Goal: Task Accomplishment & Management: Manage account settings

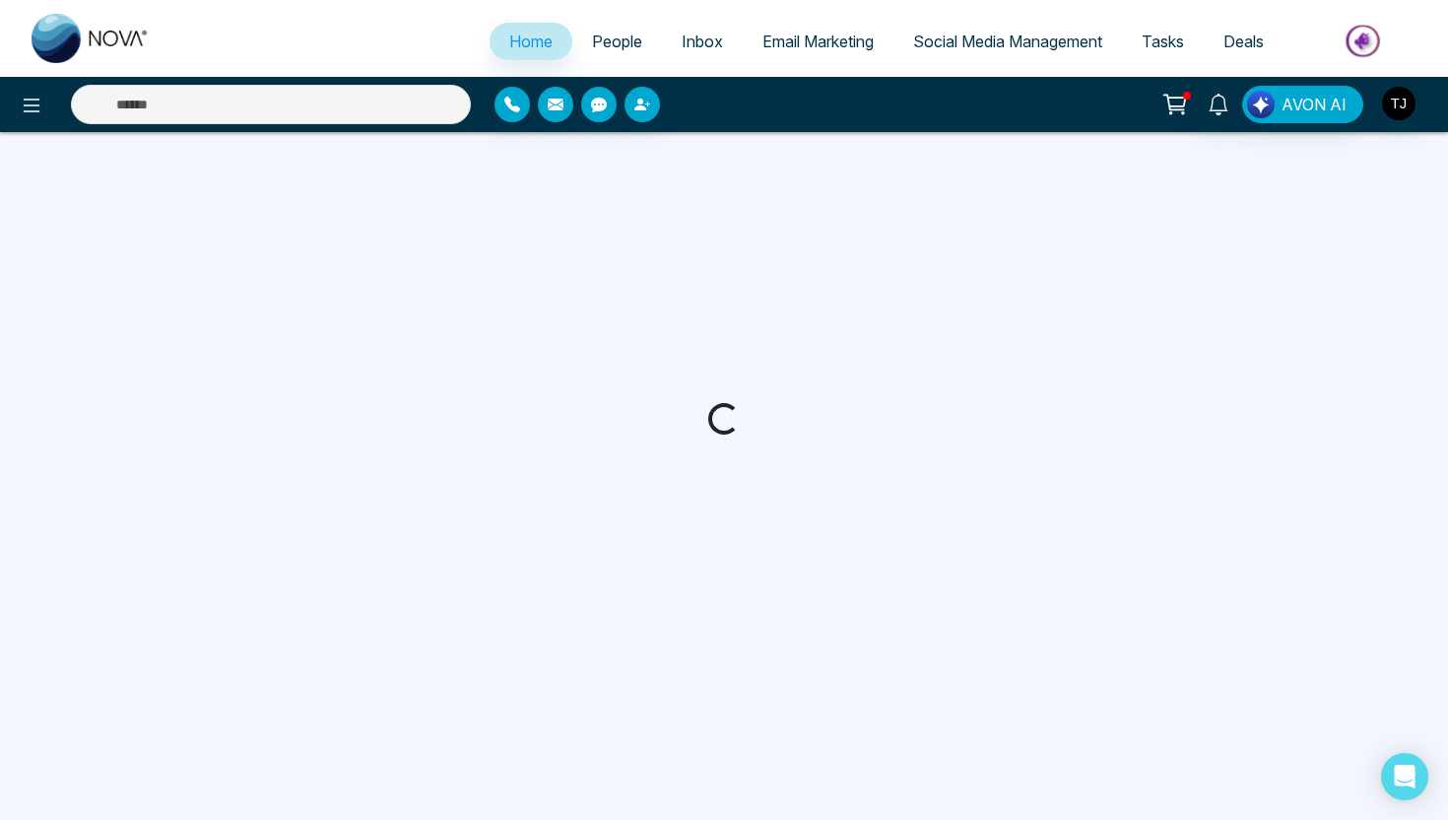
select select "*"
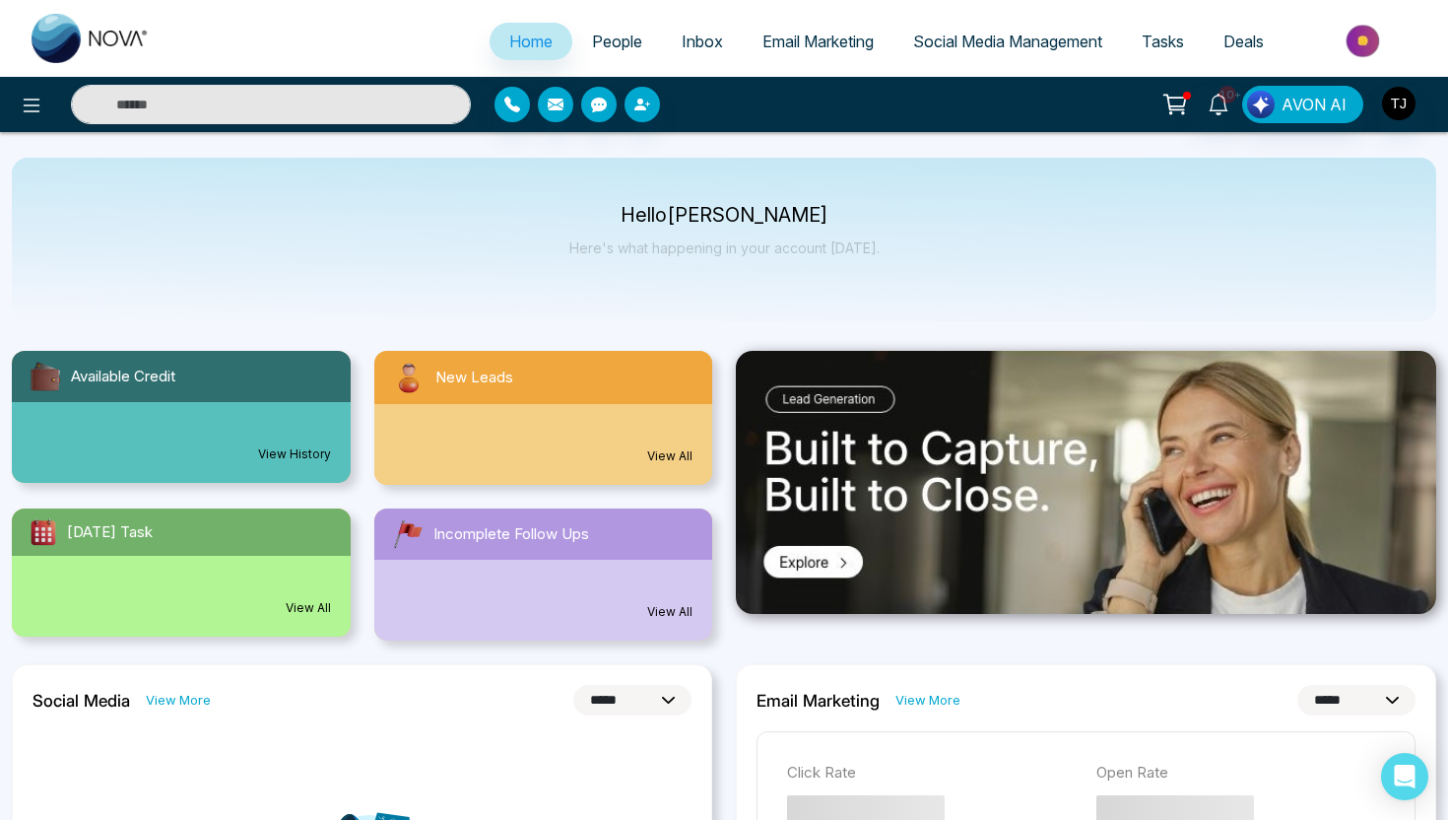
click at [849, 47] on span "Email Marketing" at bounding box center [817, 42] width 111 height 20
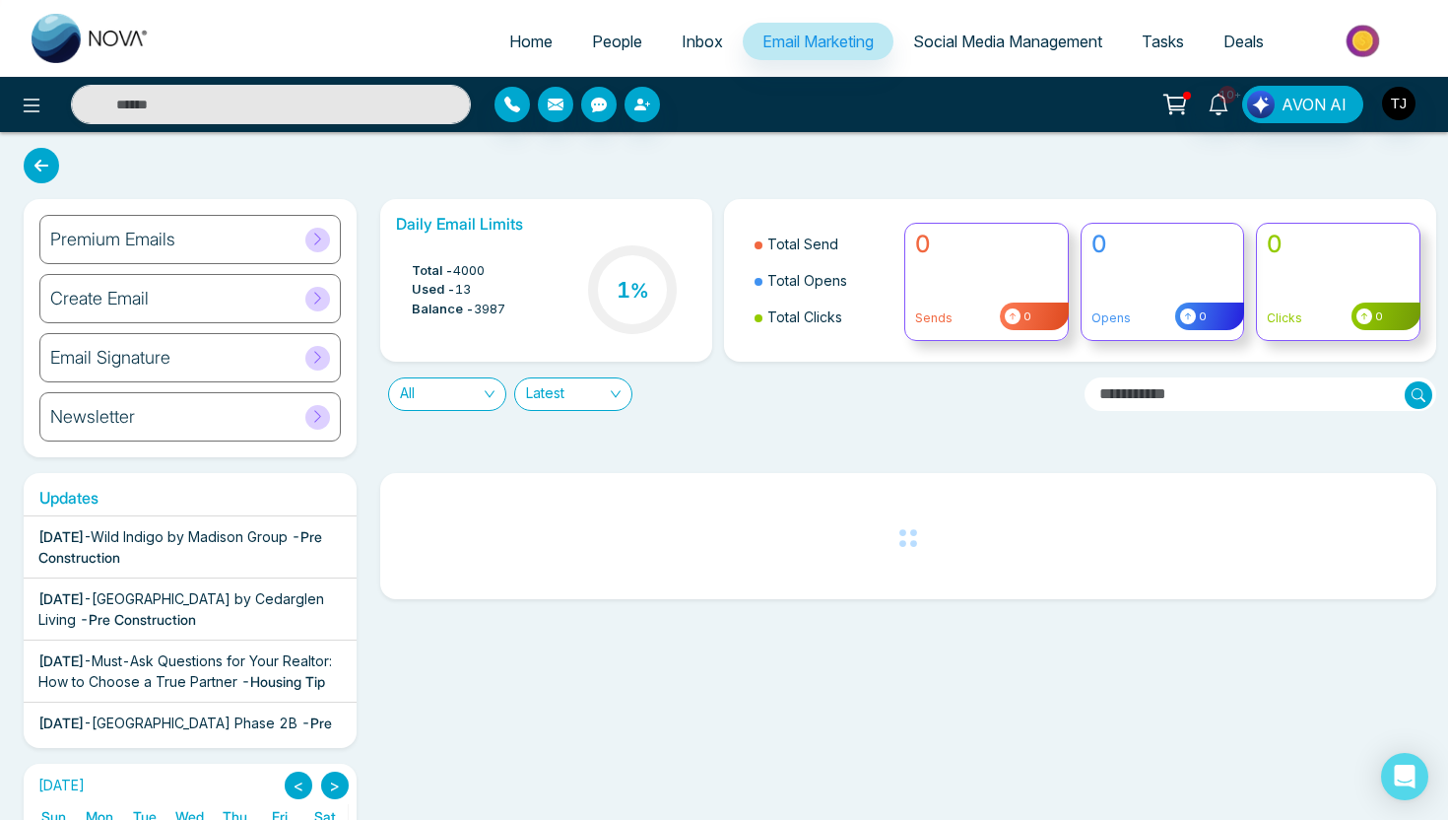
click at [126, 417] on h6 "Newsletter" at bounding box center [92, 417] width 85 height 22
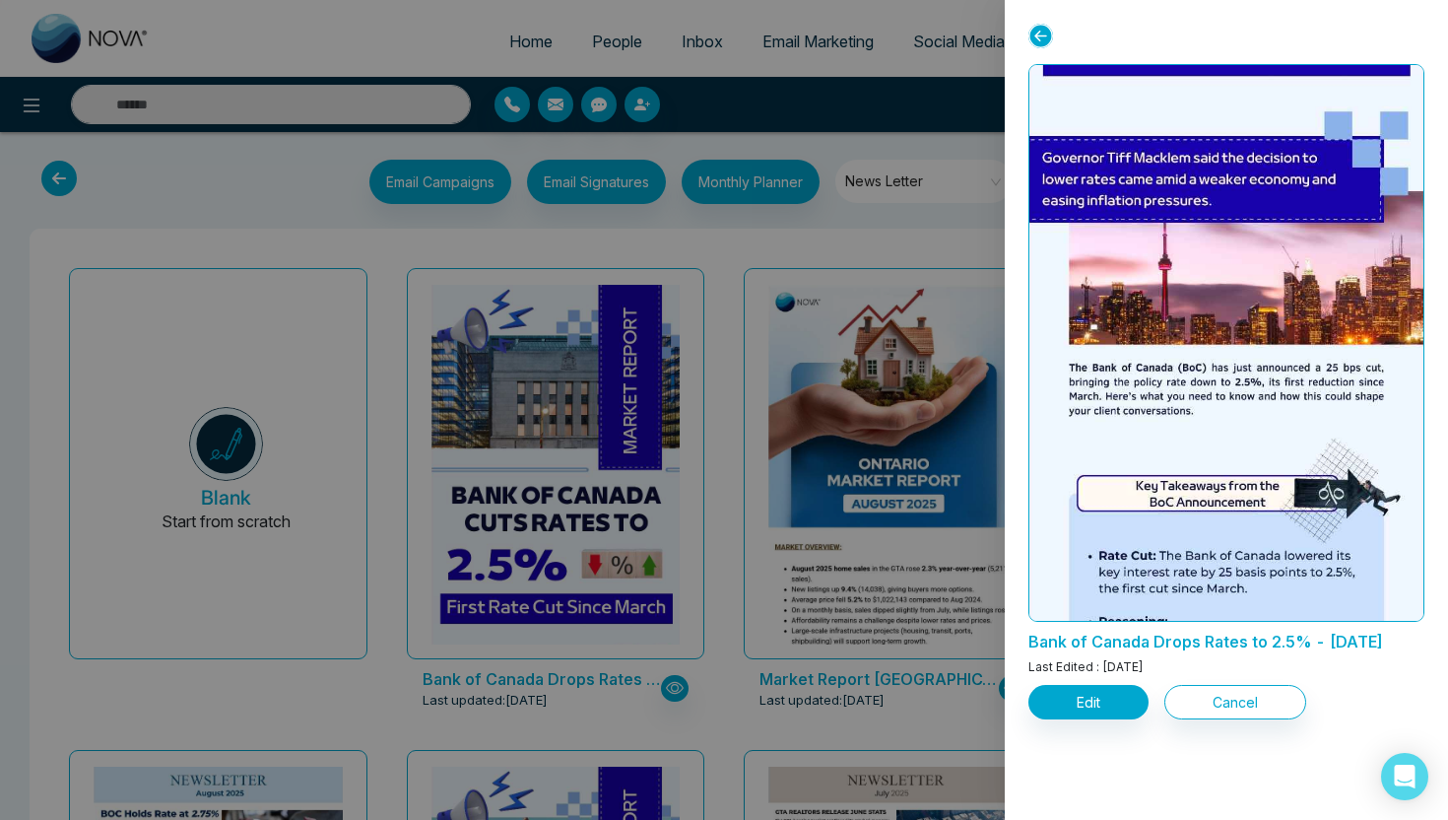
scroll to position [587, 0]
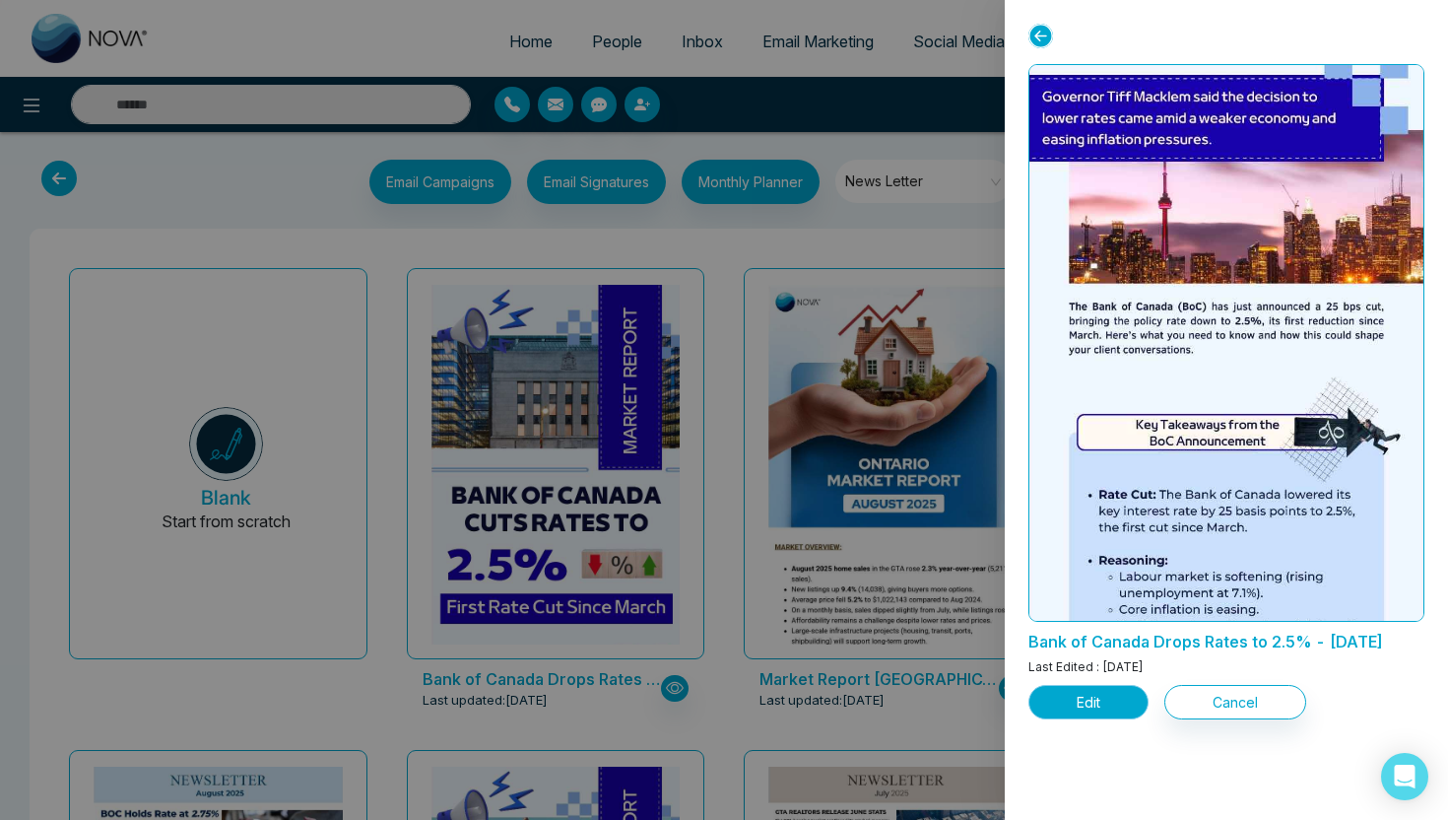
click at [1084, 719] on button "Edit" at bounding box center [1088, 702] width 120 height 34
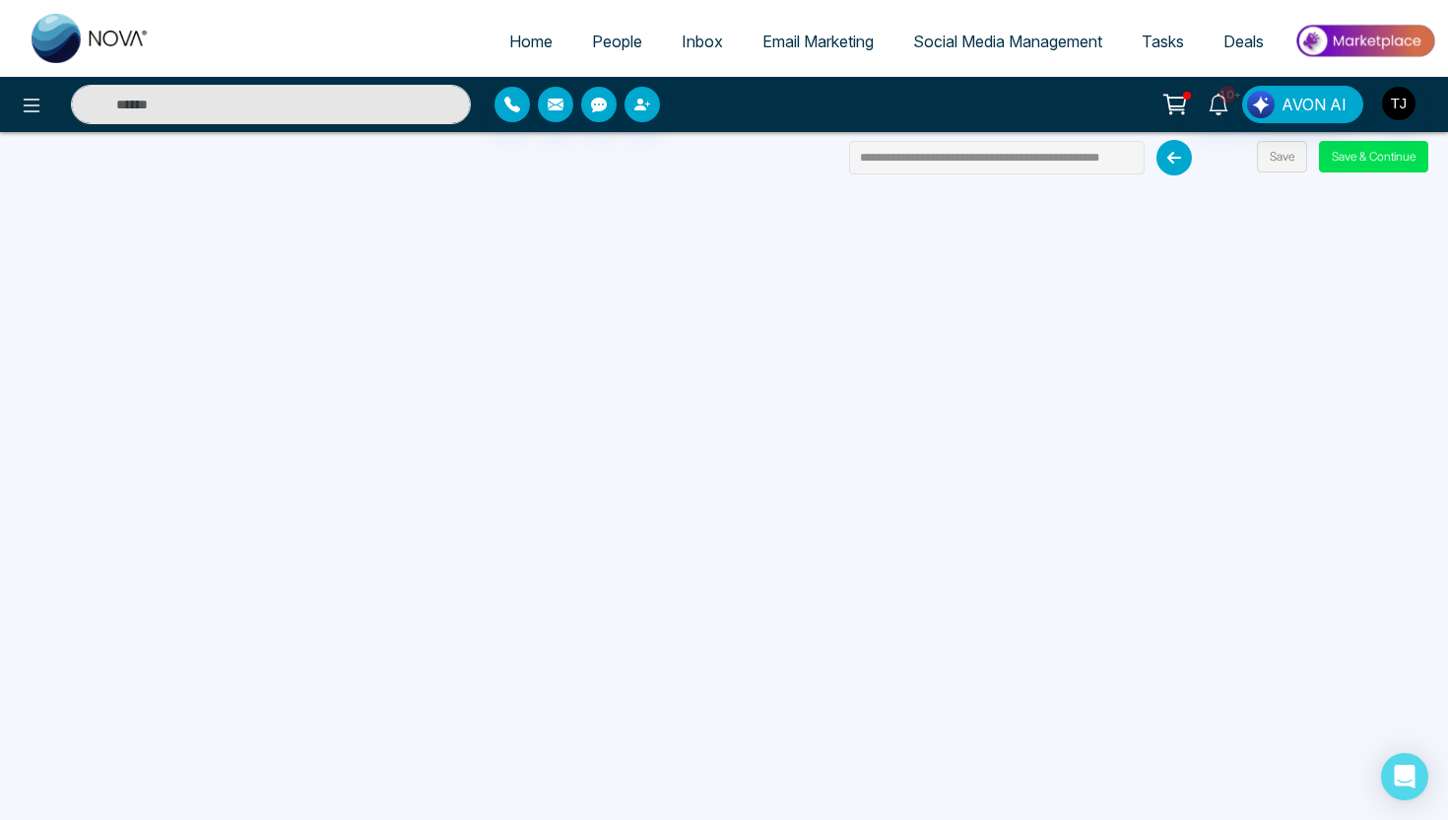
click at [809, 40] on span "Email Marketing" at bounding box center [817, 42] width 111 height 20
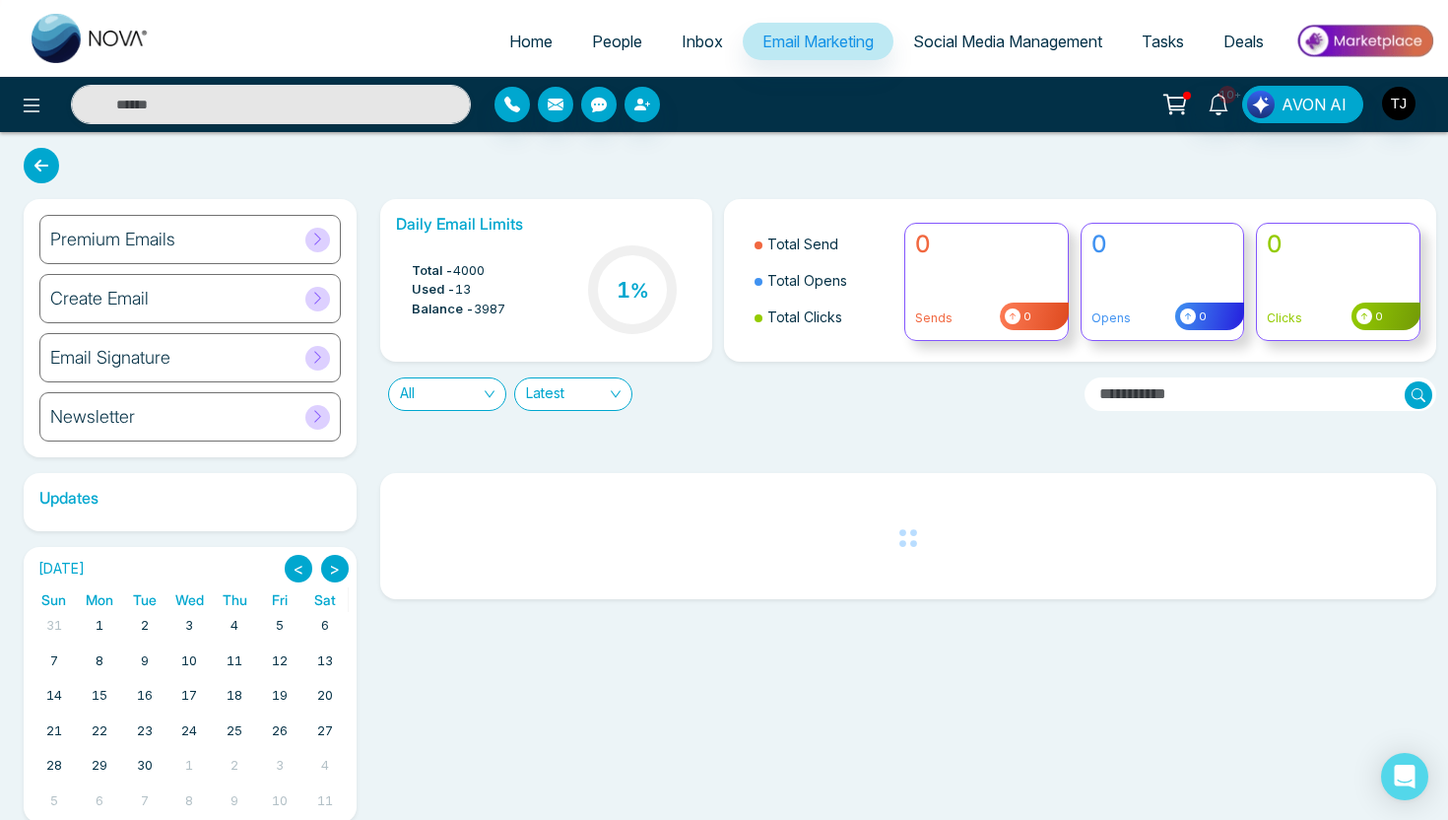
click at [88, 243] on h6 "Premium Emails" at bounding box center [112, 240] width 125 height 22
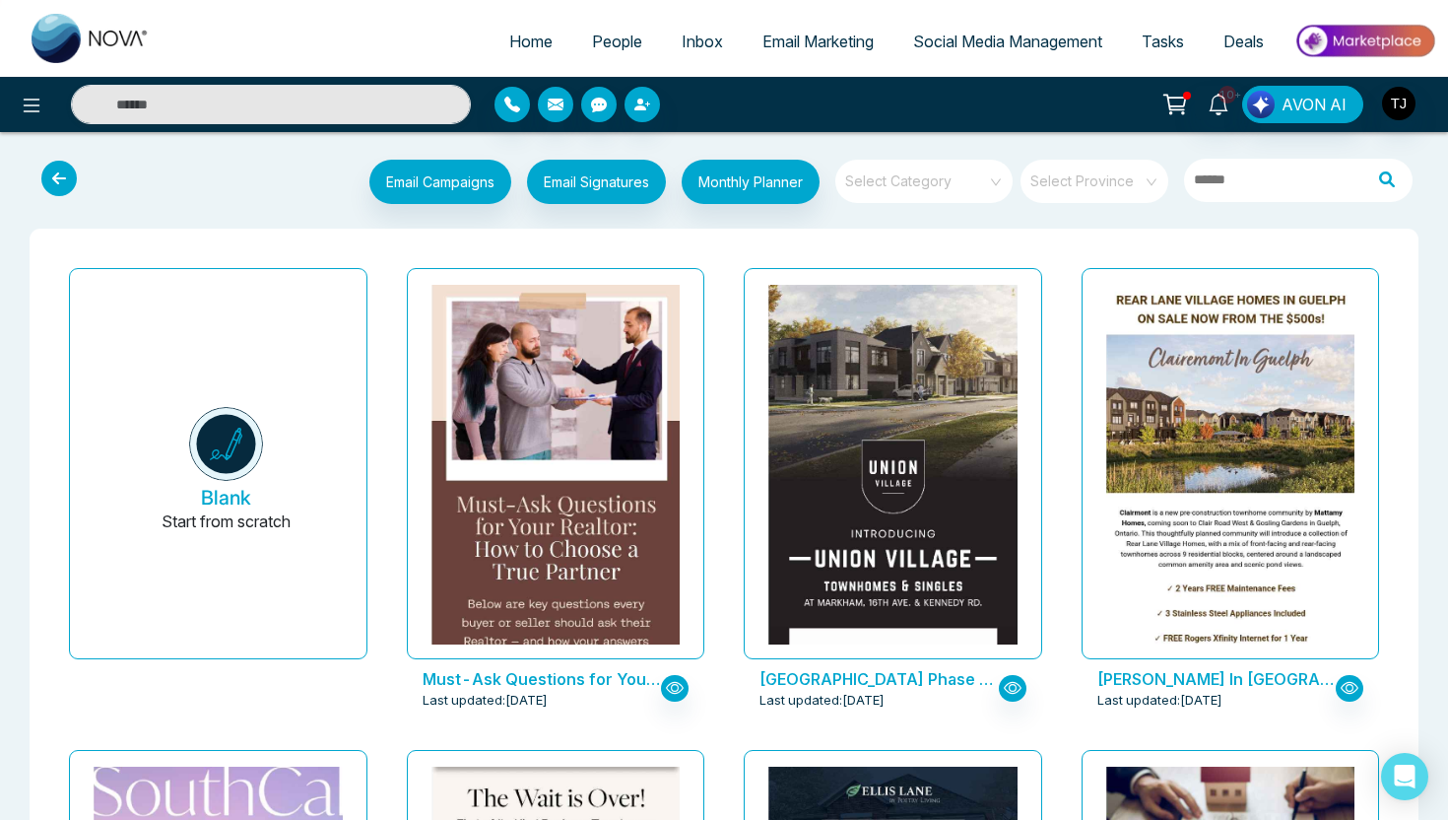
click at [961, 172] on input "search" at bounding box center [917, 175] width 142 height 30
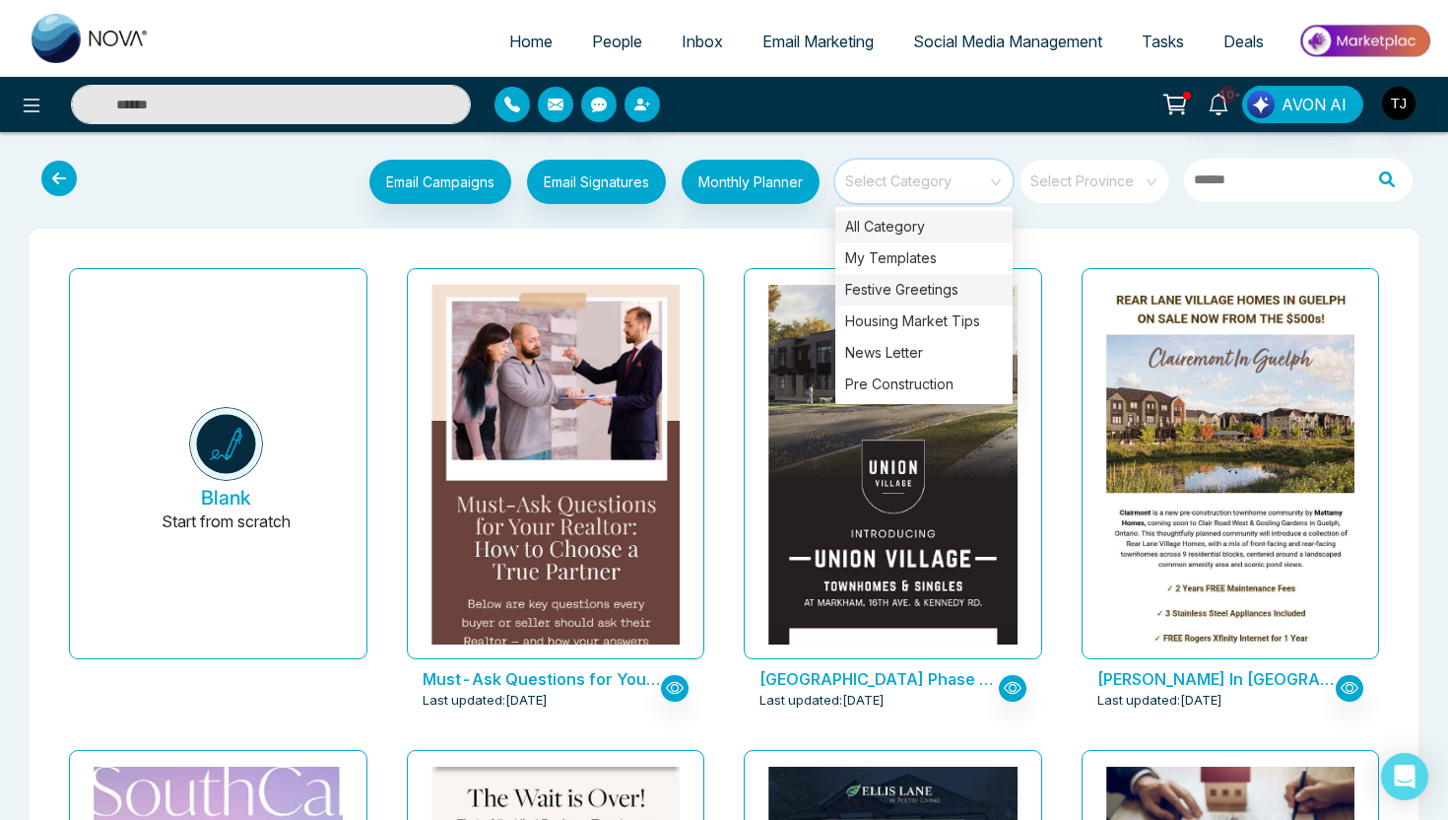
click at [926, 296] on div "Festive Greetings" at bounding box center [923, 290] width 177 height 32
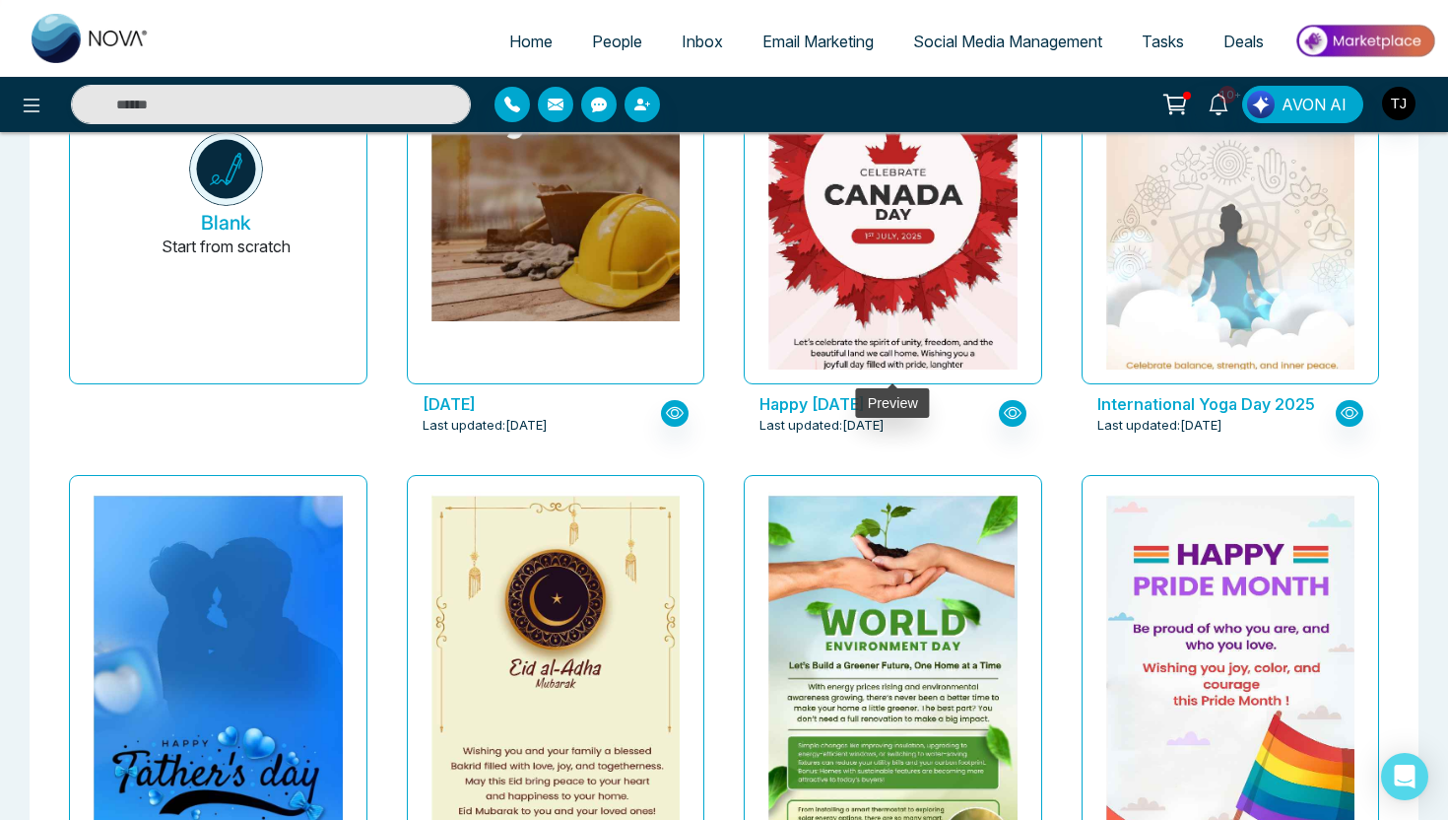
scroll to position [38, 0]
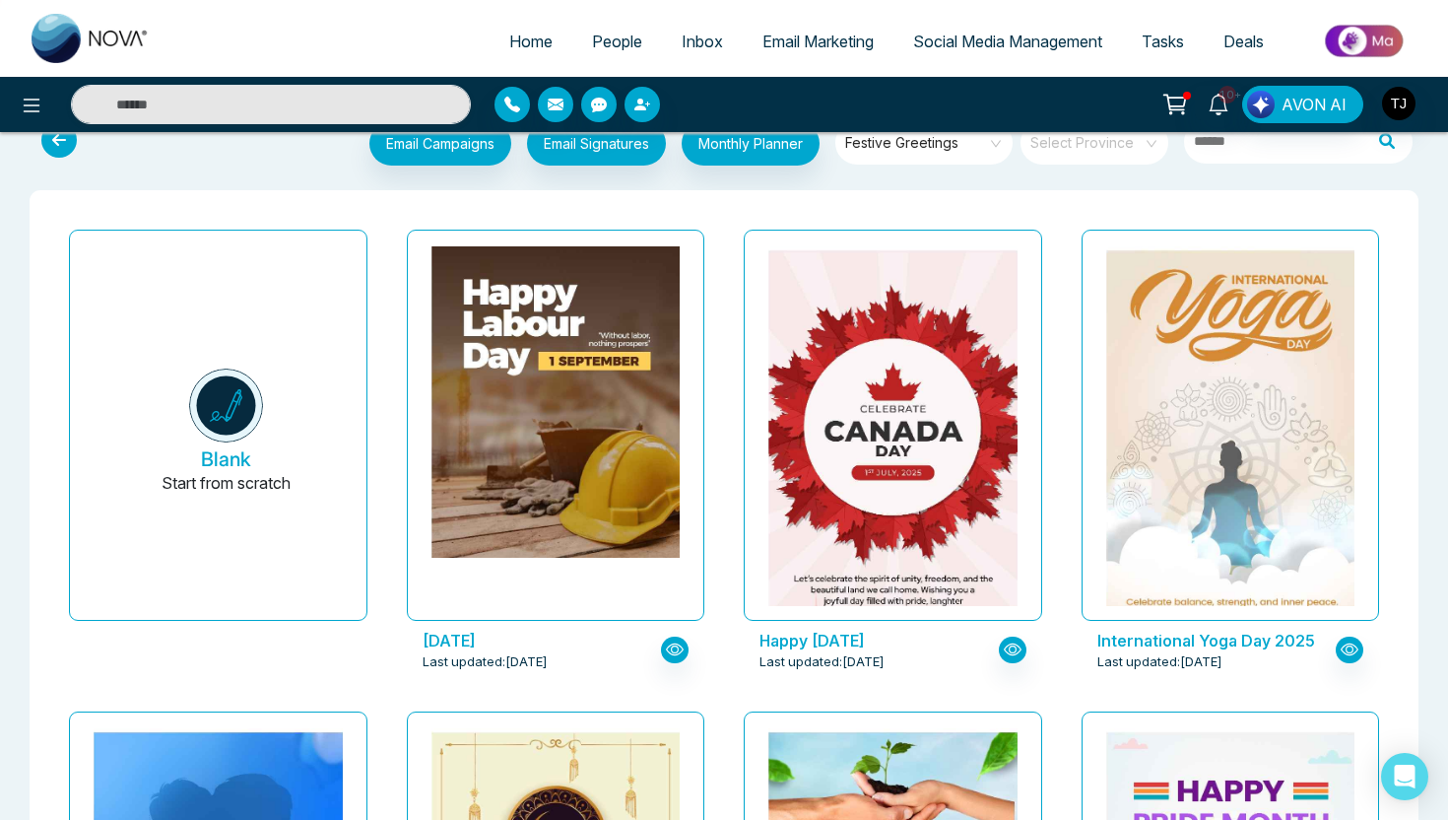
click at [921, 147] on span "Festive Greetings" at bounding box center [925, 143] width 161 height 30
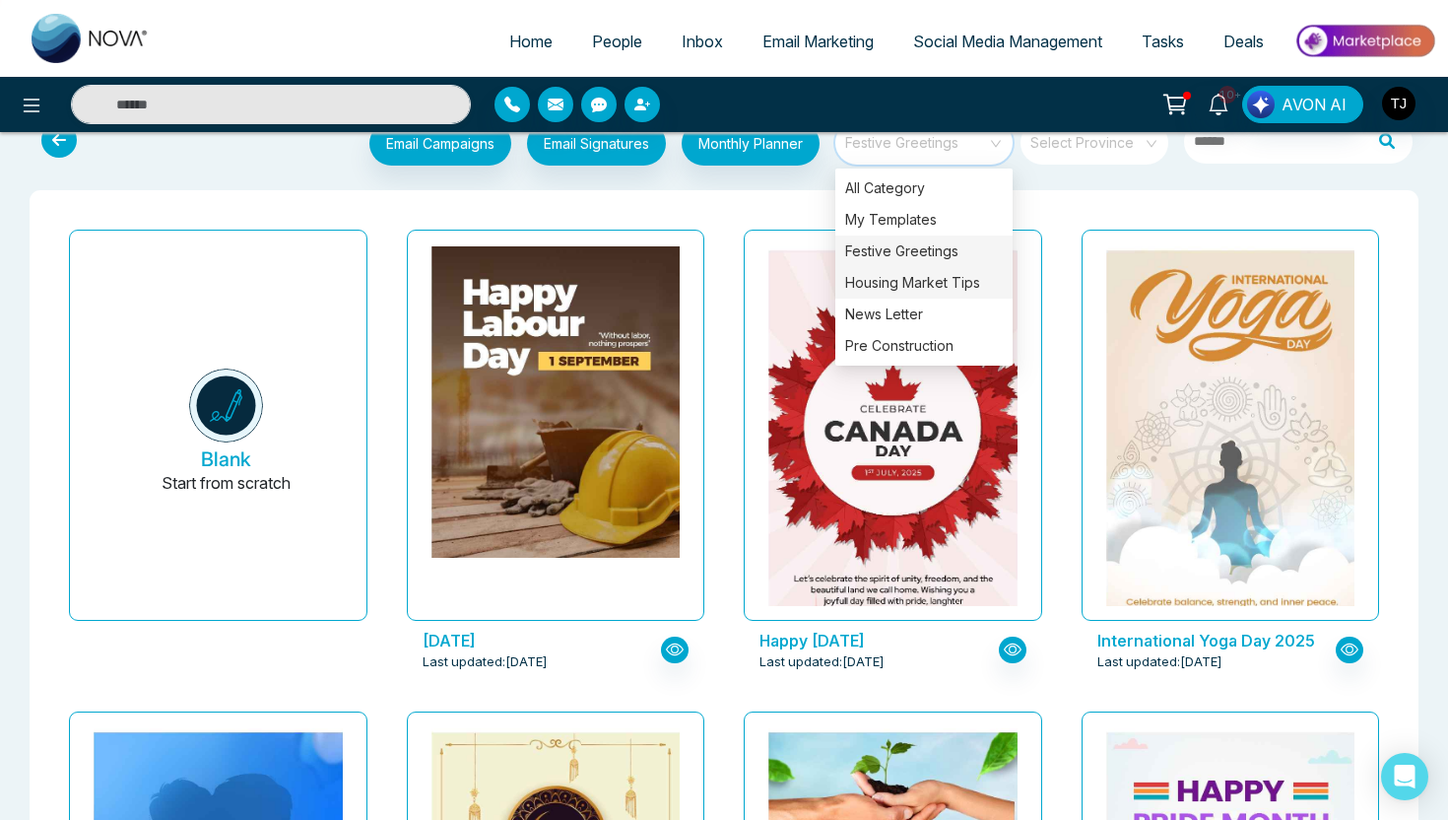
click at [907, 284] on div "Housing Market Tips" at bounding box center [923, 283] width 177 height 32
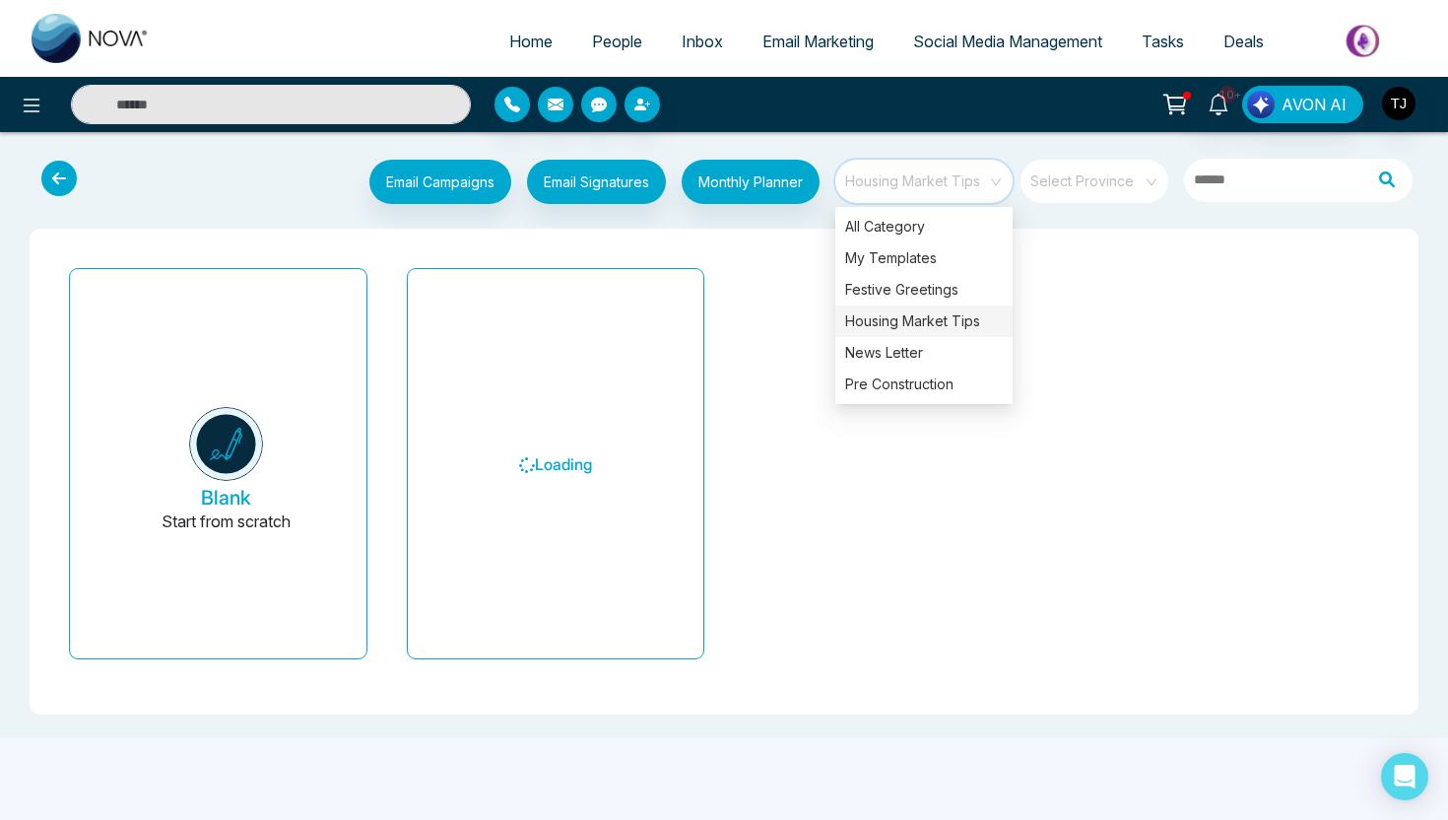
click at [743, 263] on div "Blank Start from scratch Loading" at bounding box center [723, 471] width 1349 height 423
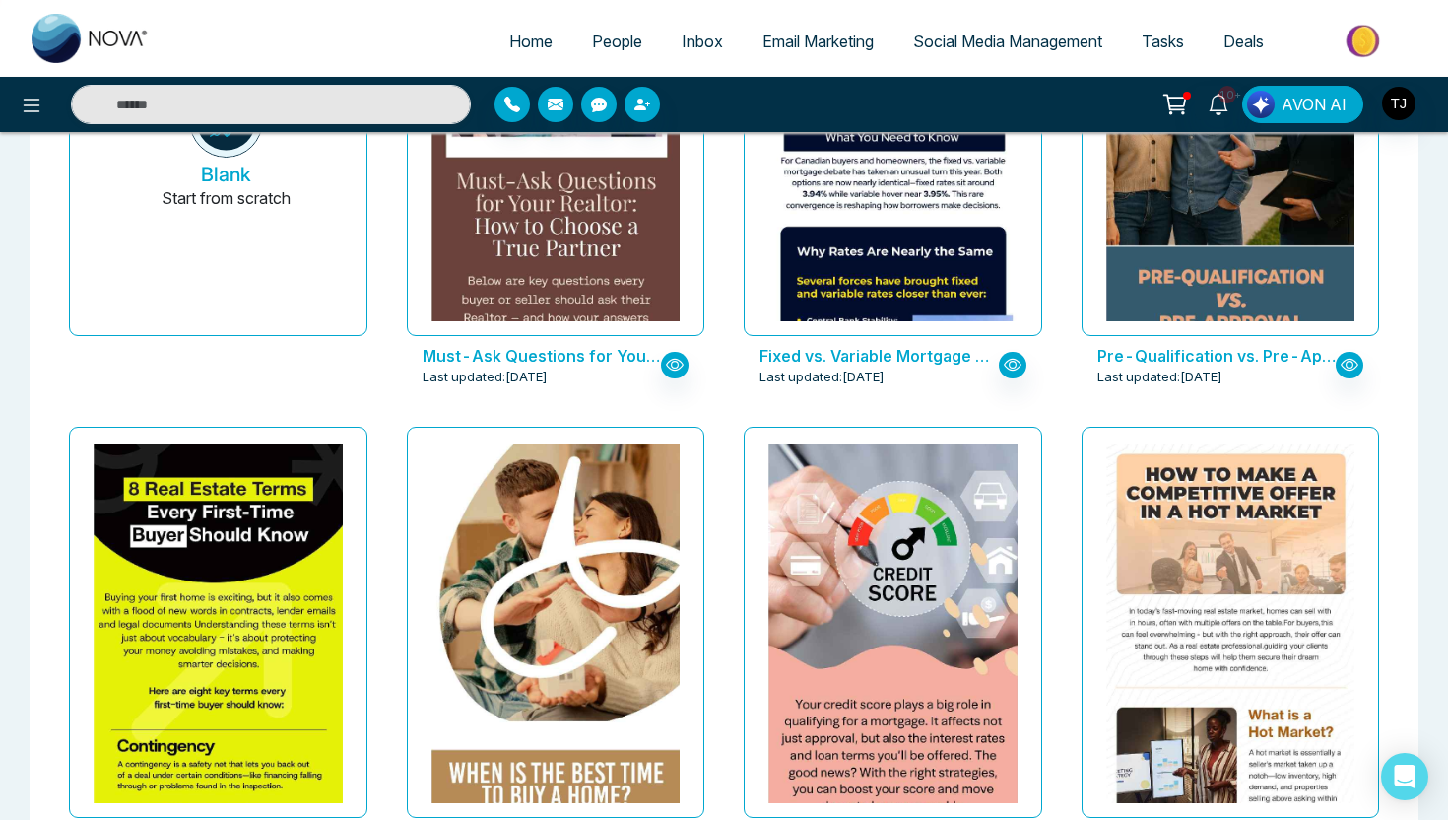
scroll to position [324, 0]
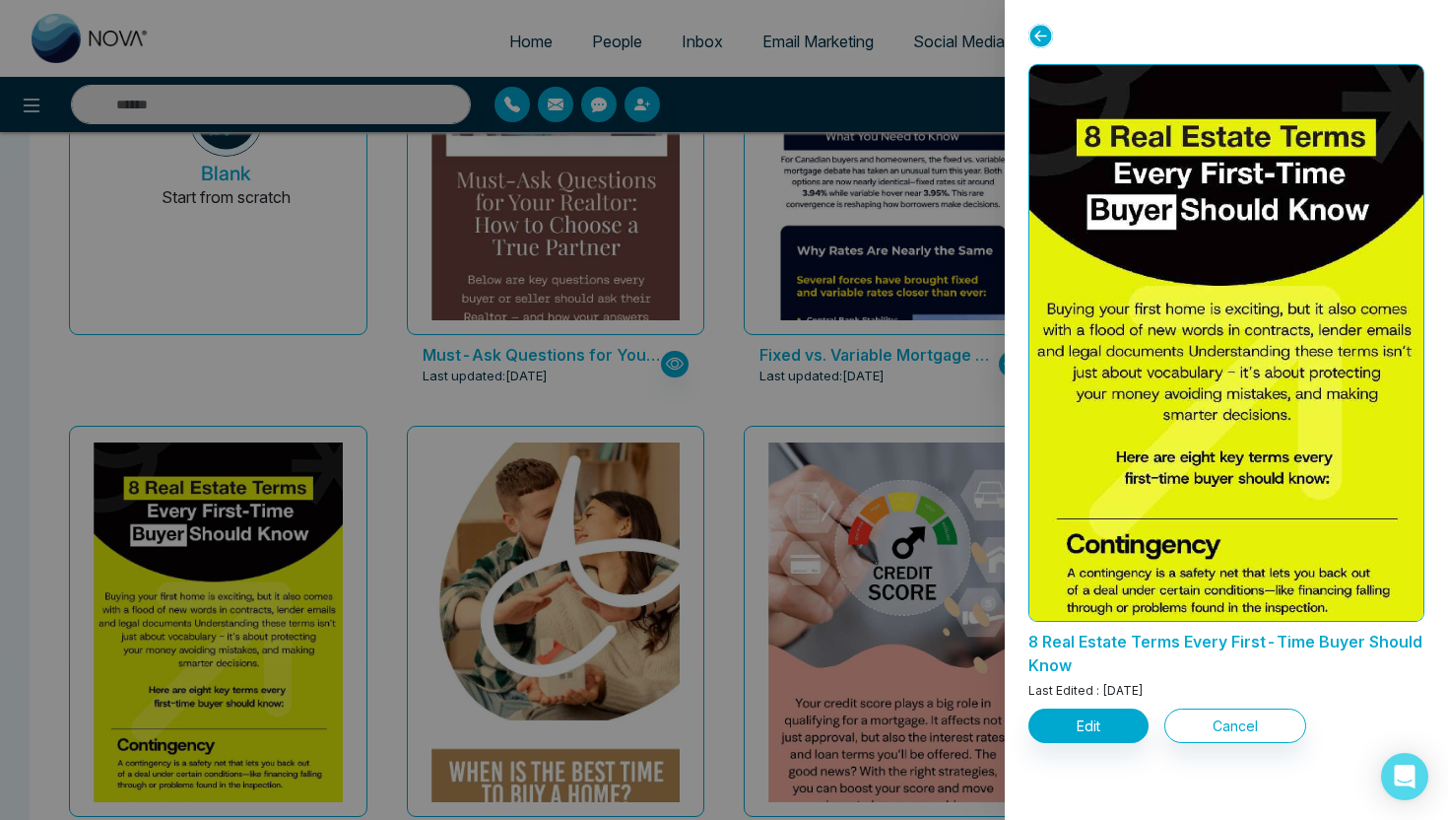
click at [741, 406] on div at bounding box center [724, 410] width 1448 height 820
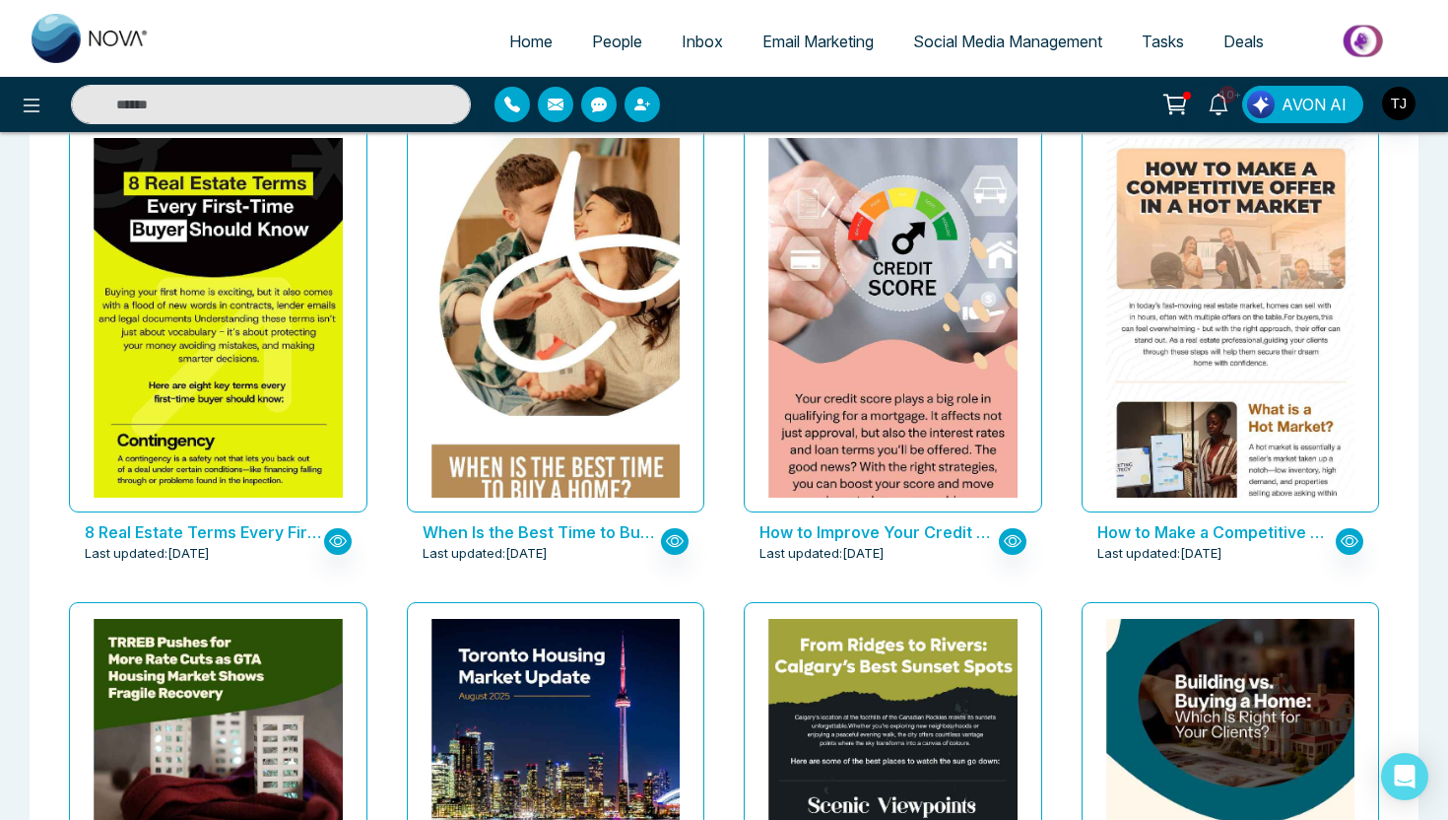
scroll to position [0, 0]
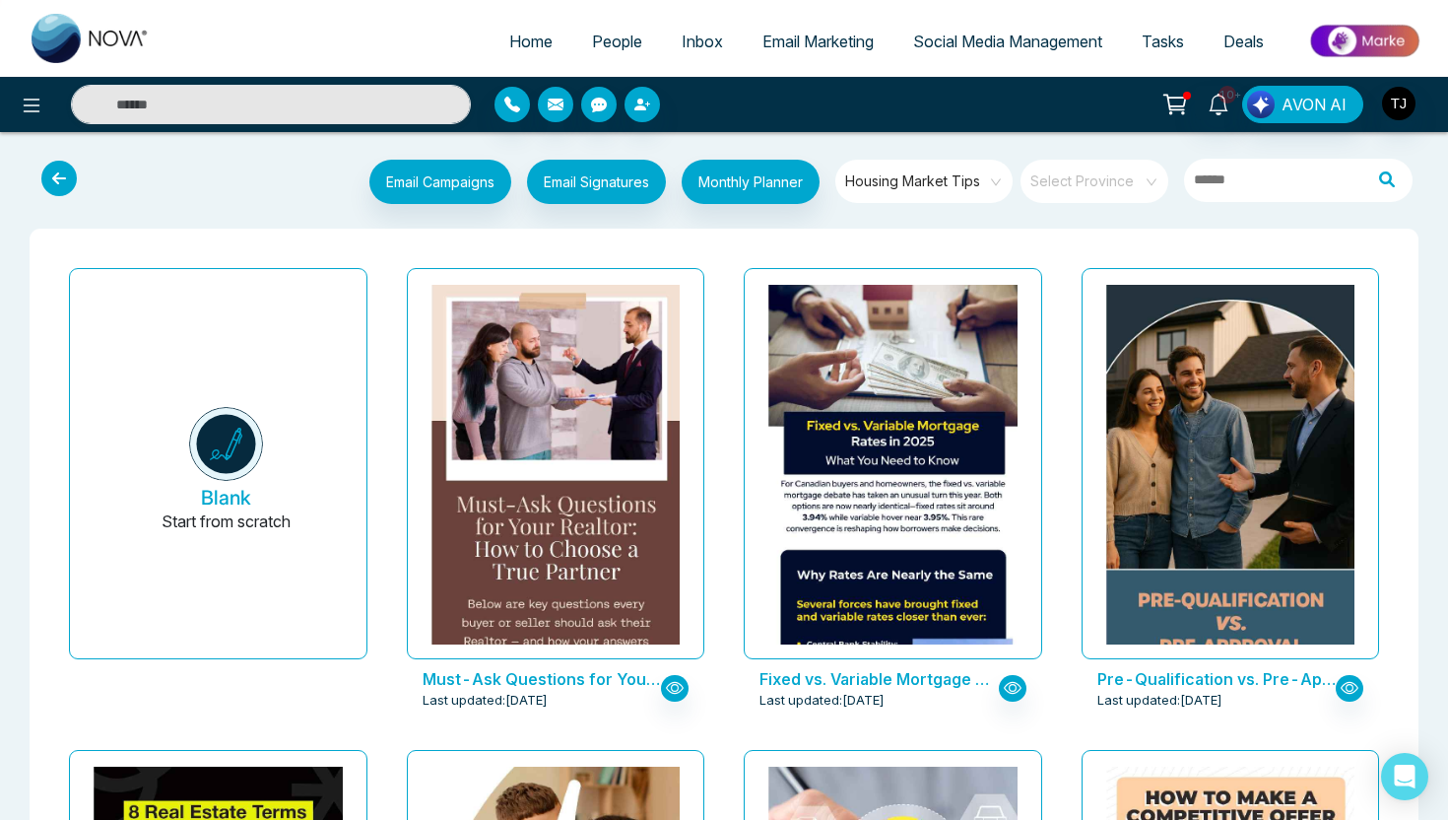
click at [865, 181] on span "Housing Market Tips" at bounding box center [925, 181] width 161 height 30
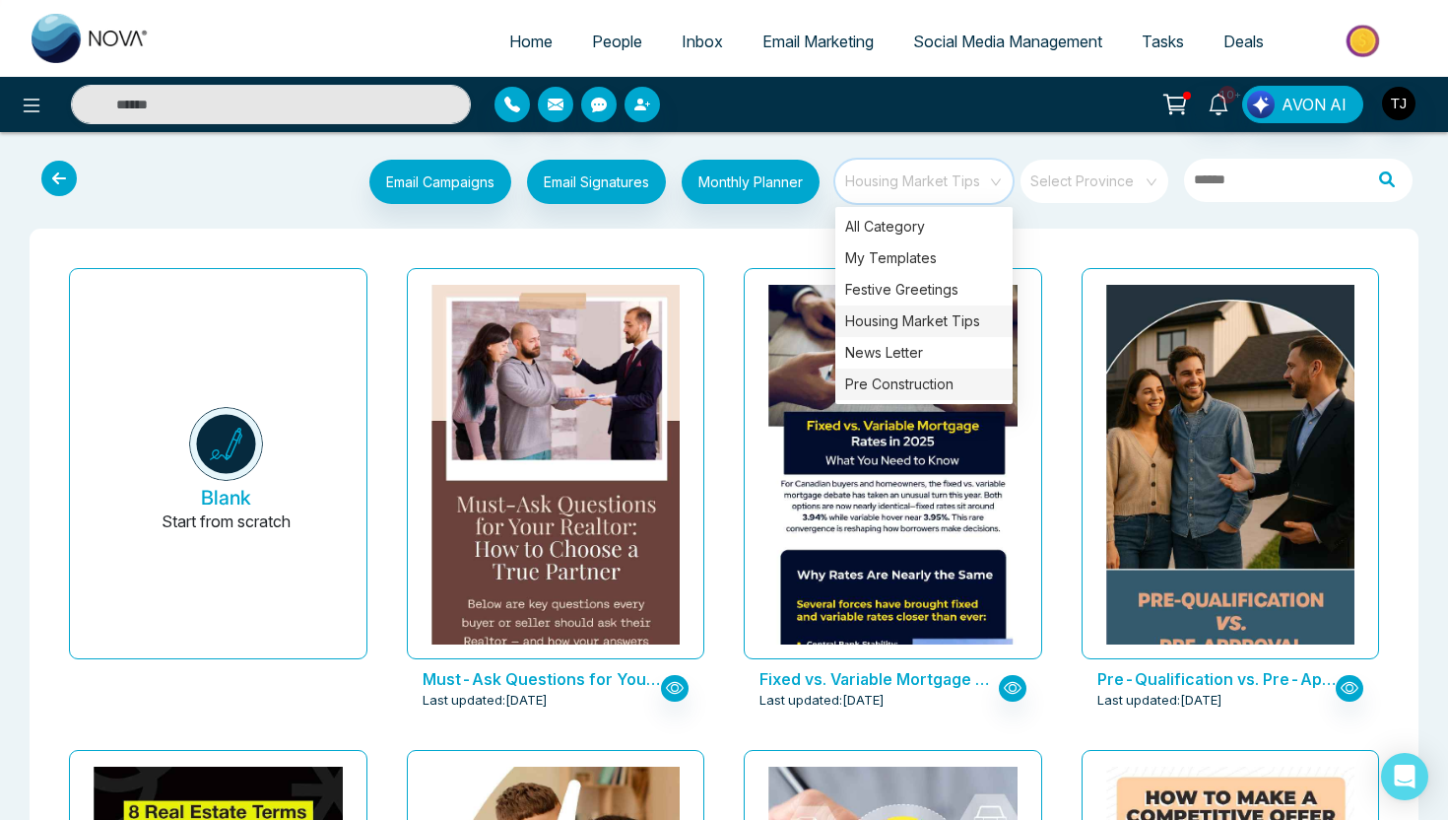
click at [887, 386] on div "Pre Construction" at bounding box center [923, 384] width 177 height 32
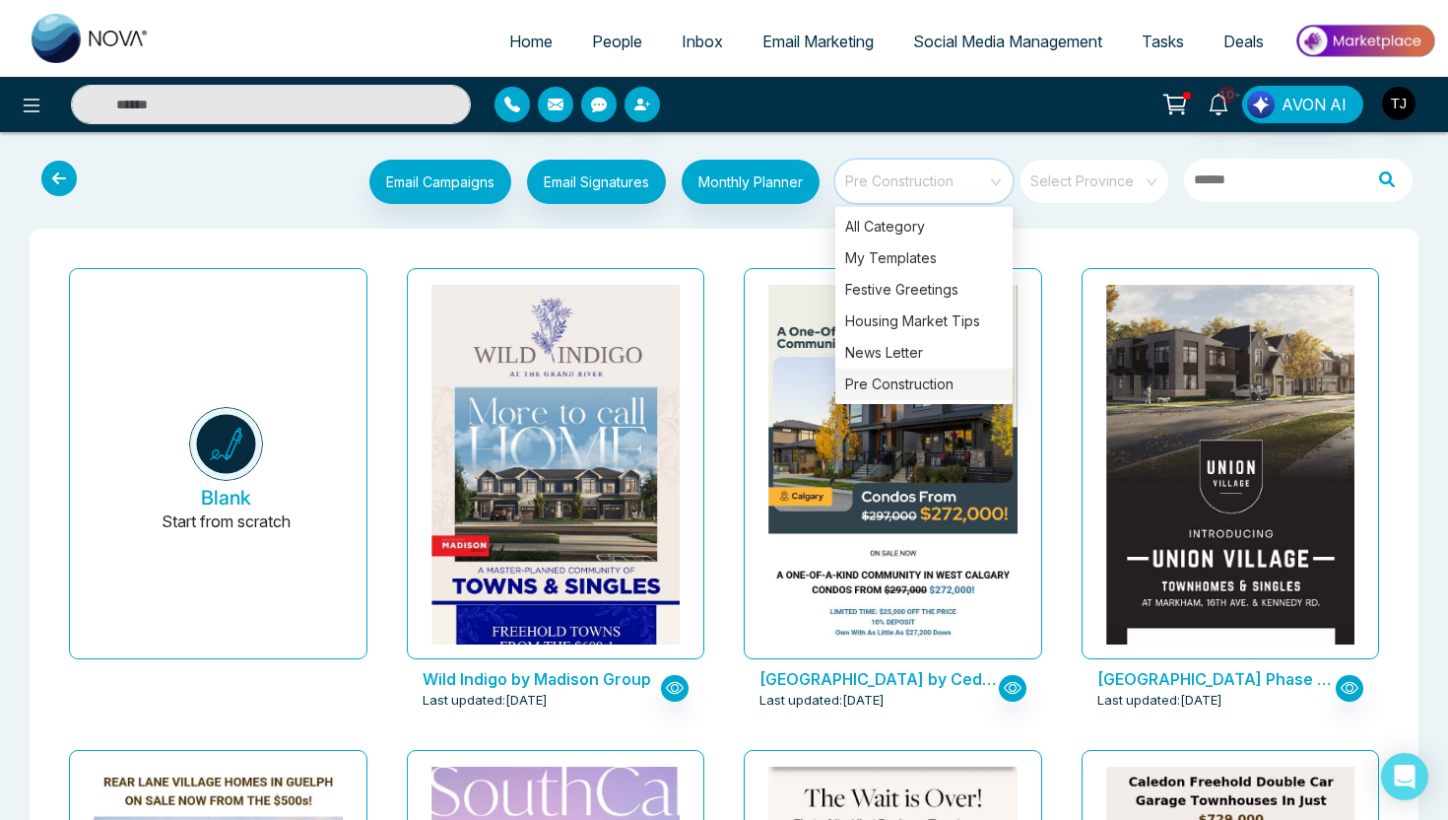
click at [709, 285] on div "Wild Indigo by Madison Group Last updated: [DATE]" at bounding box center [556, 501] width 338 height 482
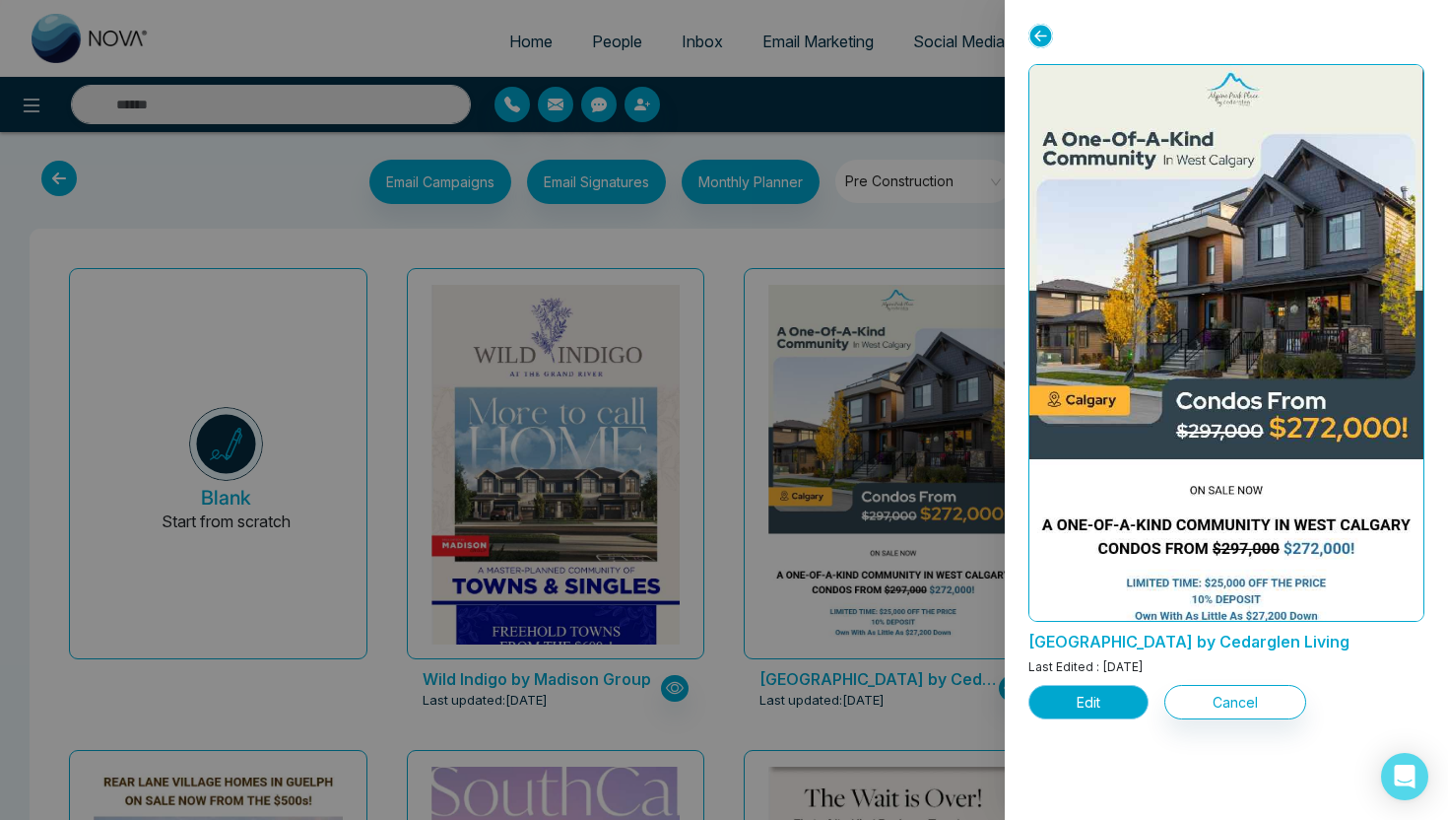
click at [1096, 711] on button "Edit" at bounding box center [1088, 702] width 120 height 34
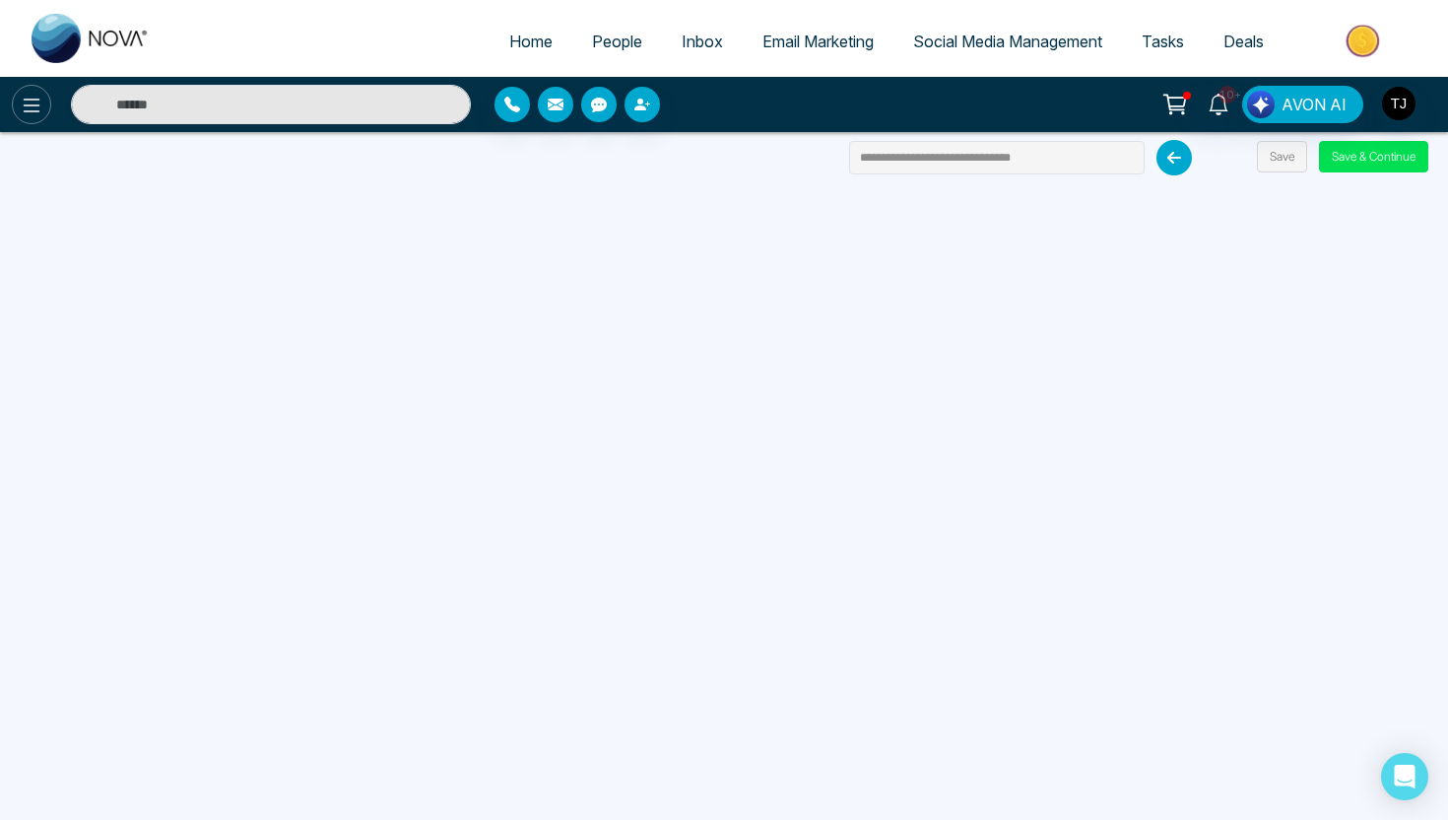
click at [27, 103] on icon at bounding box center [32, 106] width 24 height 24
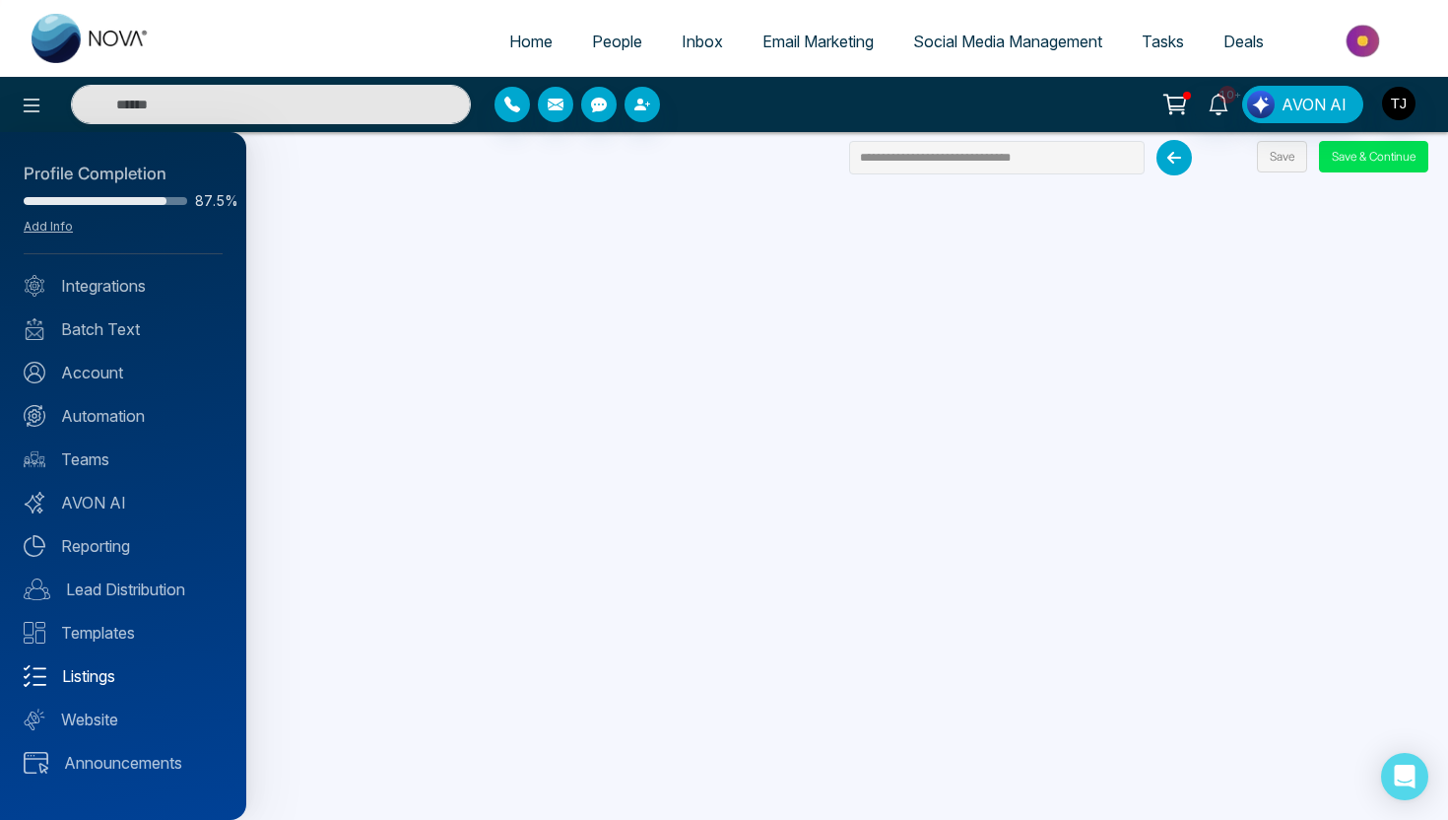
click at [50, 675] on link "Listings" at bounding box center [123, 676] width 199 height 24
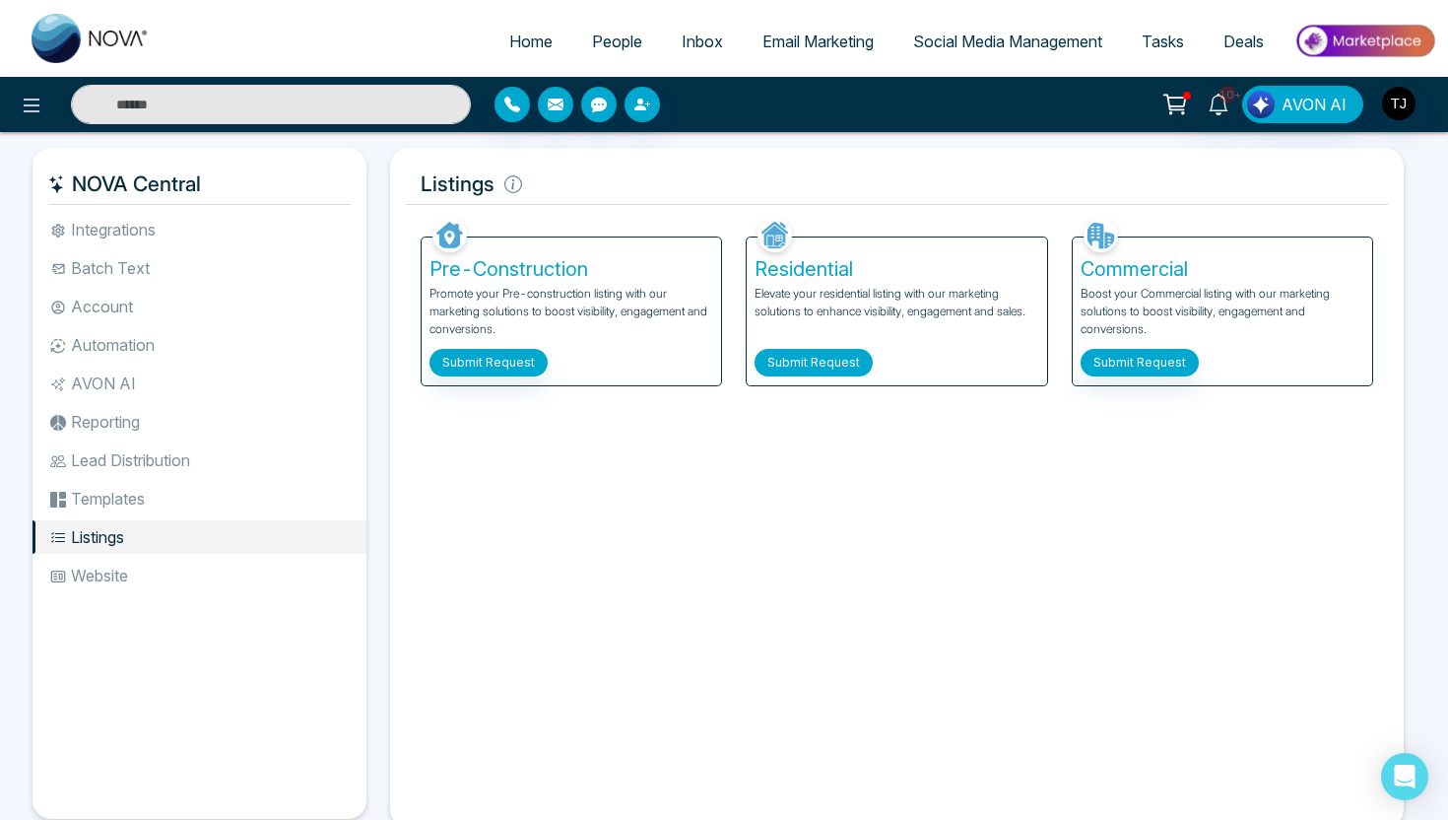
click at [822, 360] on button "Submit Request" at bounding box center [814, 363] width 118 height 28
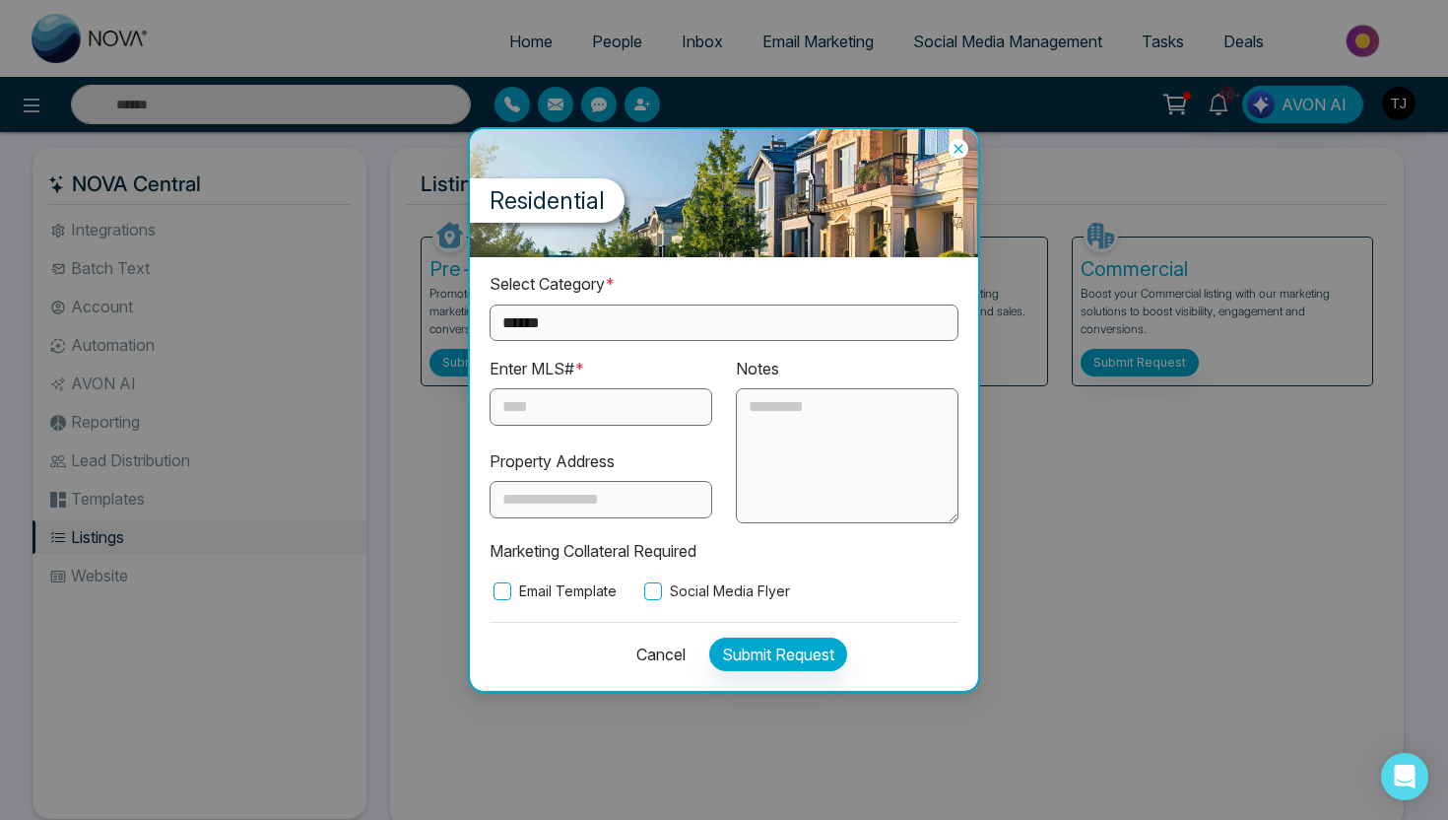
click at [625, 331] on select "**********" at bounding box center [724, 322] width 469 height 36
select select "*********"
click at [606, 408] on input "text" at bounding box center [601, 406] width 223 height 37
click at [956, 145] on icon at bounding box center [959, 149] width 20 height 20
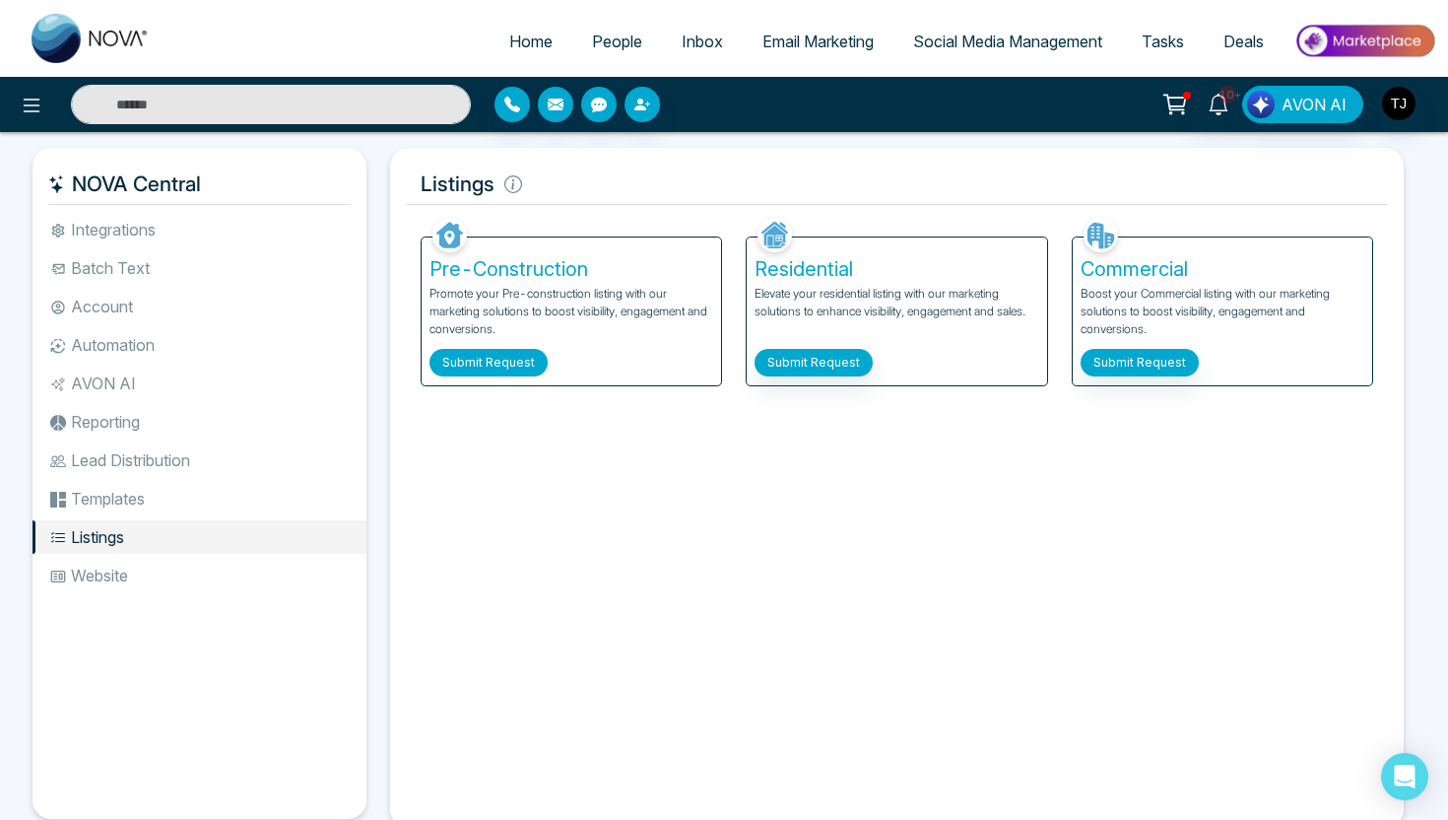
click at [464, 365] on button "Submit Request" at bounding box center [488, 363] width 118 height 28
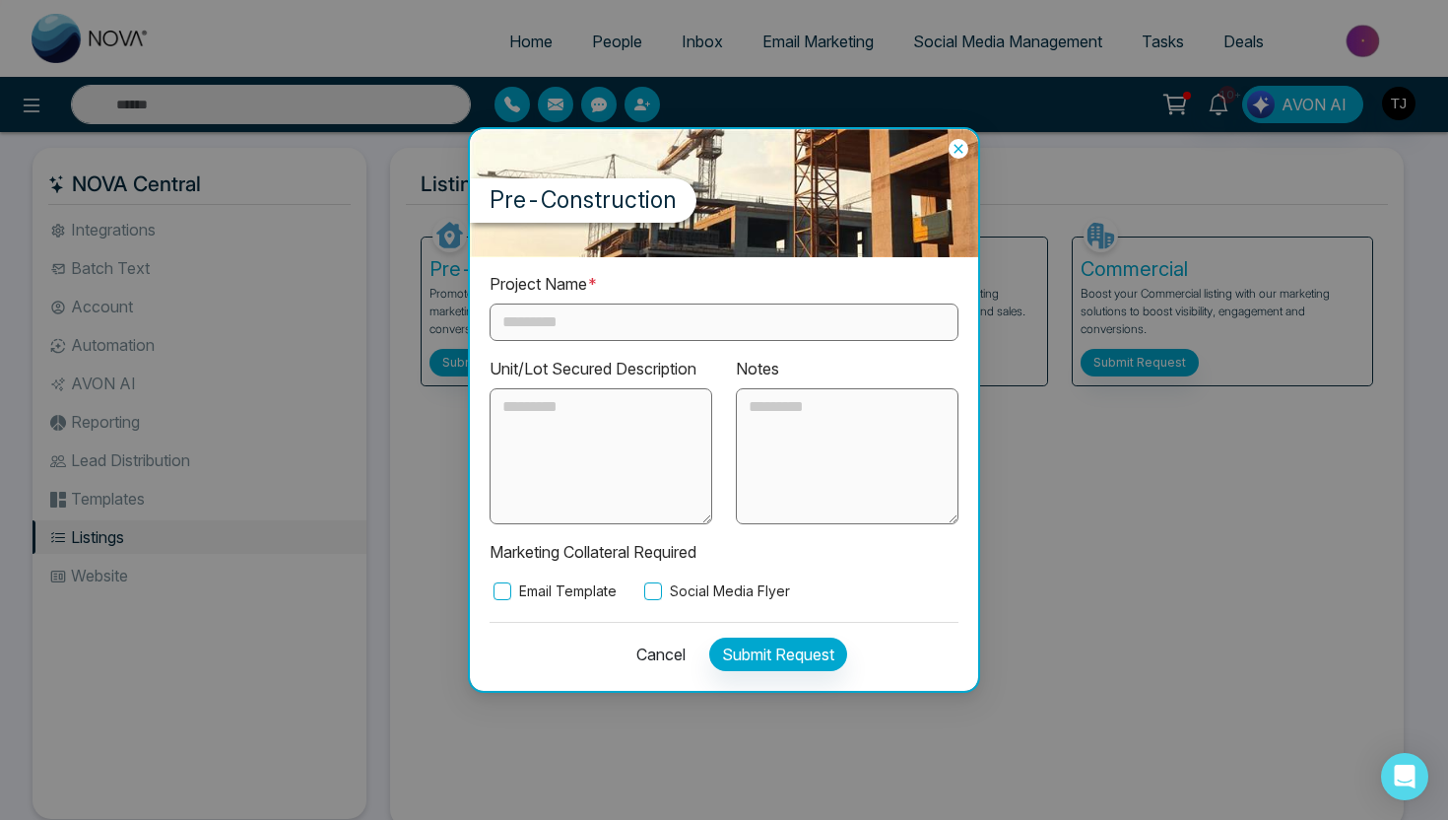
click at [584, 298] on div "Project Name *" at bounding box center [724, 306] width 469 height 69
click at [961, 152] on icon at bounding box center [957, 148] width 9 height 9
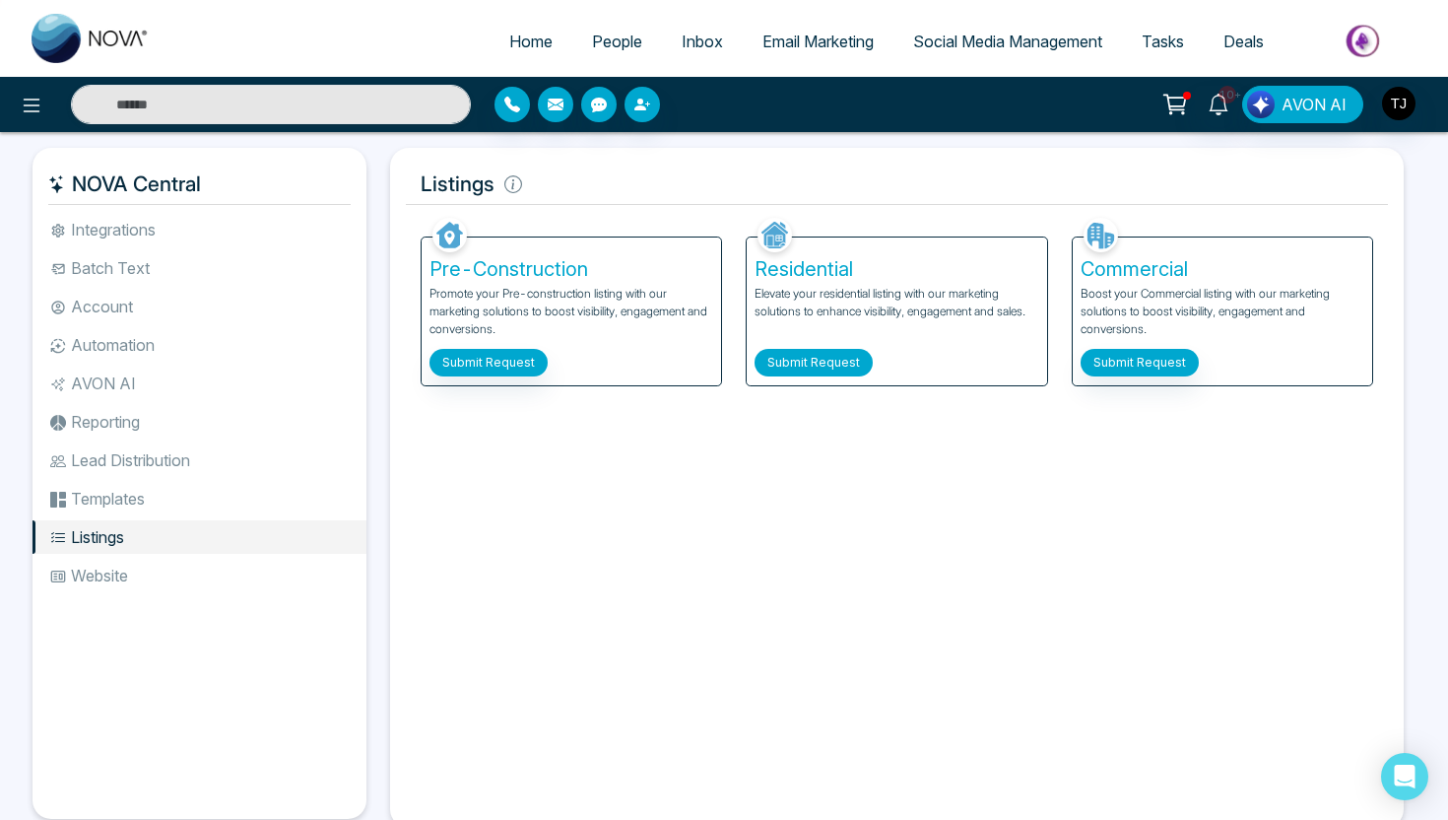
click at [817, 359] on button "Submit Request" at bounding box center [814, 363] width 118 height 28
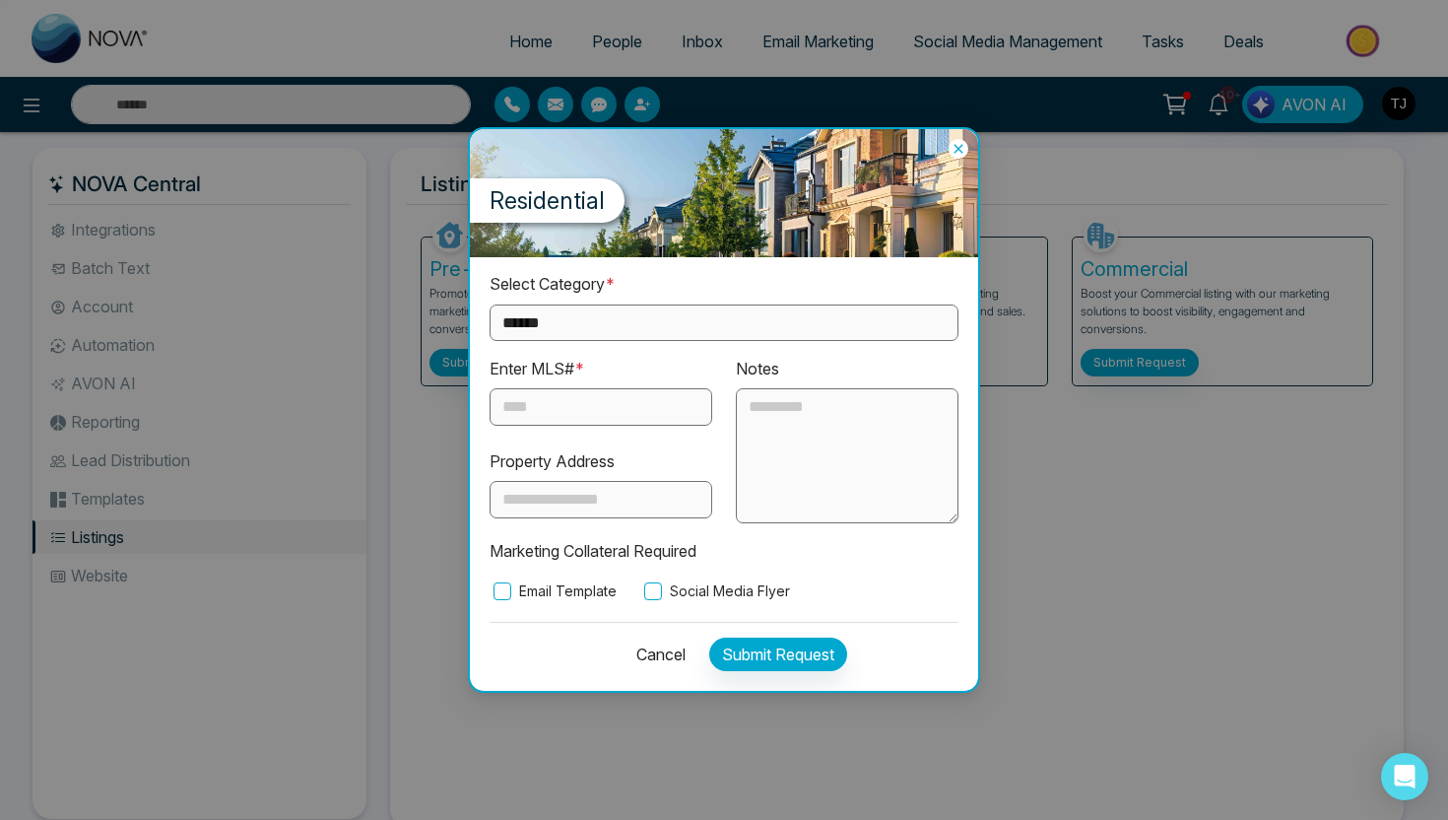
click at [519, 595] on label "Email Template" at bounding box center [553, 591] width 127 height 22
click at [740, 580] on label "Social Media Flyer" at bounding box center [715, 591] width 150 height 22
click at [965, 146] on icon at bounding box center [959, 149] width 20 height 20
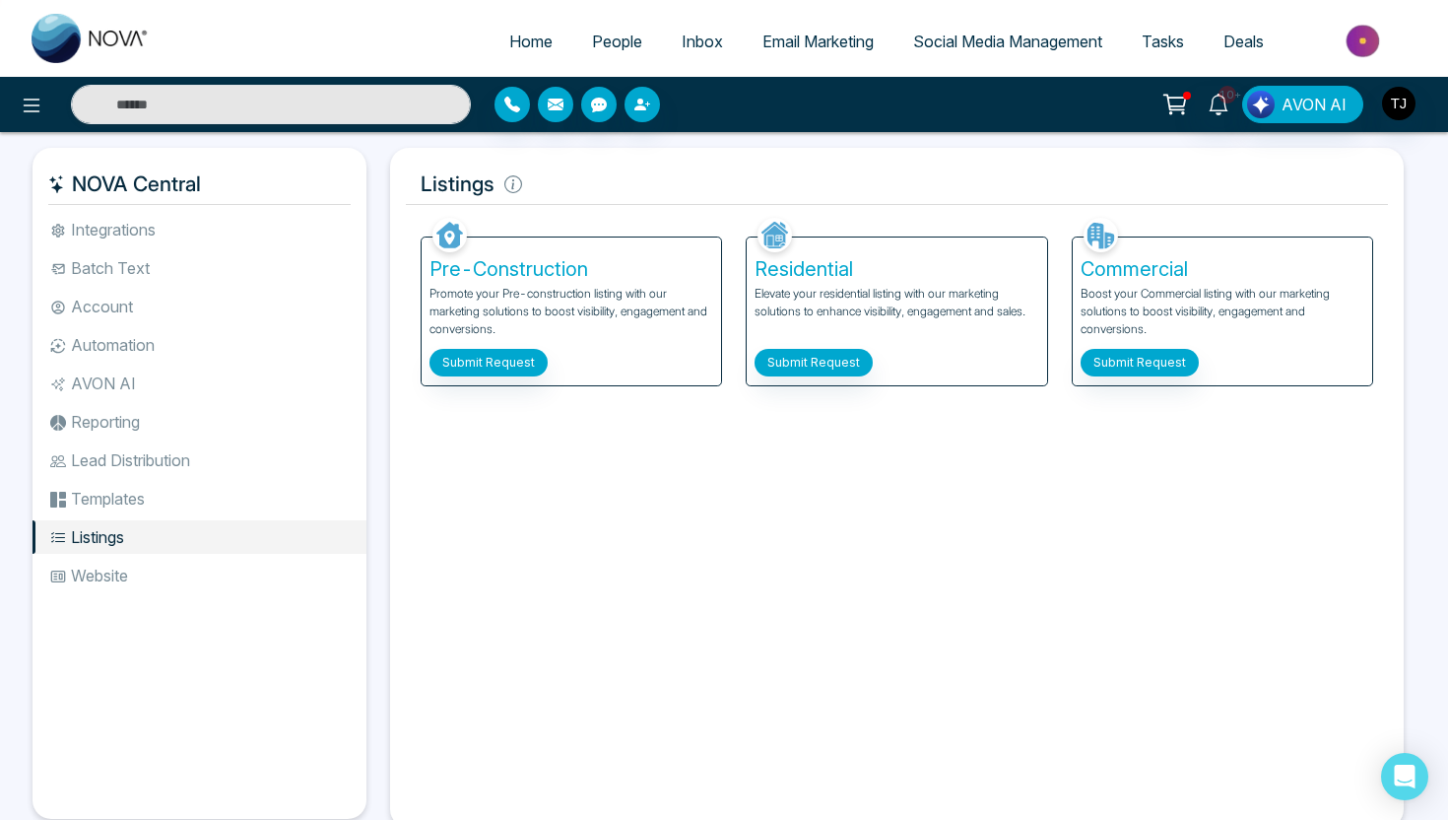
click at [823, 46] on span "Email Marketing" at bounding box center [817, 42] width 111 height 20
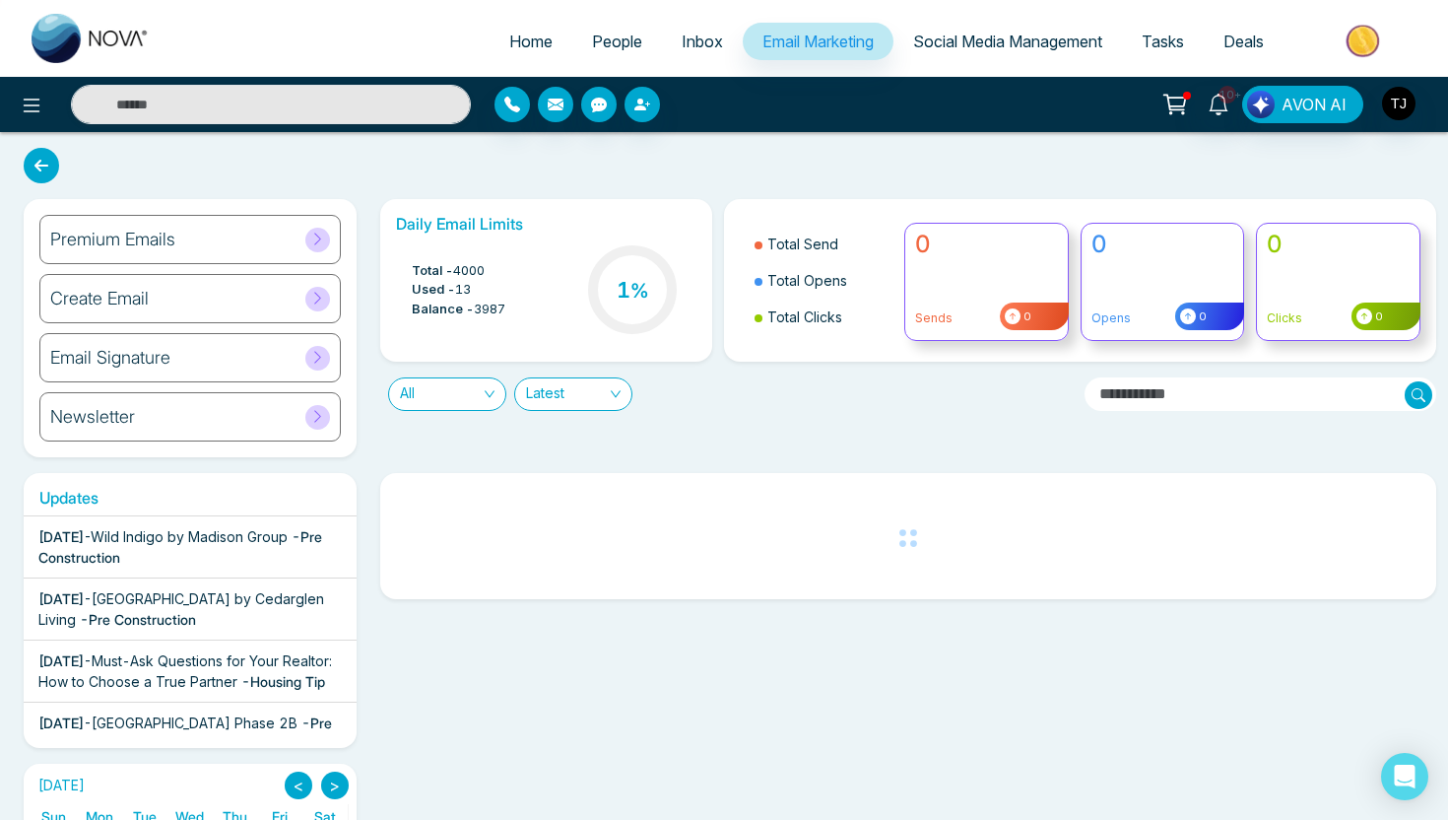
click at [230, 304] on div "Create Email" at bounding box center [189, 298] width 301 height 49
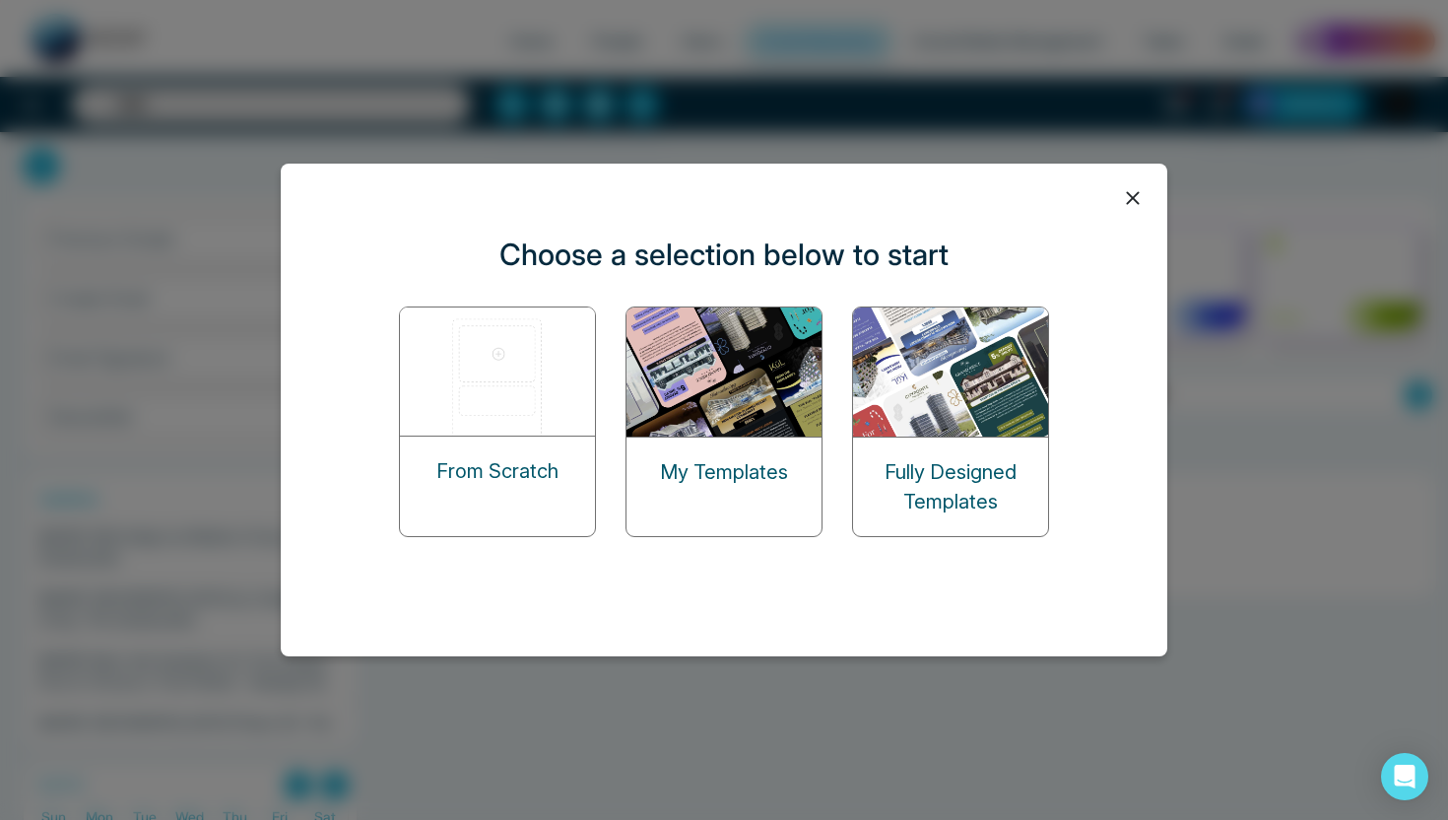
click at [684, 347] on img at bounding box center [724, 371] width 197 height 129
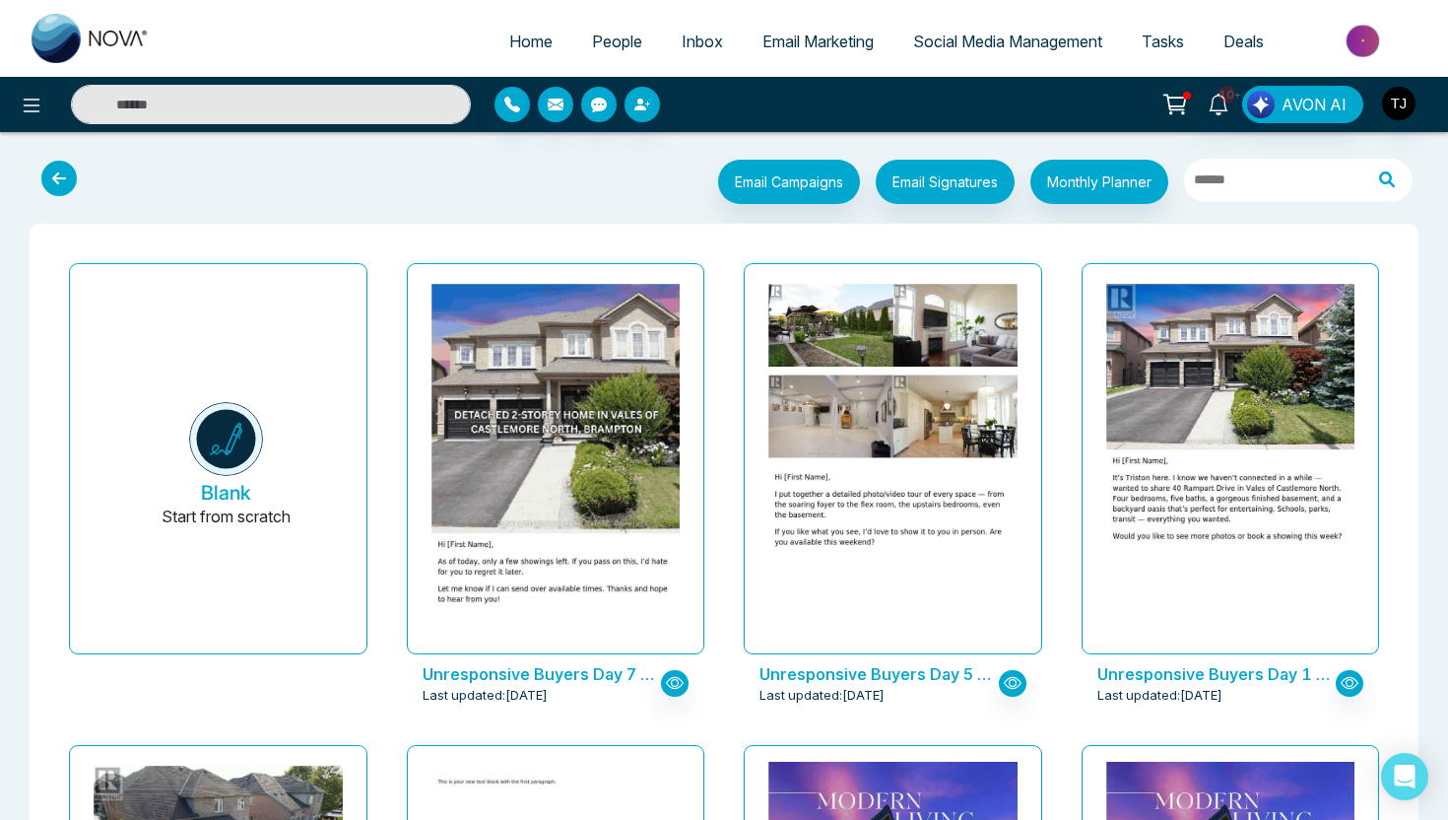
click at [982, 38] on span "Social Media Management" at bounding box center [1007, 42] width 189 height 20
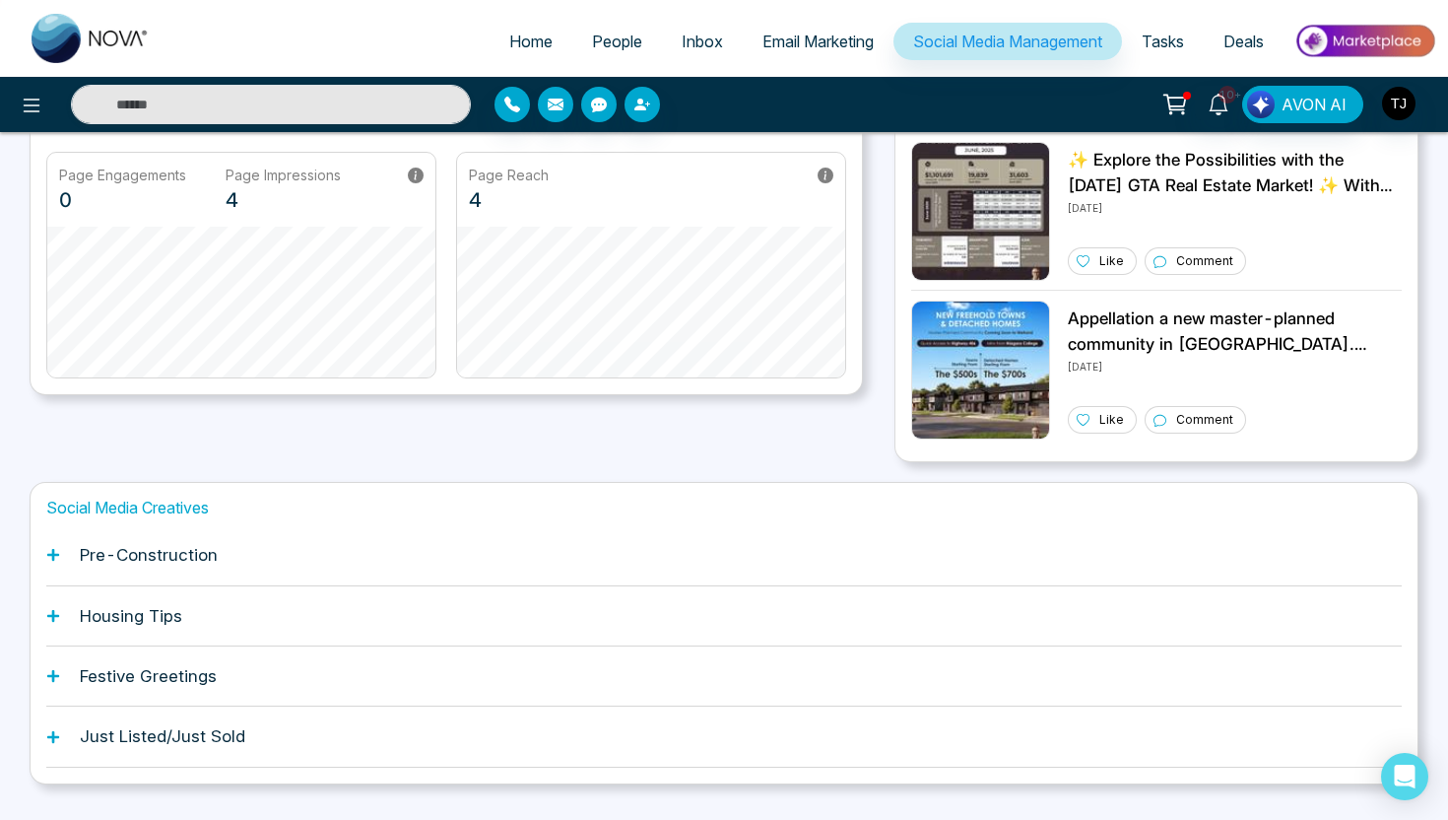
scroll to position [453, 0]
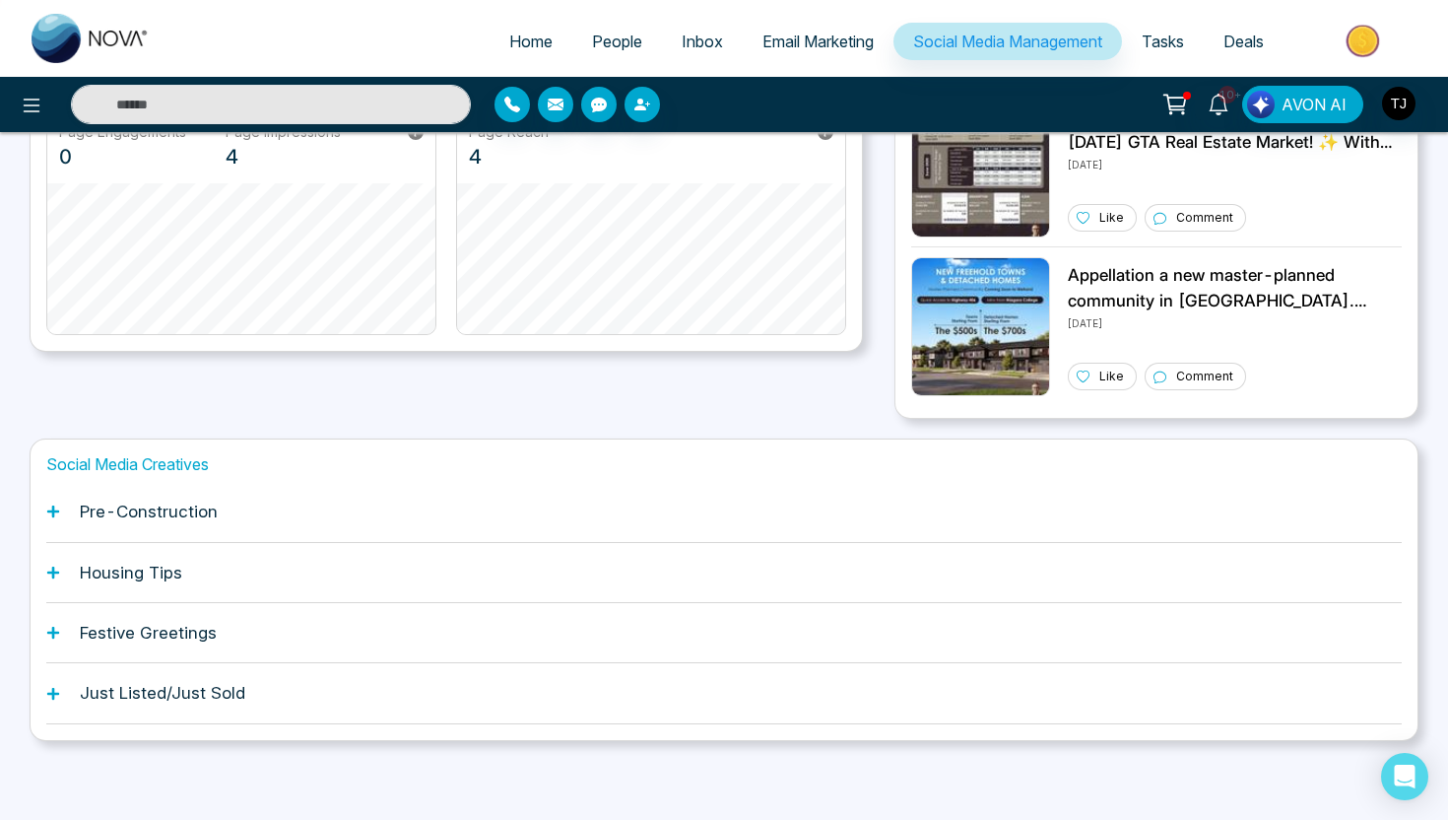
click at [147, 517] on h1 "Pre-Construction" at bounding box center [149, 511] width 138 height 20
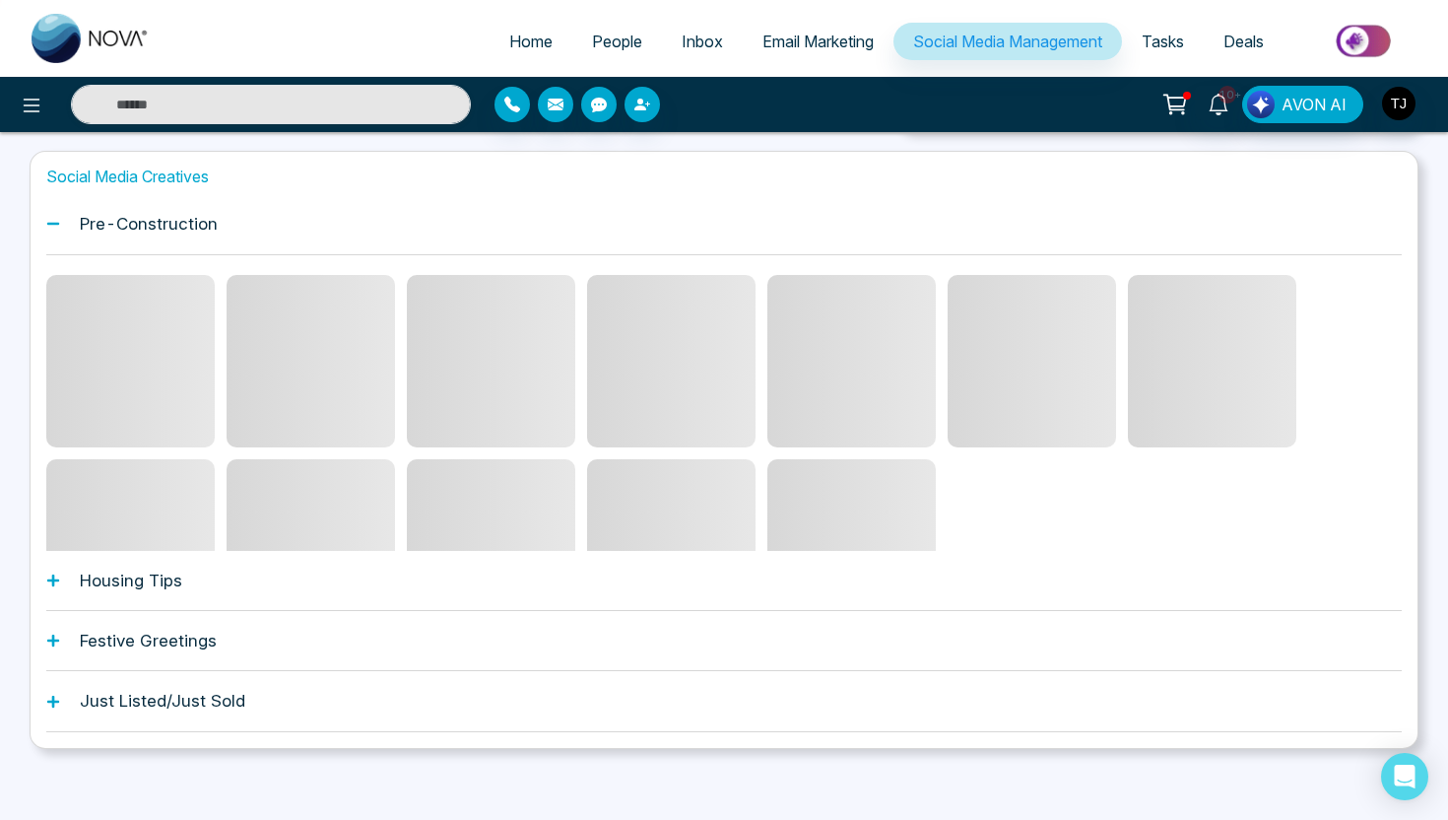
scroll to position [746, 0]
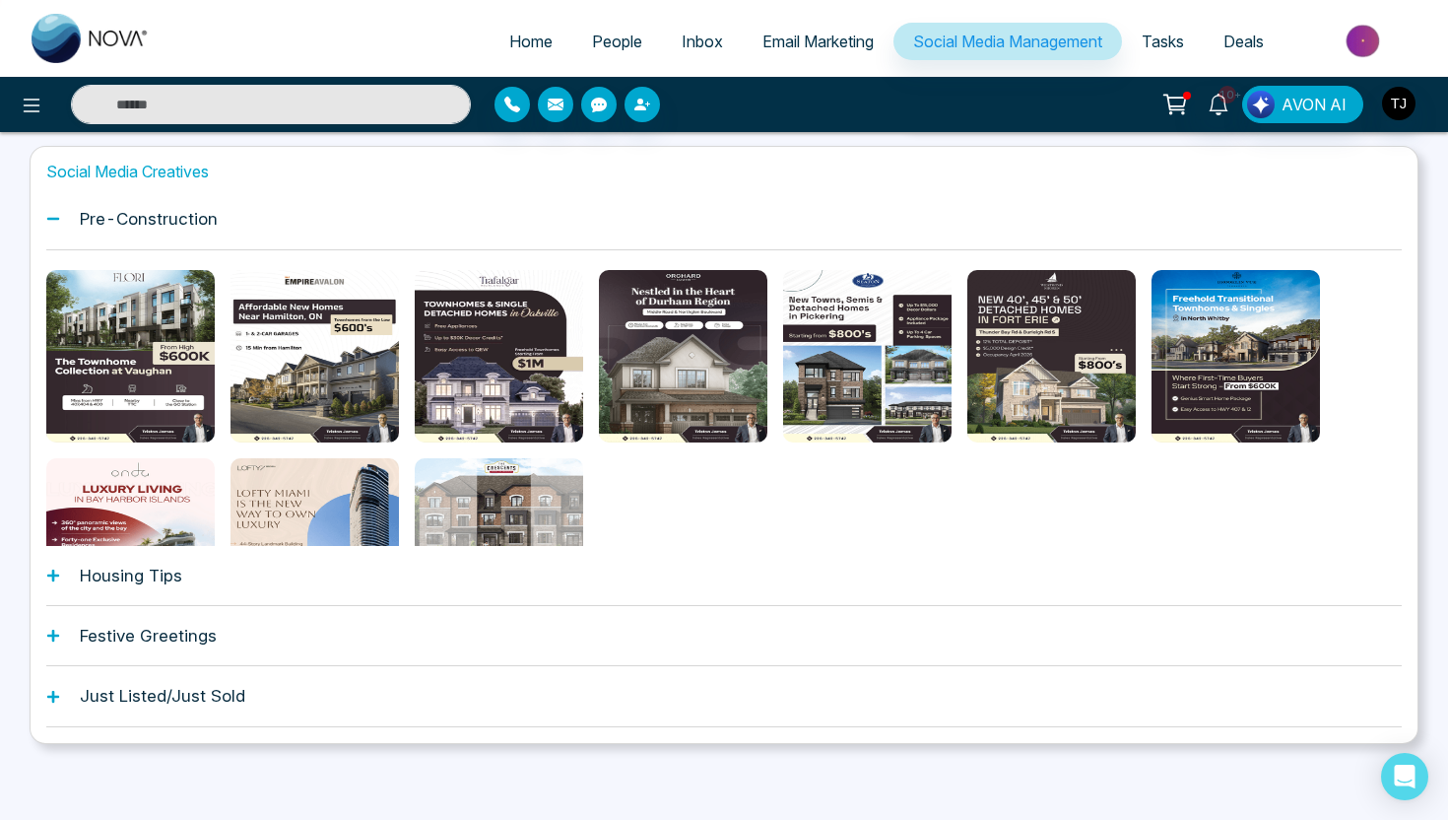
click at [126, 583] on h1 "Housing Tips" at bounding box center [131, 575] width 102 height 20
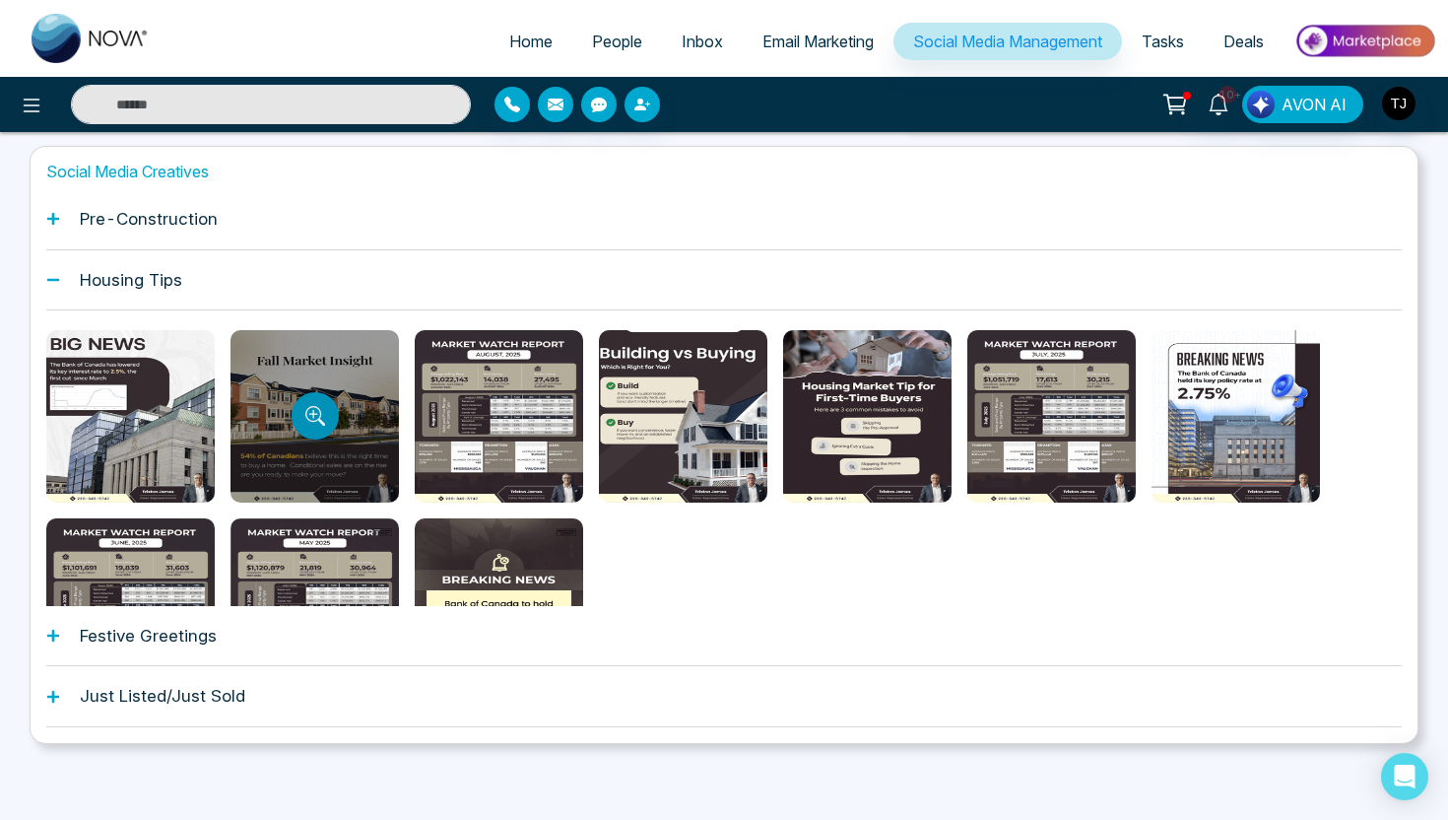
click at [307, 422] on icon "Preview template" at bounding box center [315, 416] width 20 height 20
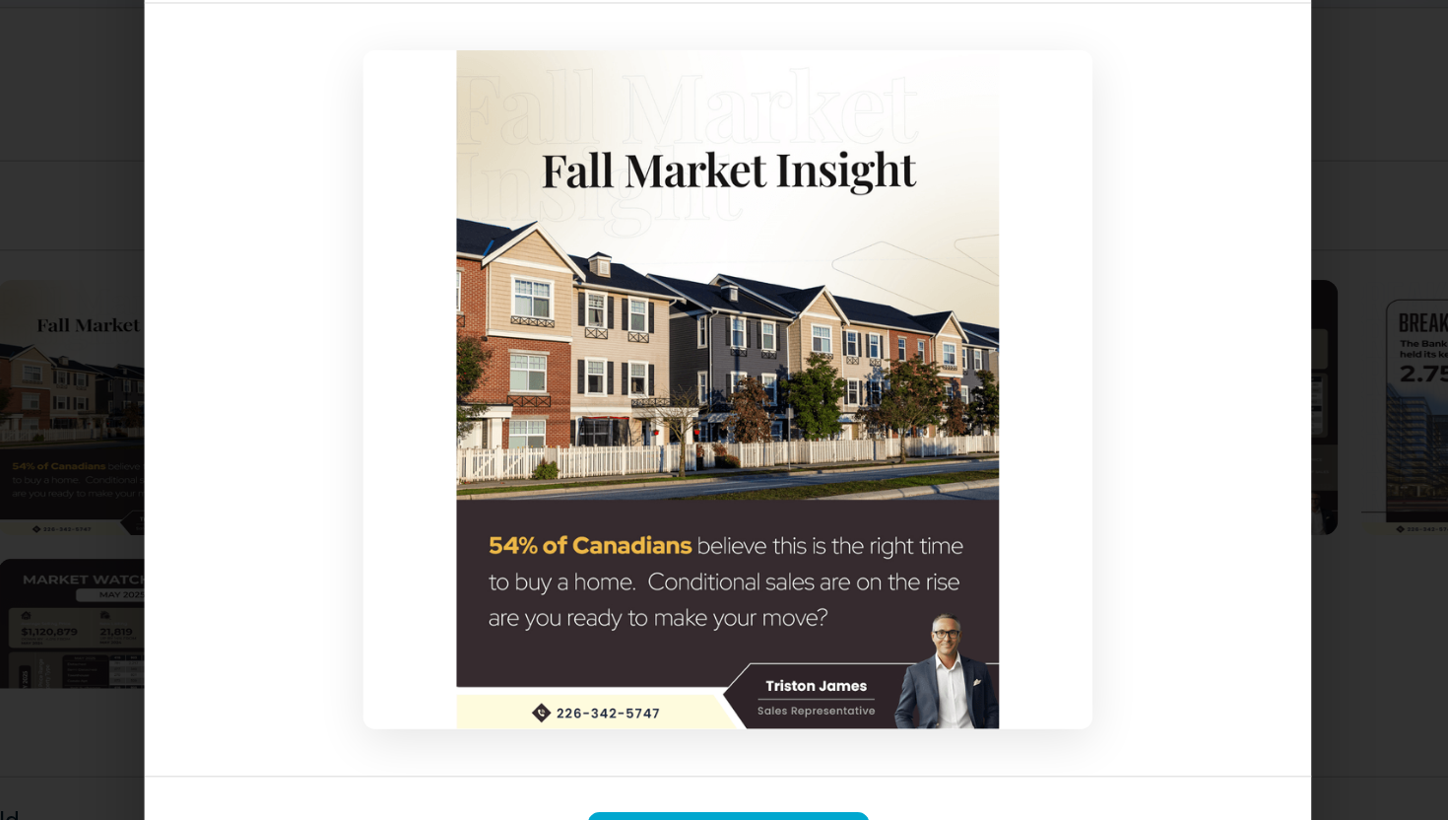
click at [1158, 439] on div "Template Preview Use this Template" at bounding box center [724, 410] width 1448 height 820
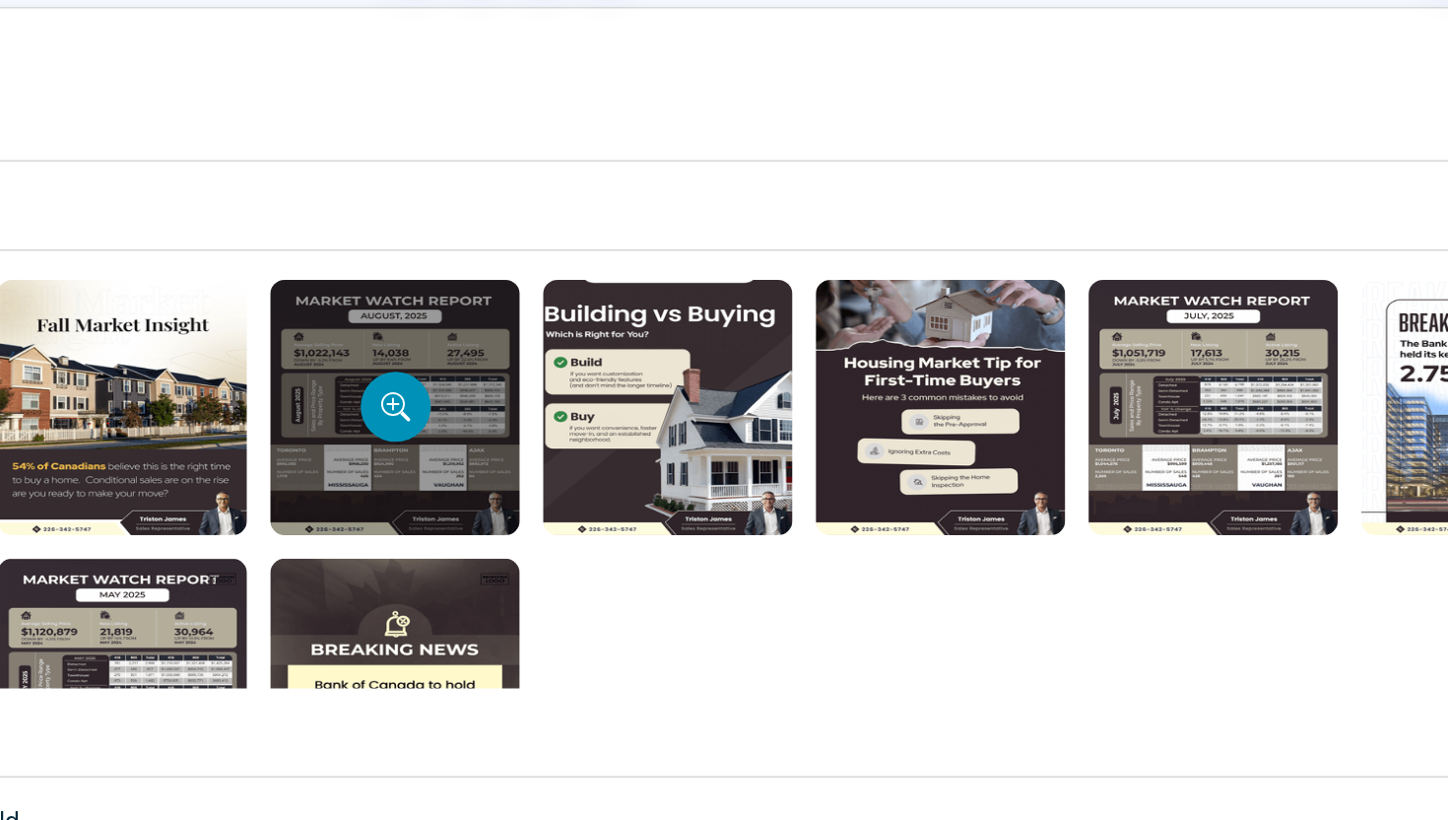
click at [493, 411] on icon "Preview template" at bounding box center [500, 416] width 20 height 20
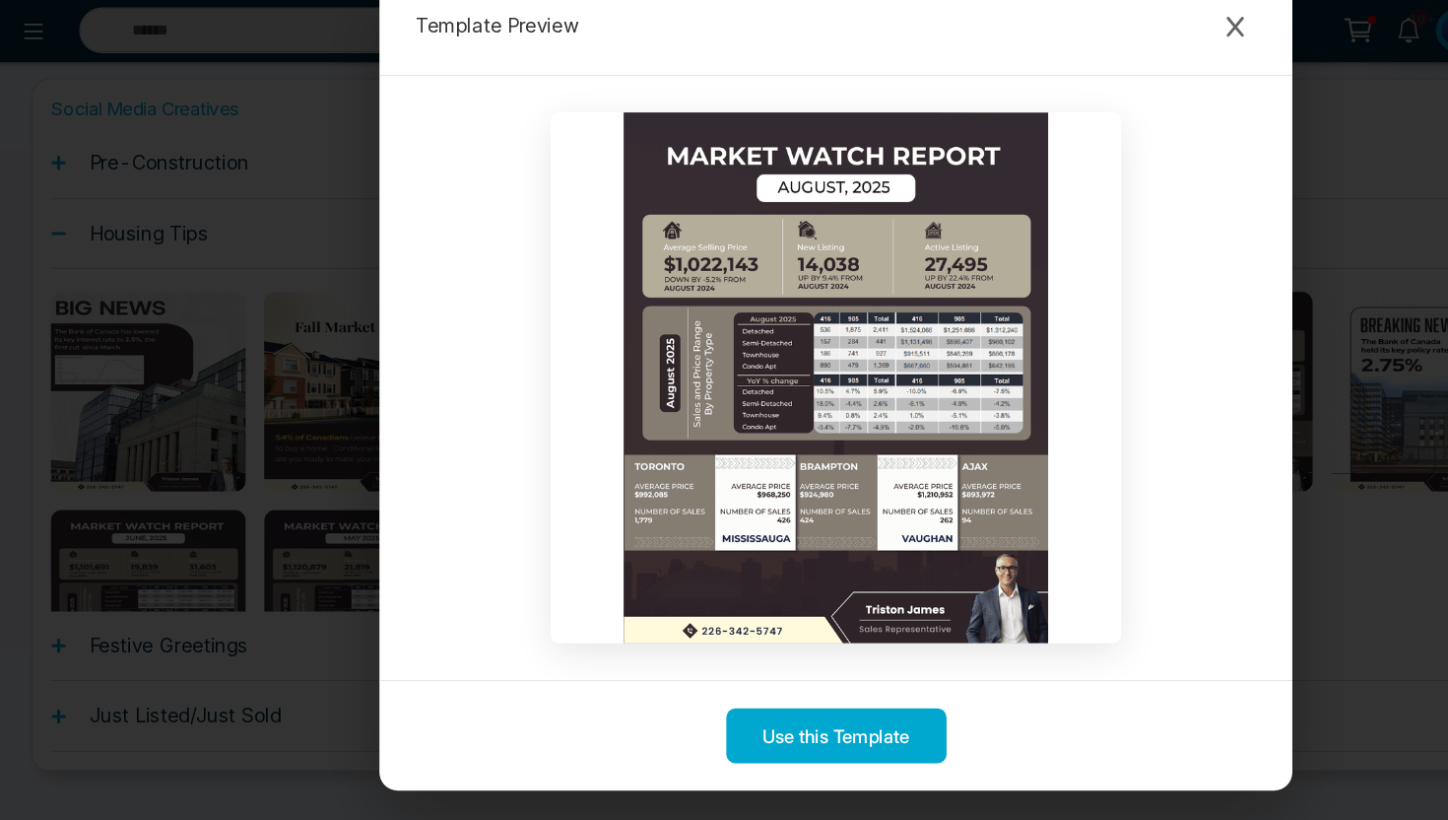
click at [8, 410] on div "Template Preview Use this Template" at bounding box center [724, 410] width 1448 height 820
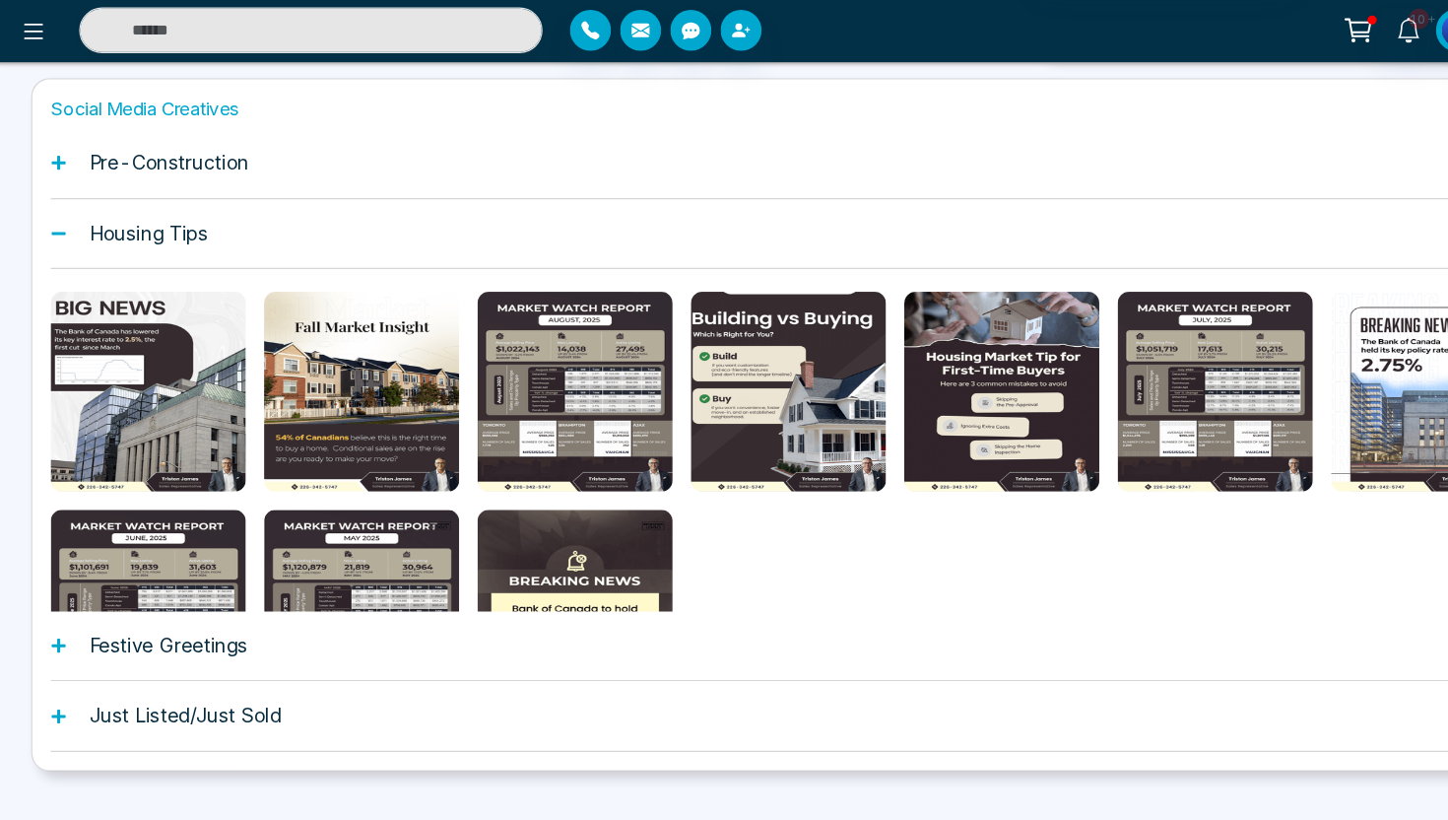
click at [487, 218] on div "Pre-Construction" at bounding box center [723, 219] width 1355 height 60
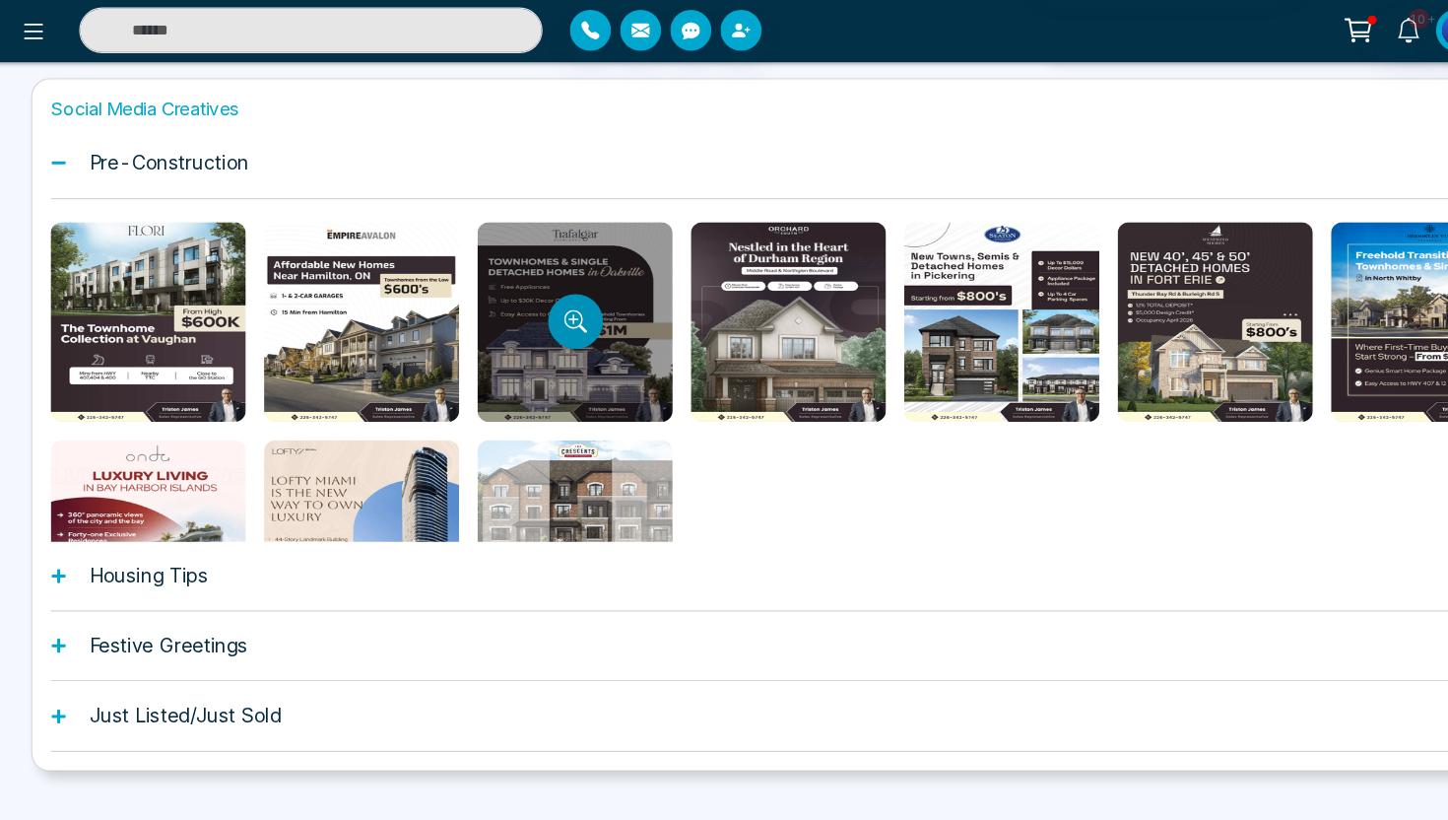
click at [491, 354] on icon "Preview template" at bounding box center [500, 356] width 20 height 20
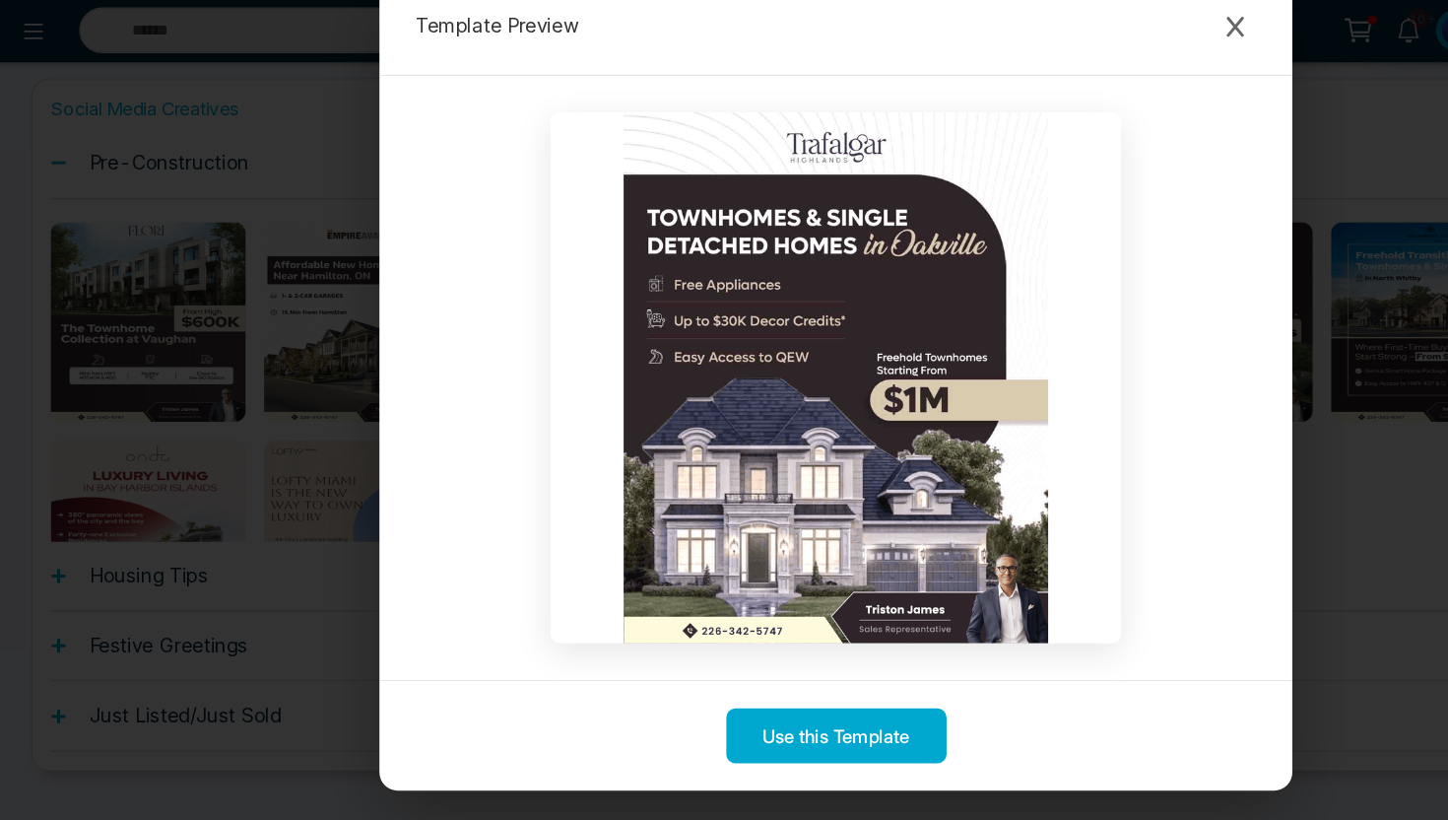
click at [136, 403] on div "Template Preview Use this Template" at bounding box center [724, 410] width 1448 height 820
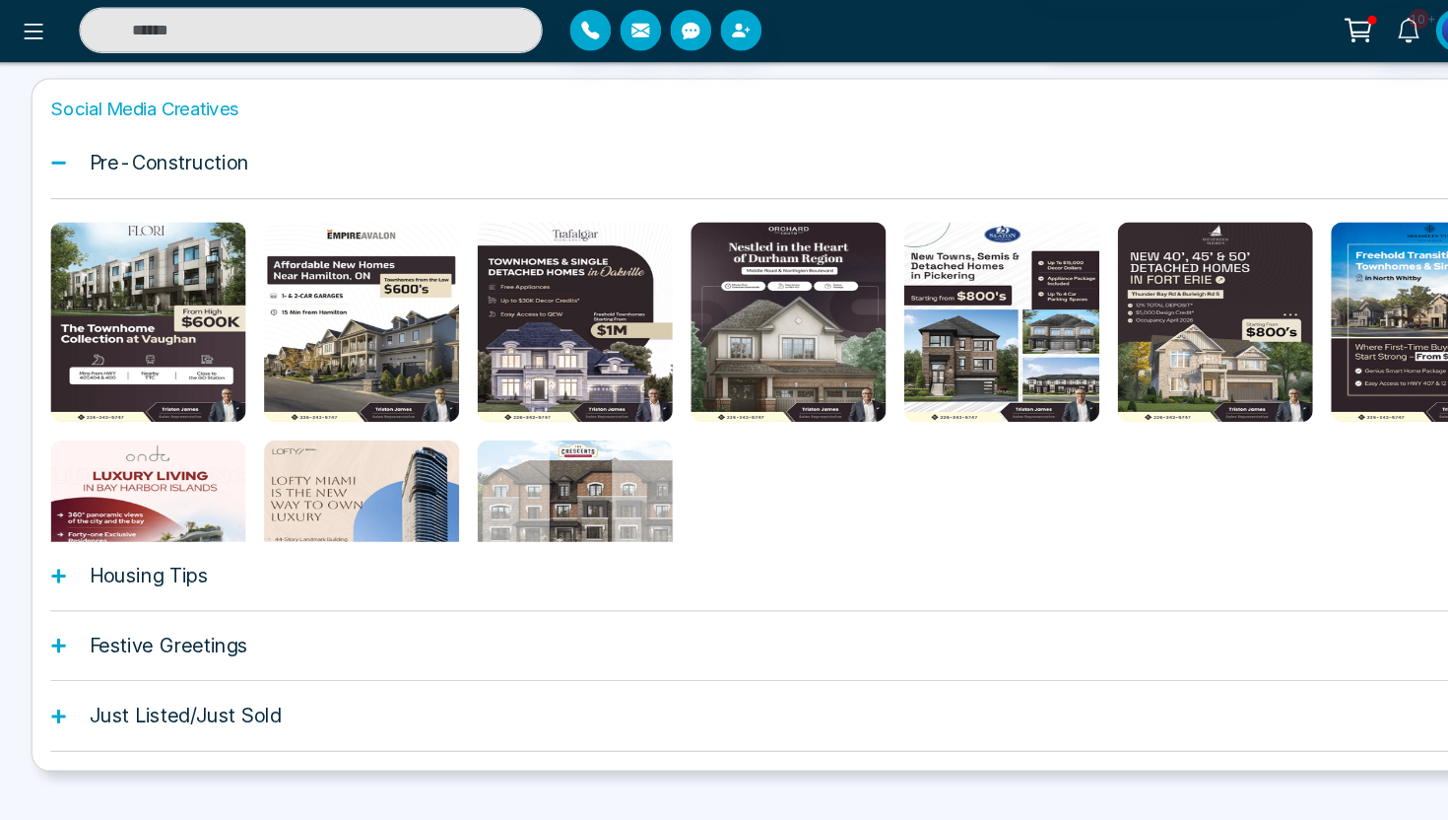
click at [90, 574] on h1 "Housing Tips" at bounding box center [131, 575] width 102 height 20
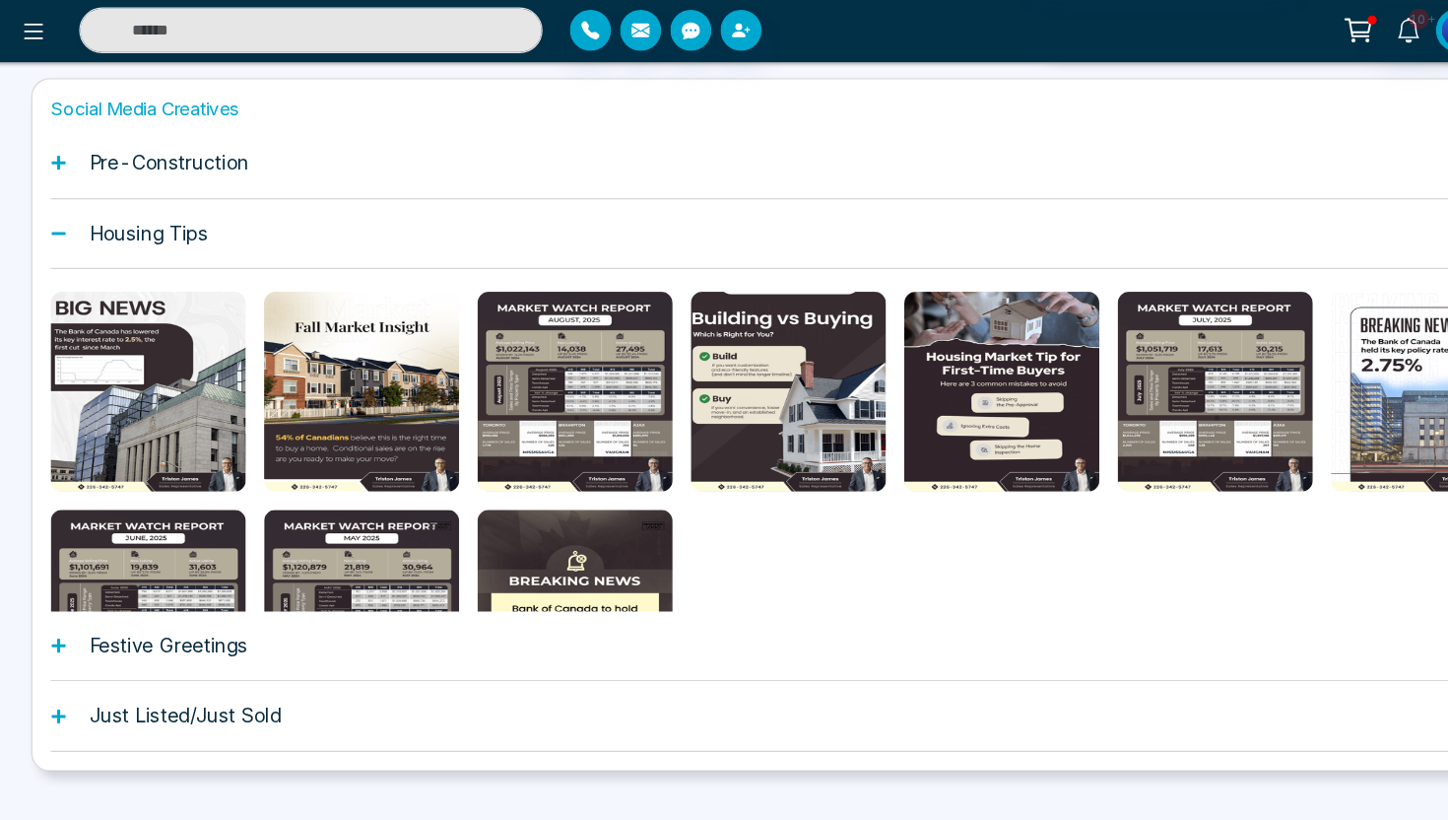
click at [234, 646] on div "Festive Greetings" at bounding box center [723, 636] width 1355 height 60
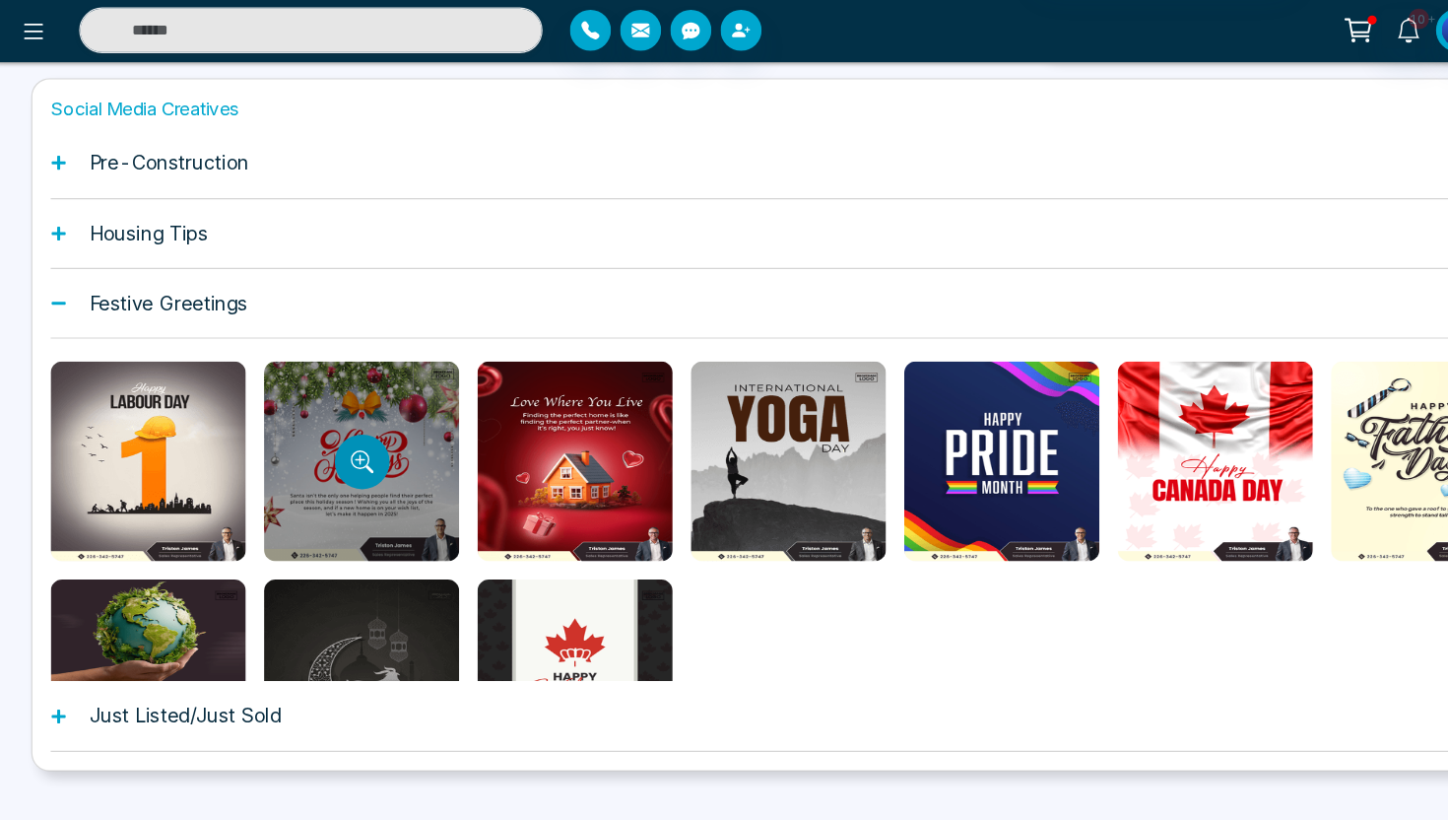
click at [329, 482] on button "Preview template" at bounding box center [315, 476] width 47 height 47
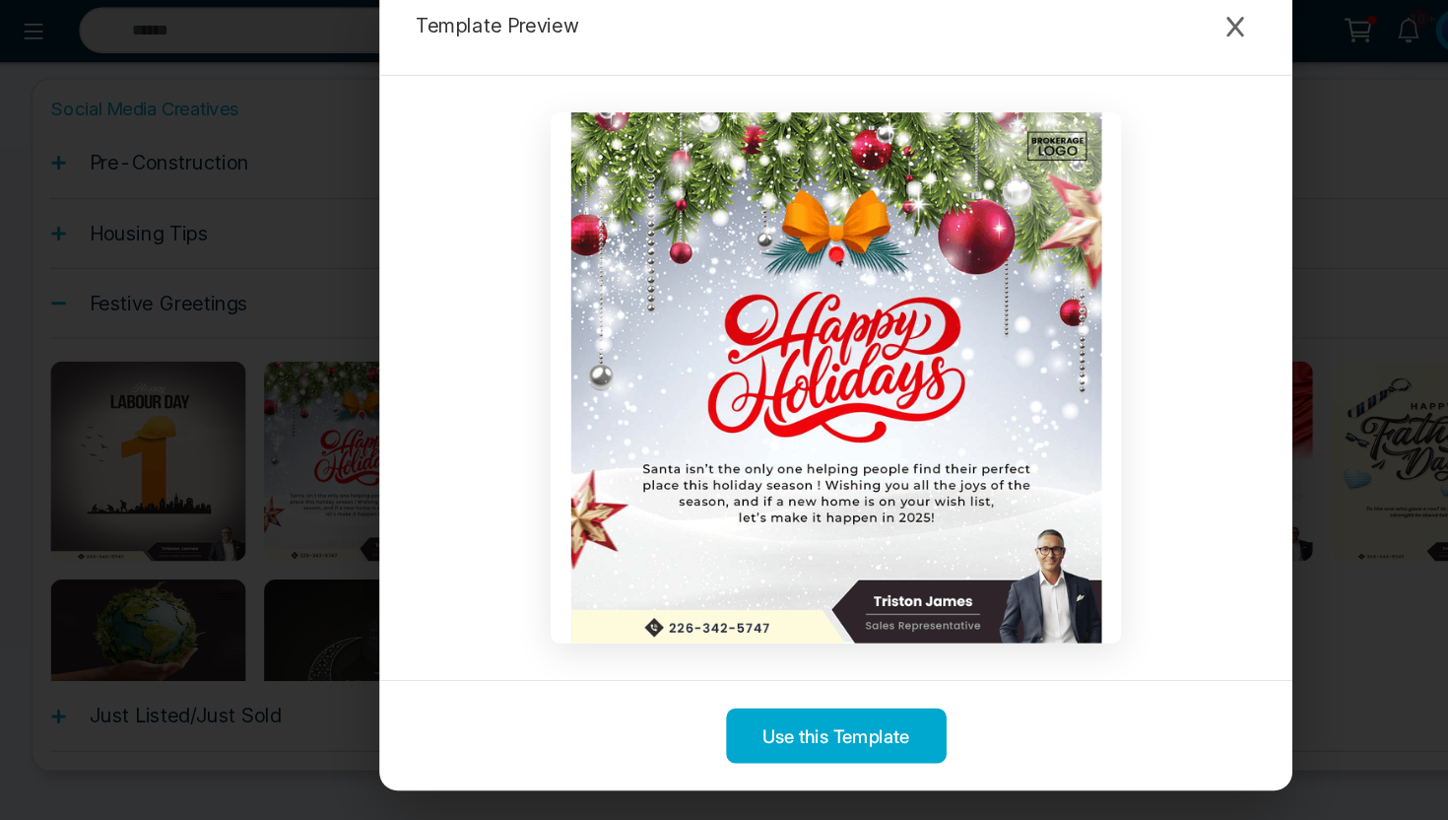
click at [15, 366] on div "Template Preview Use this Template" at bounding box center [724, 410] width 1448 height 820
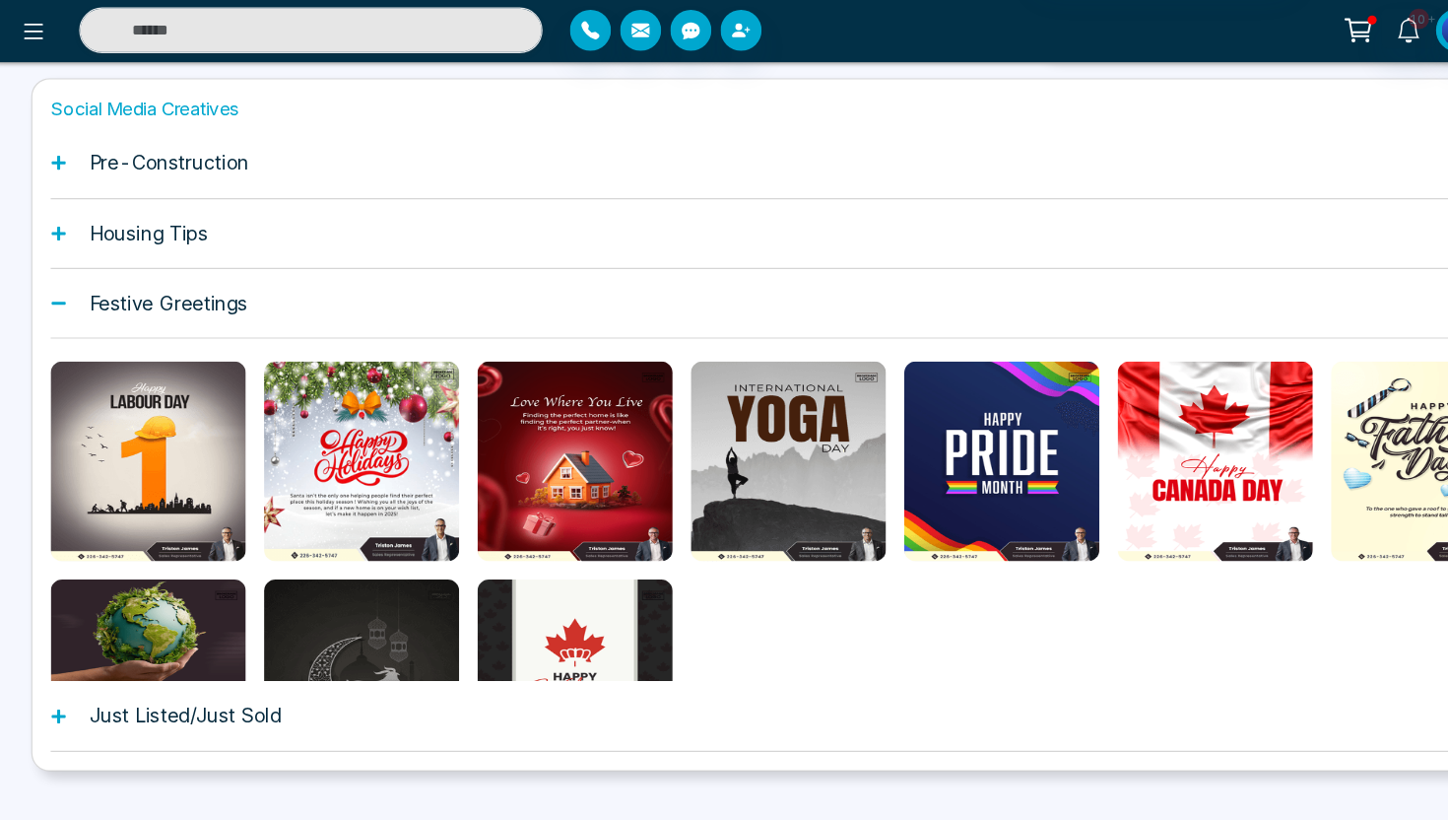
click at [63, 343] on div "Festive Greetings" at bounding box center [723, 340] width 1355 height 60
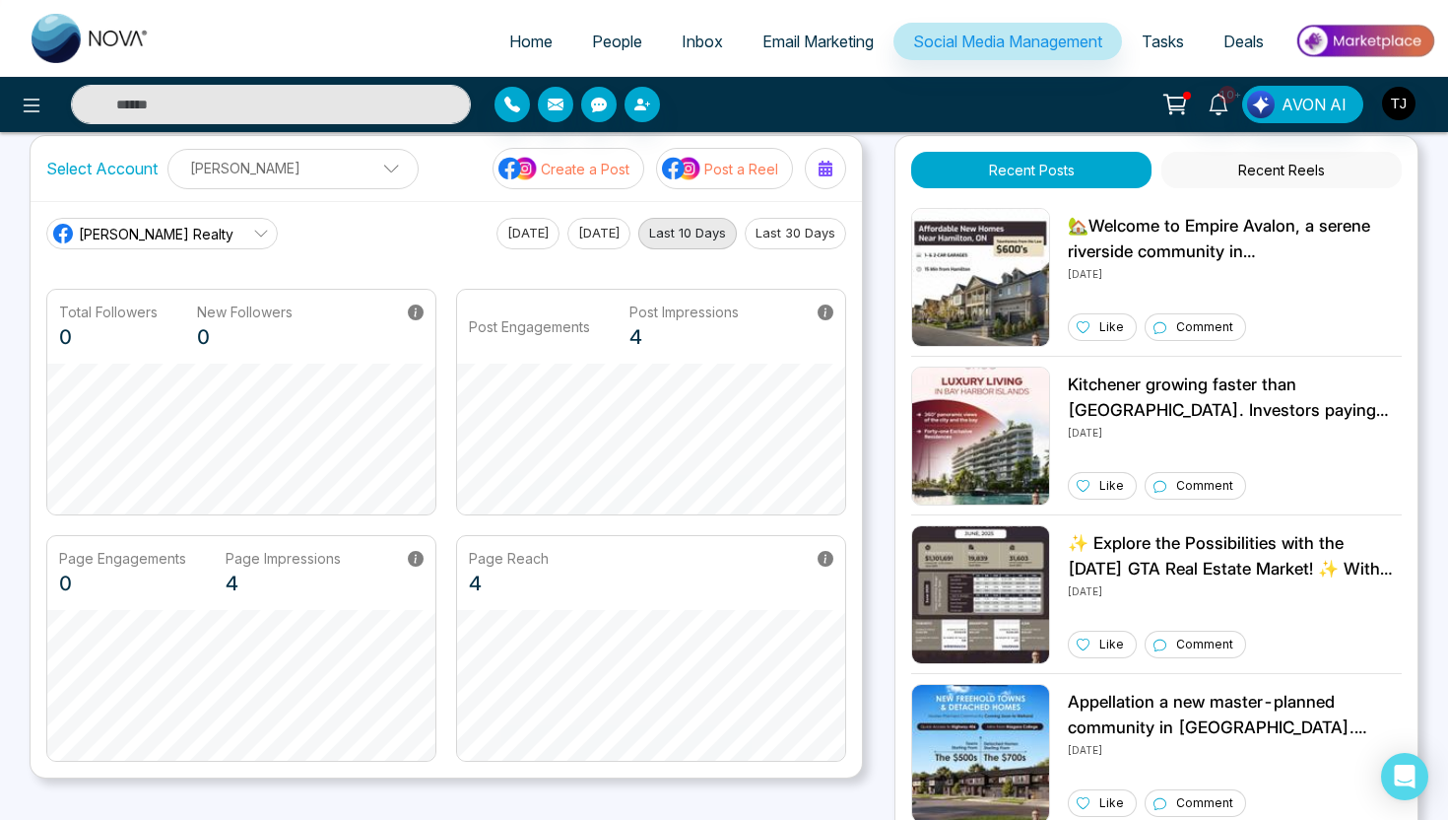
scroll to position [23, 0]
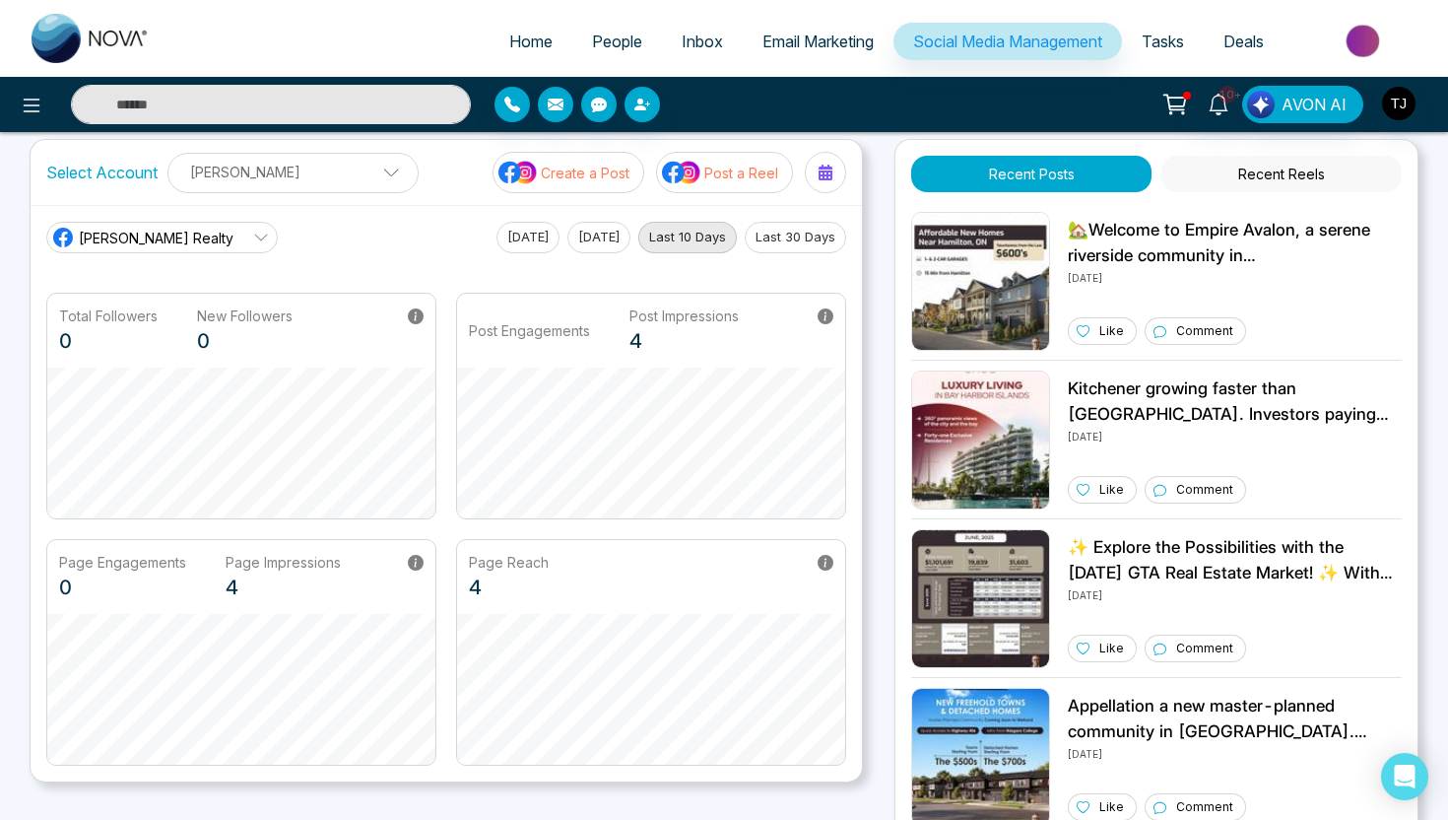
click at [744, 177] on p "Post a Reel" at bounding box center [741, 173] width 74 height 21
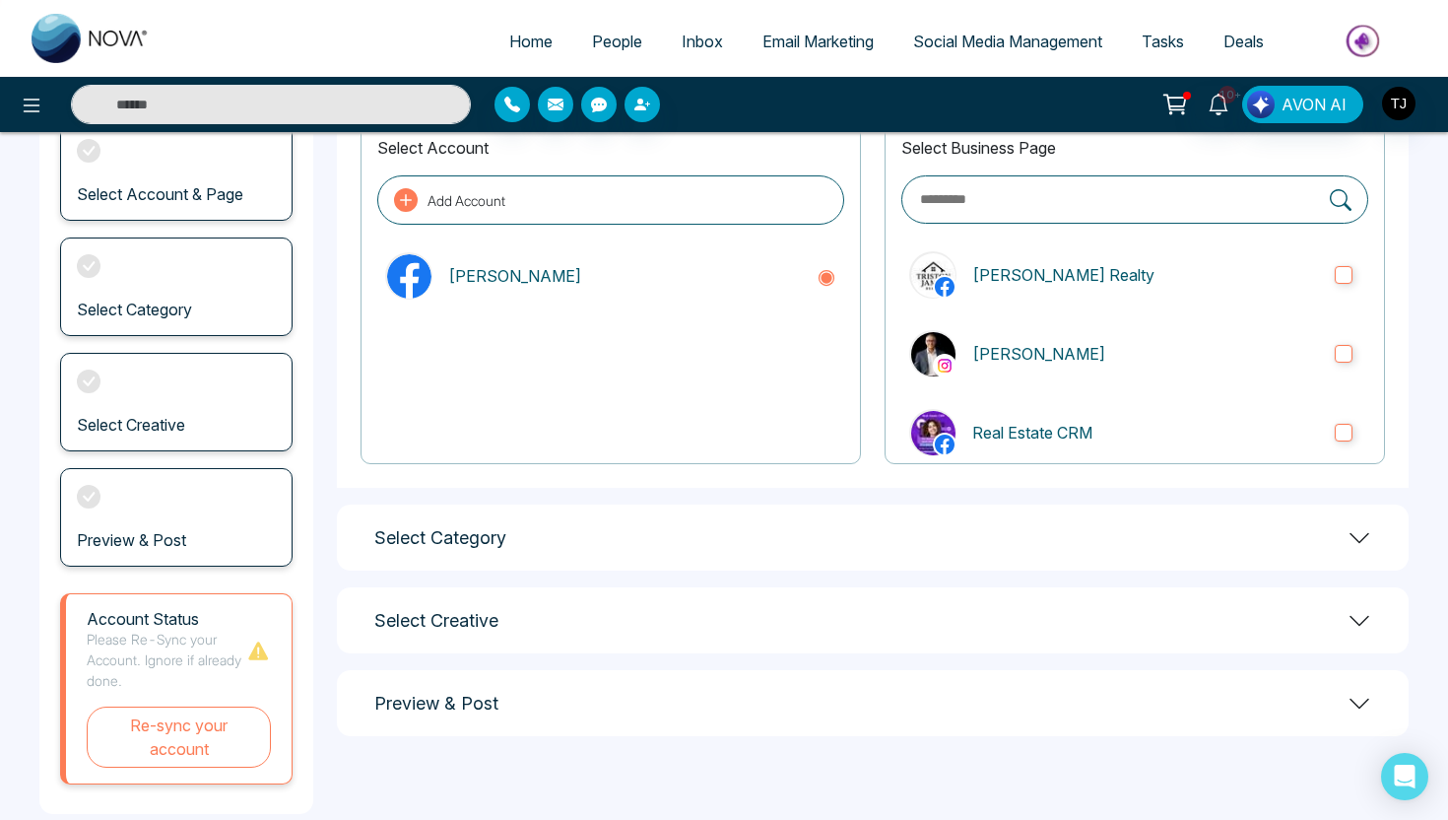
scroll to position [174, 0]
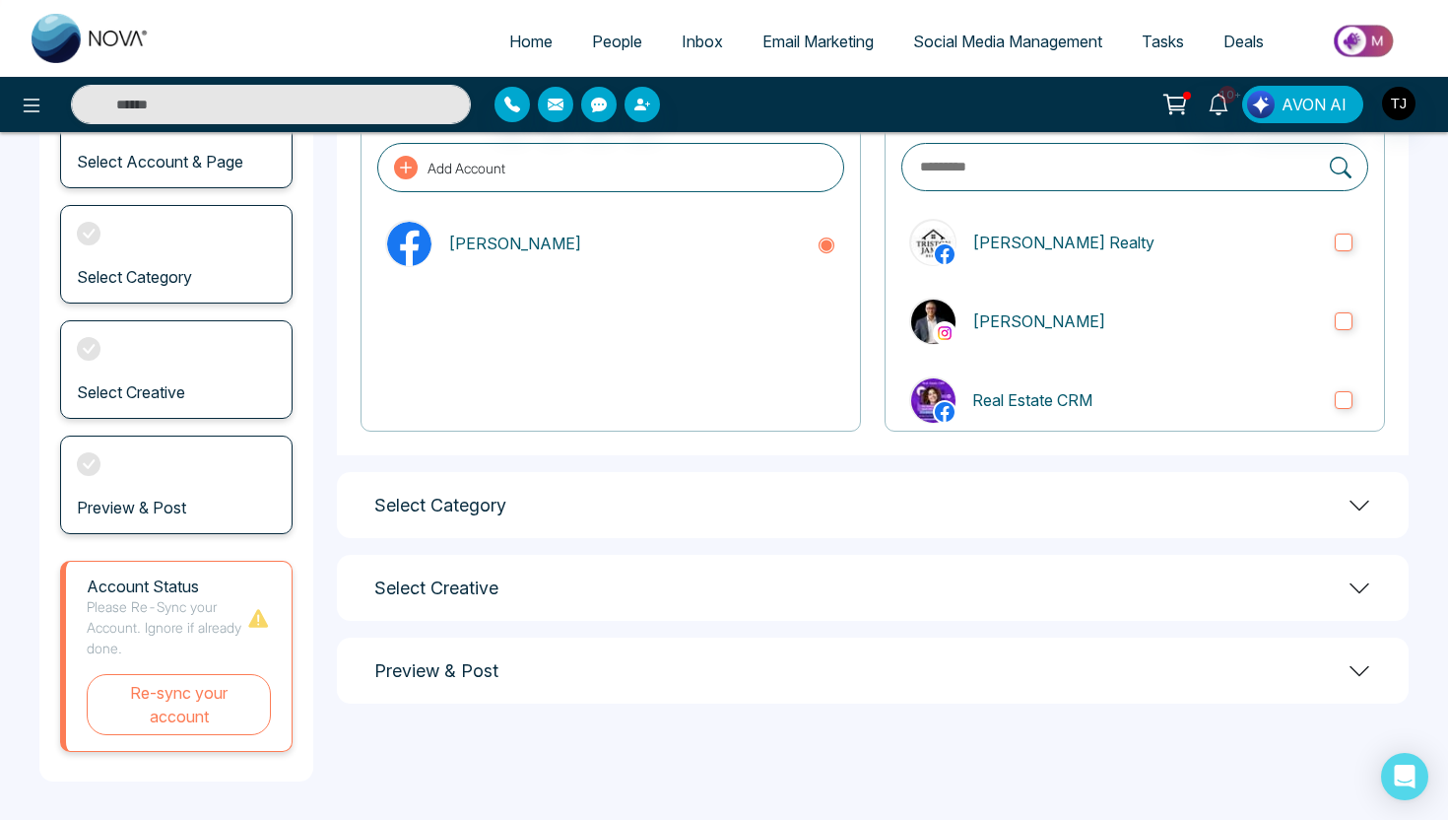
click at [755, 523] on div "Select Category" at bounding box center [873, 505] width 1072 height 66
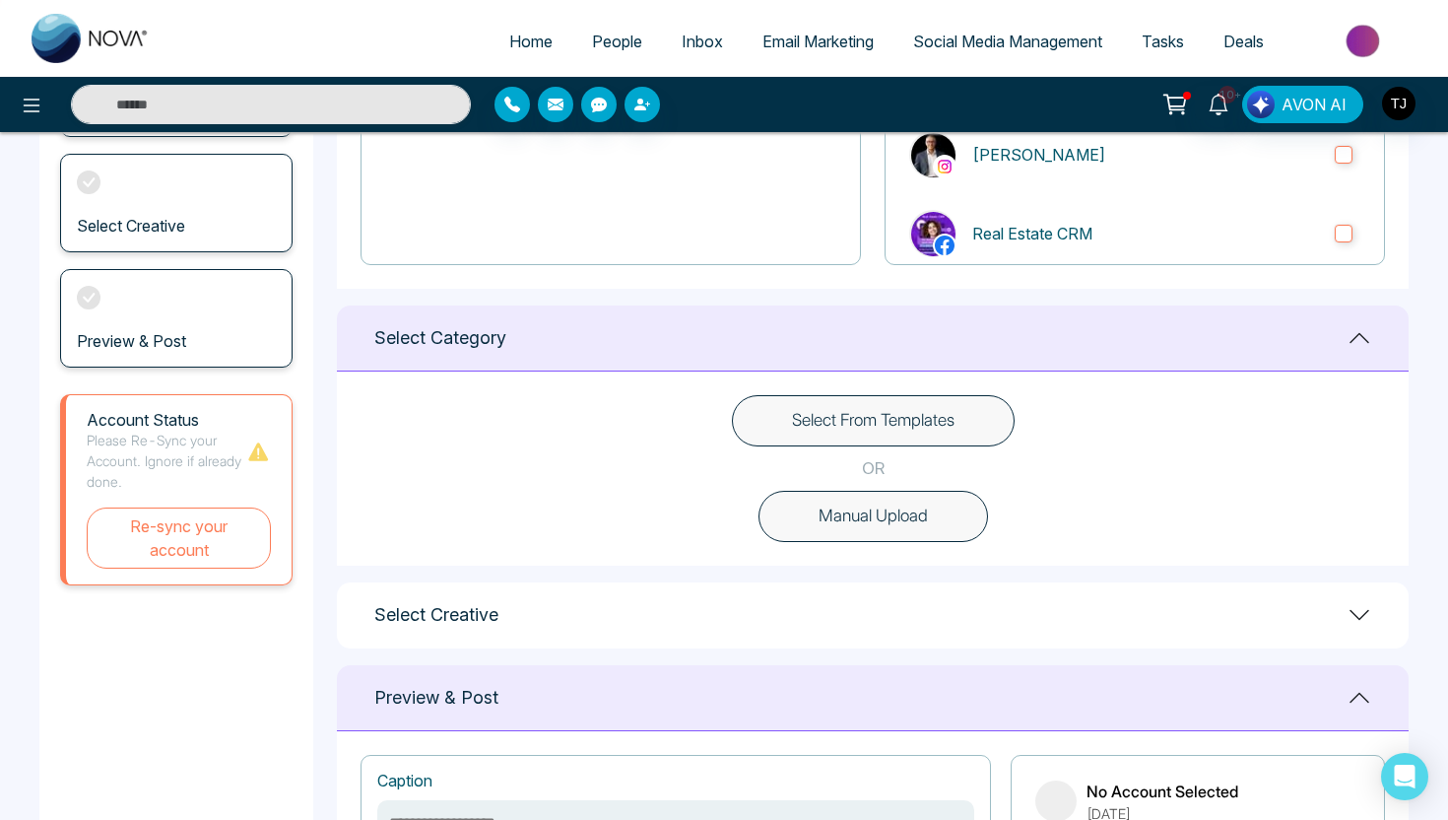
scroll to position [343, 0]
click at [810, 413] on button "Select From Templates" at bounding box center [873, 418] width 283 height 51
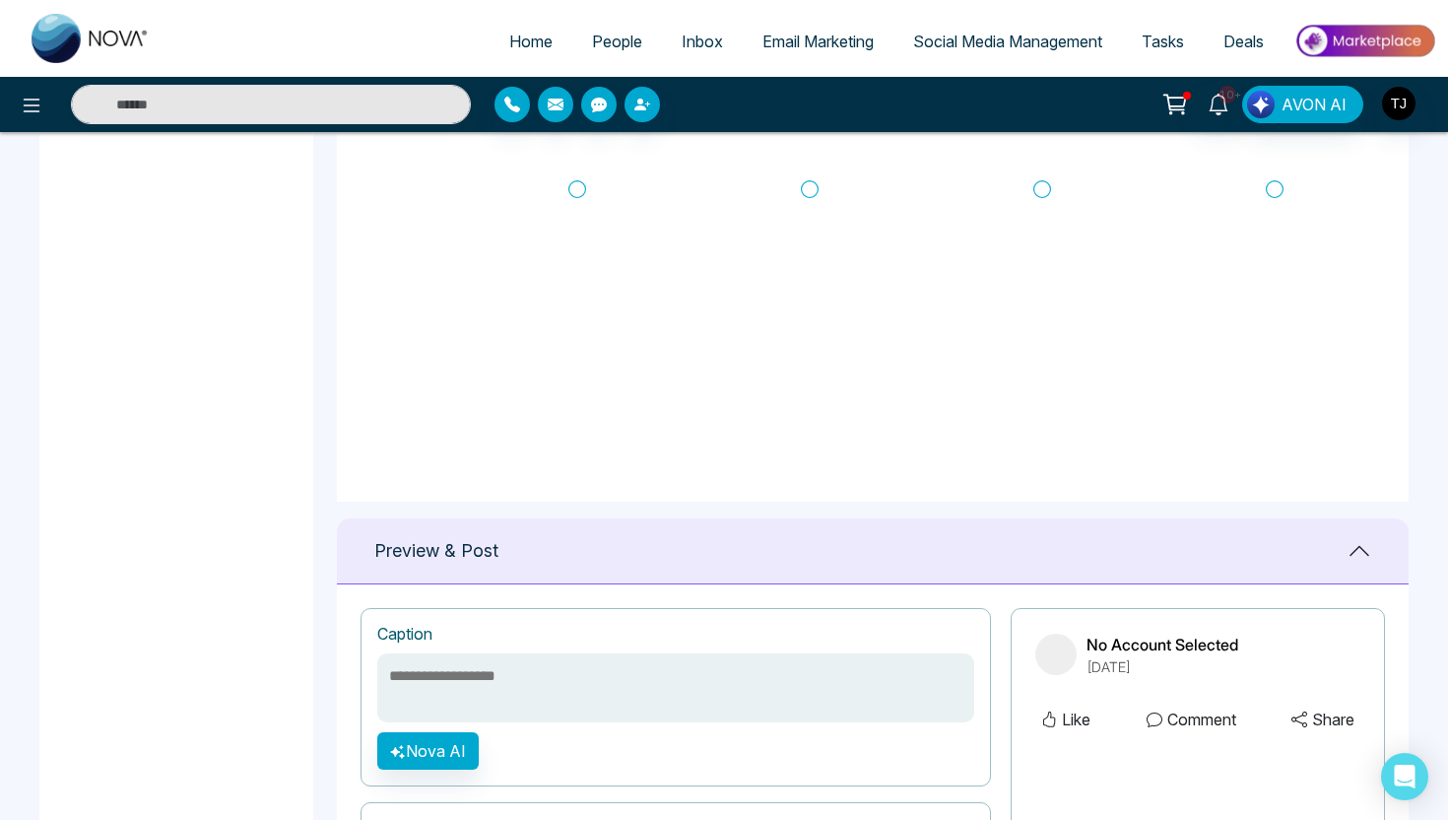
scroll to position [381, 0]
click at [1041, 187] on icon at bounding box center [1042, 190] width 18 height 20
type textarea "**********"
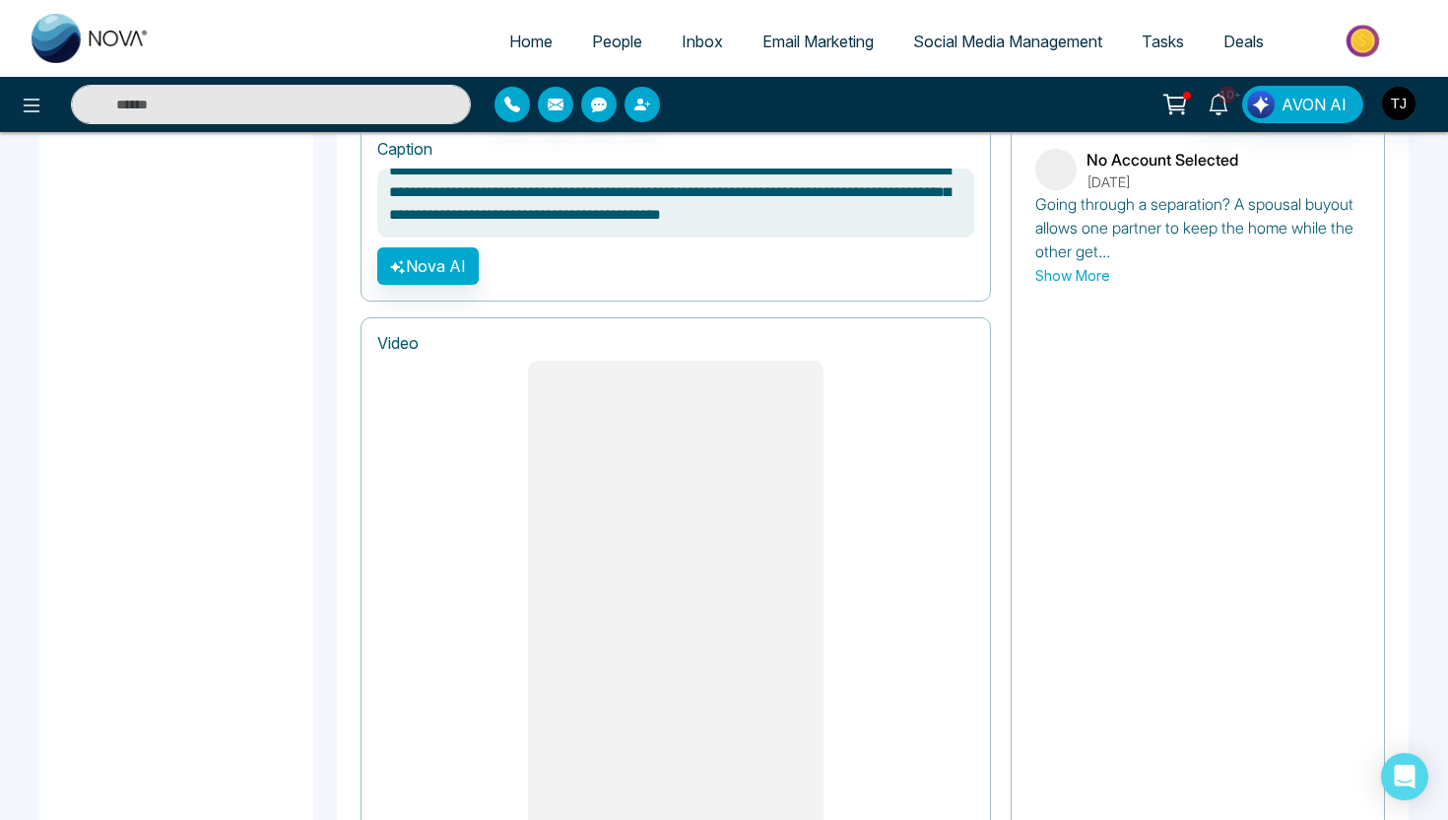
scroll to position [1559, 0]
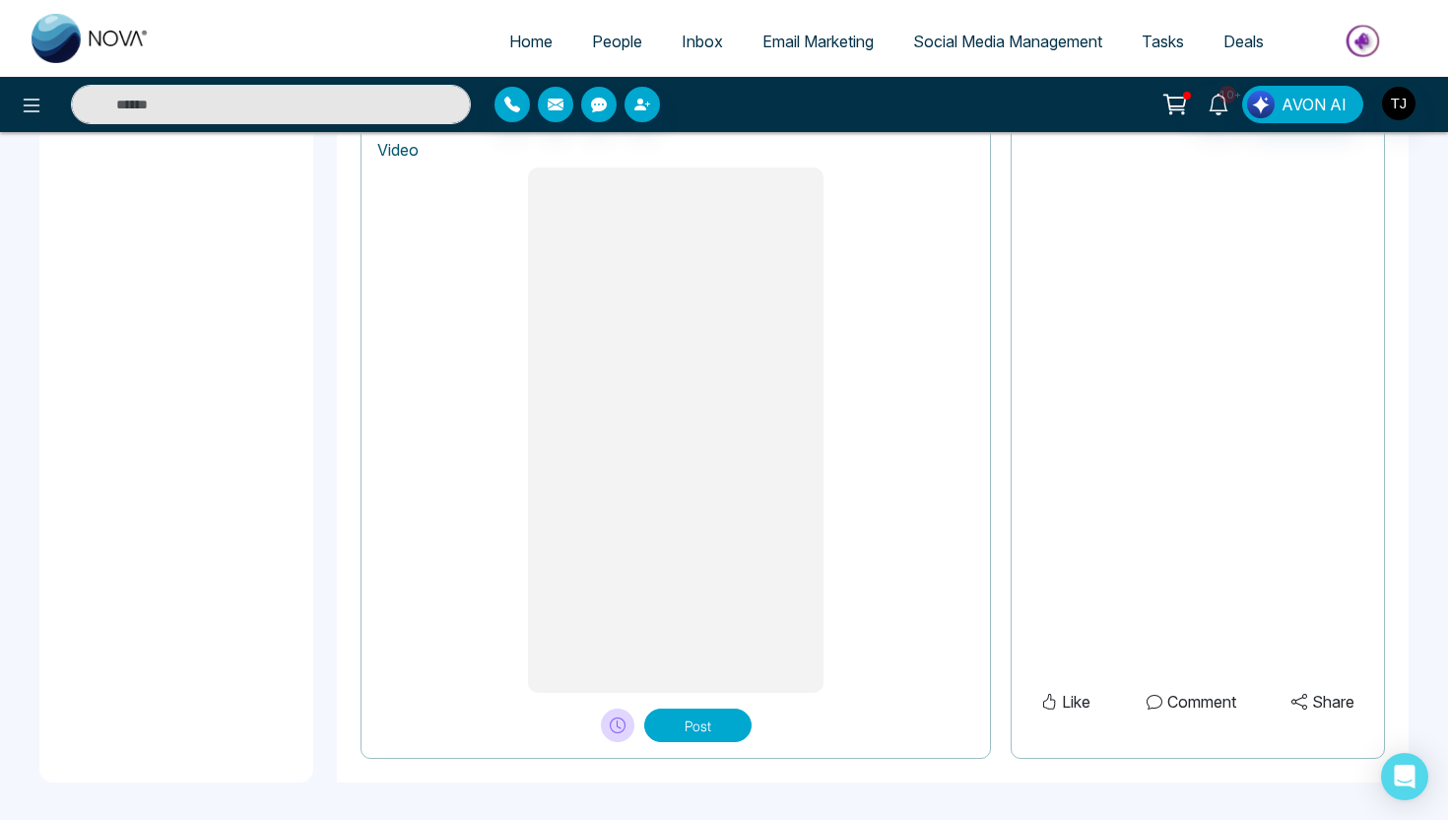
click at [51, 102] on div at bounding box center [261, 104] width 420 height 39
click at [35, 102] on icon at bounding box center [32, 106] width 24 height 24
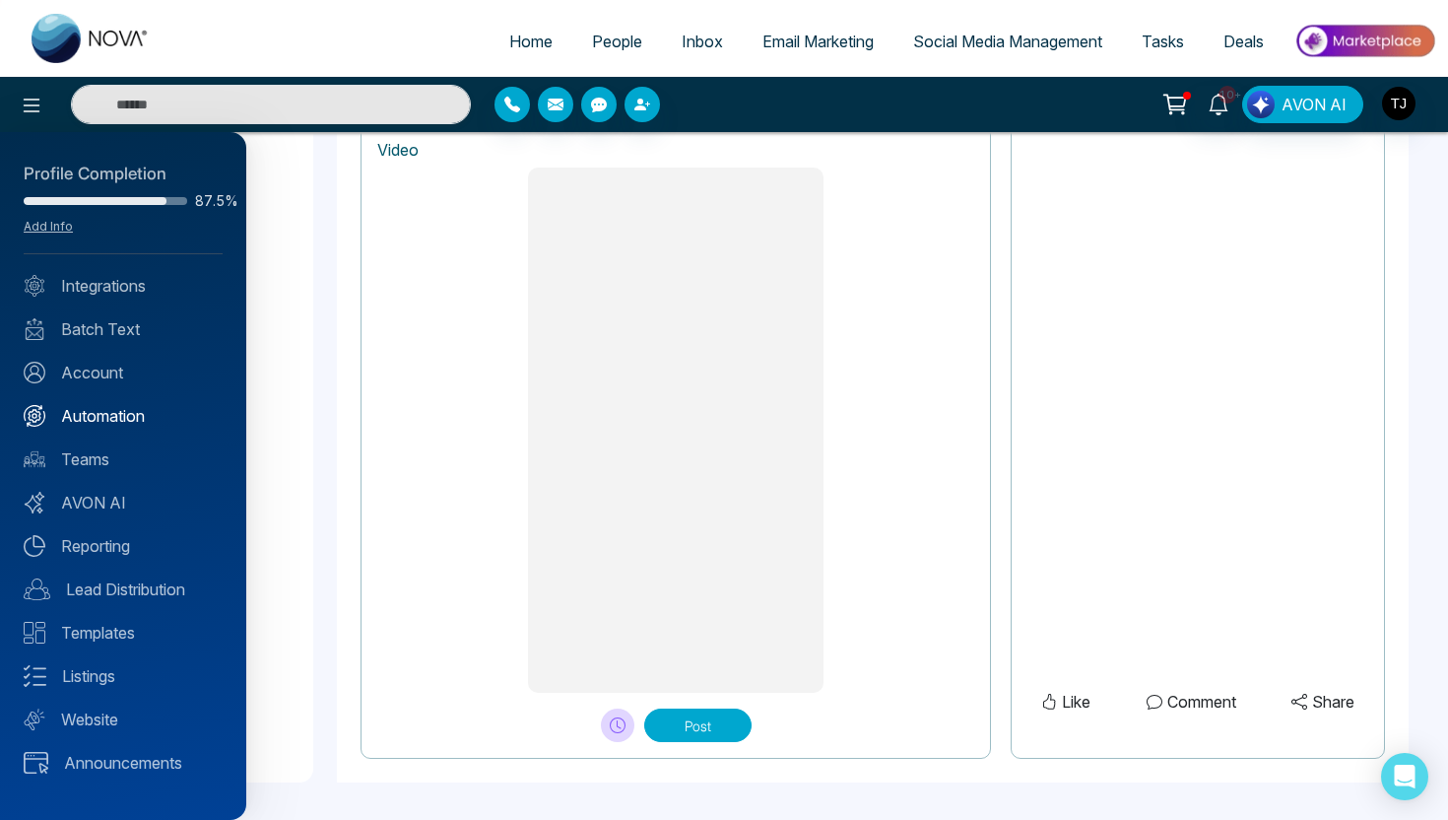
click at [57, 425] on link "Automation" at bounding box center [123, 416] width 199 height 24
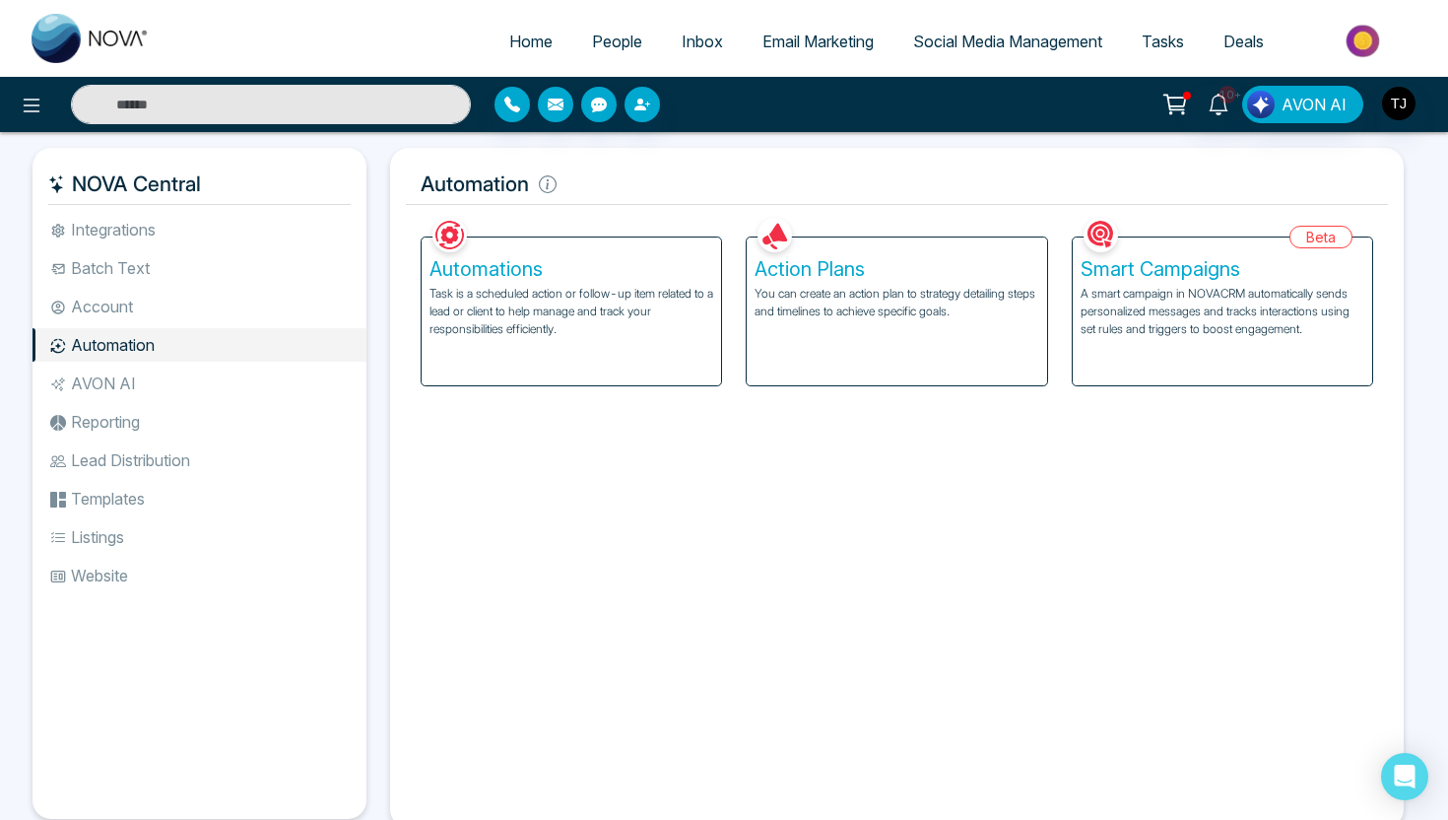
click at [11, 94] on div at bounding box center [241, 104] width 483 height 39
click at [33, 107] on icon at bounding box center [32, 106] width 24 height 24
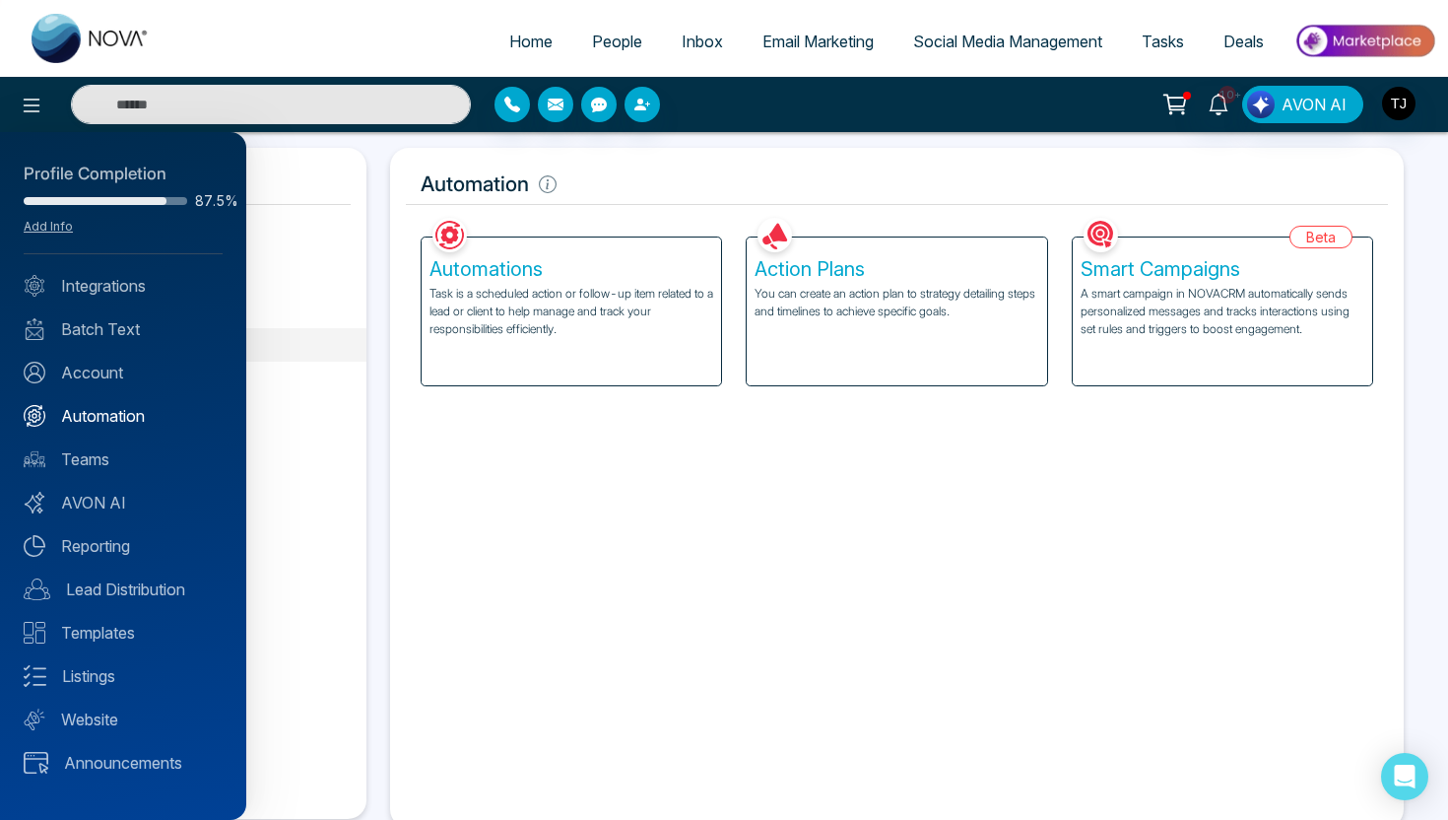
click at [85, 419] on link "Automation" at bounding box center [123, 416] width 199 height 24
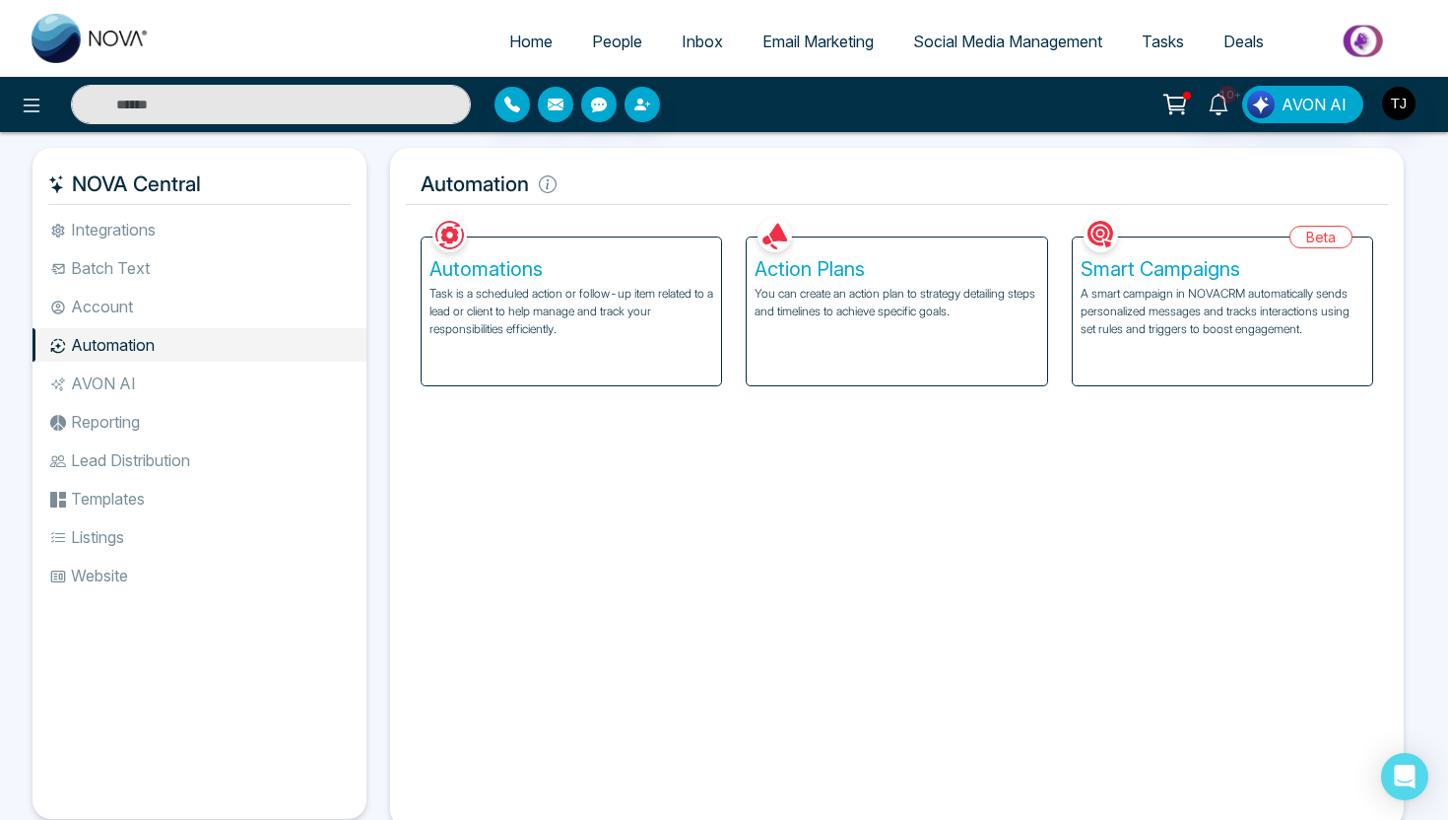
click at [818, 275] on h5 "Action Plans" at bounding box center [897, 269] width 284 height 24
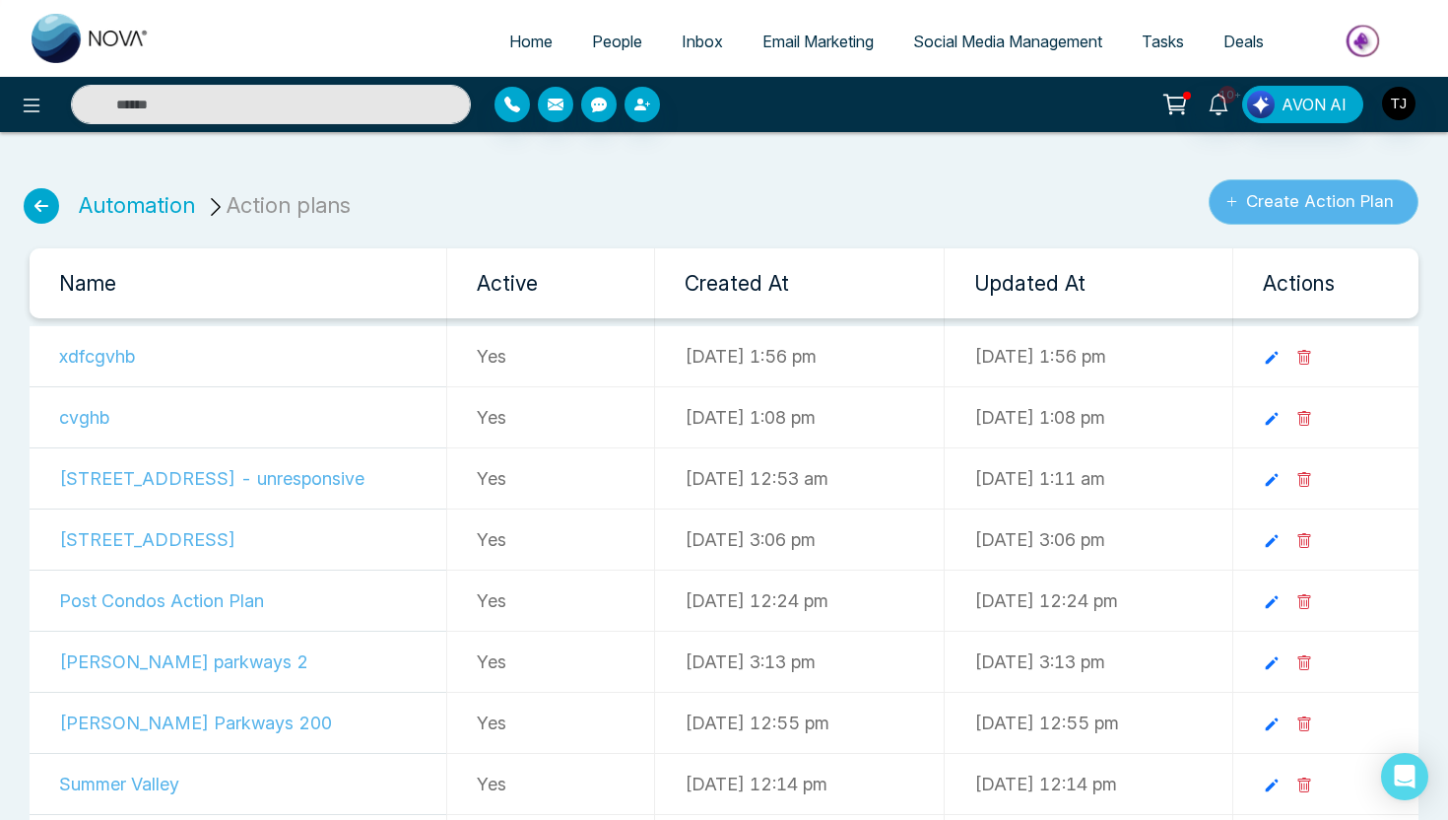
click at [1270, 201] on button "Create Action Plan" at bounding box center [1314, 201] width 210 height 45
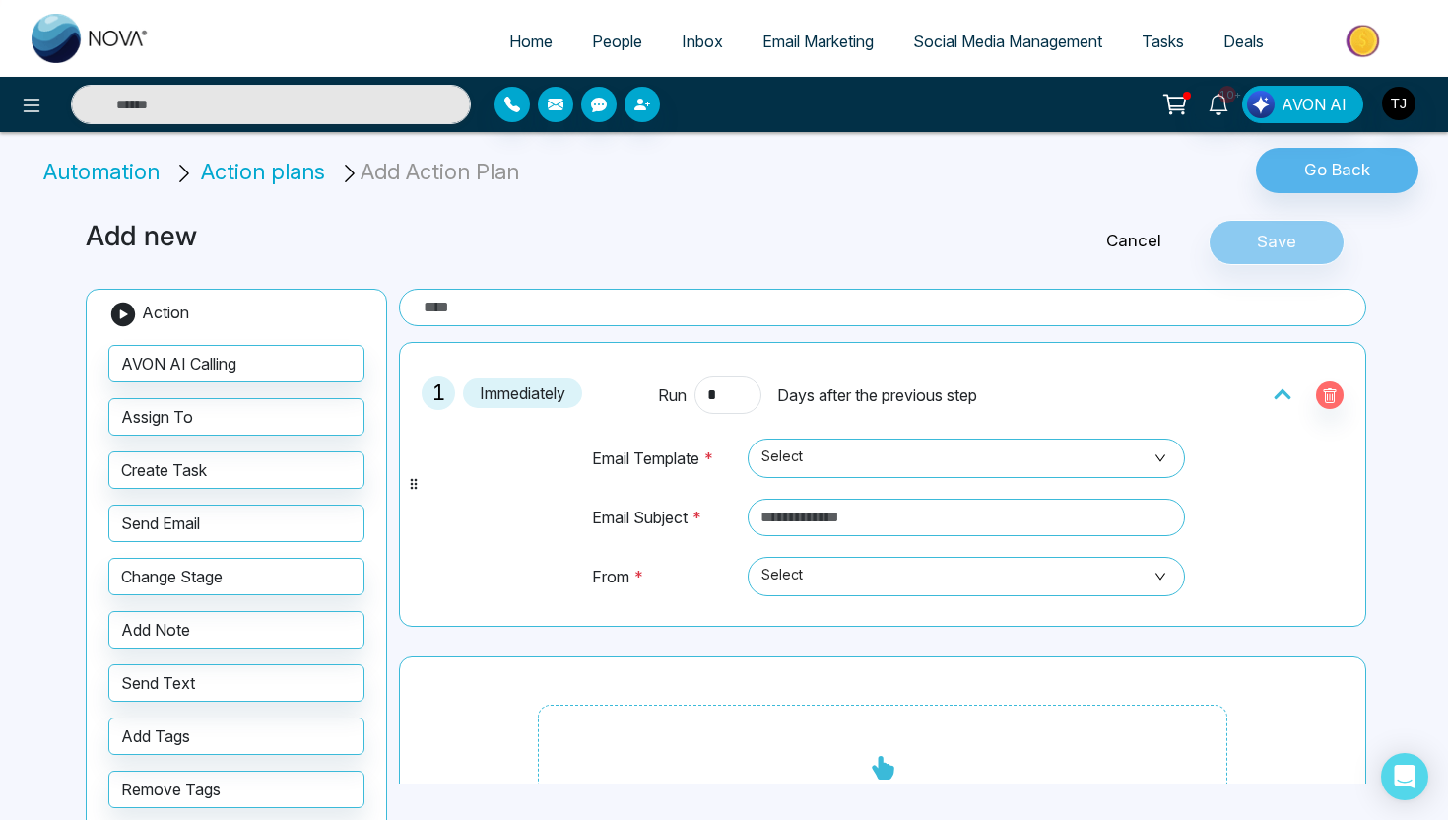
scroll to position [97, 0]
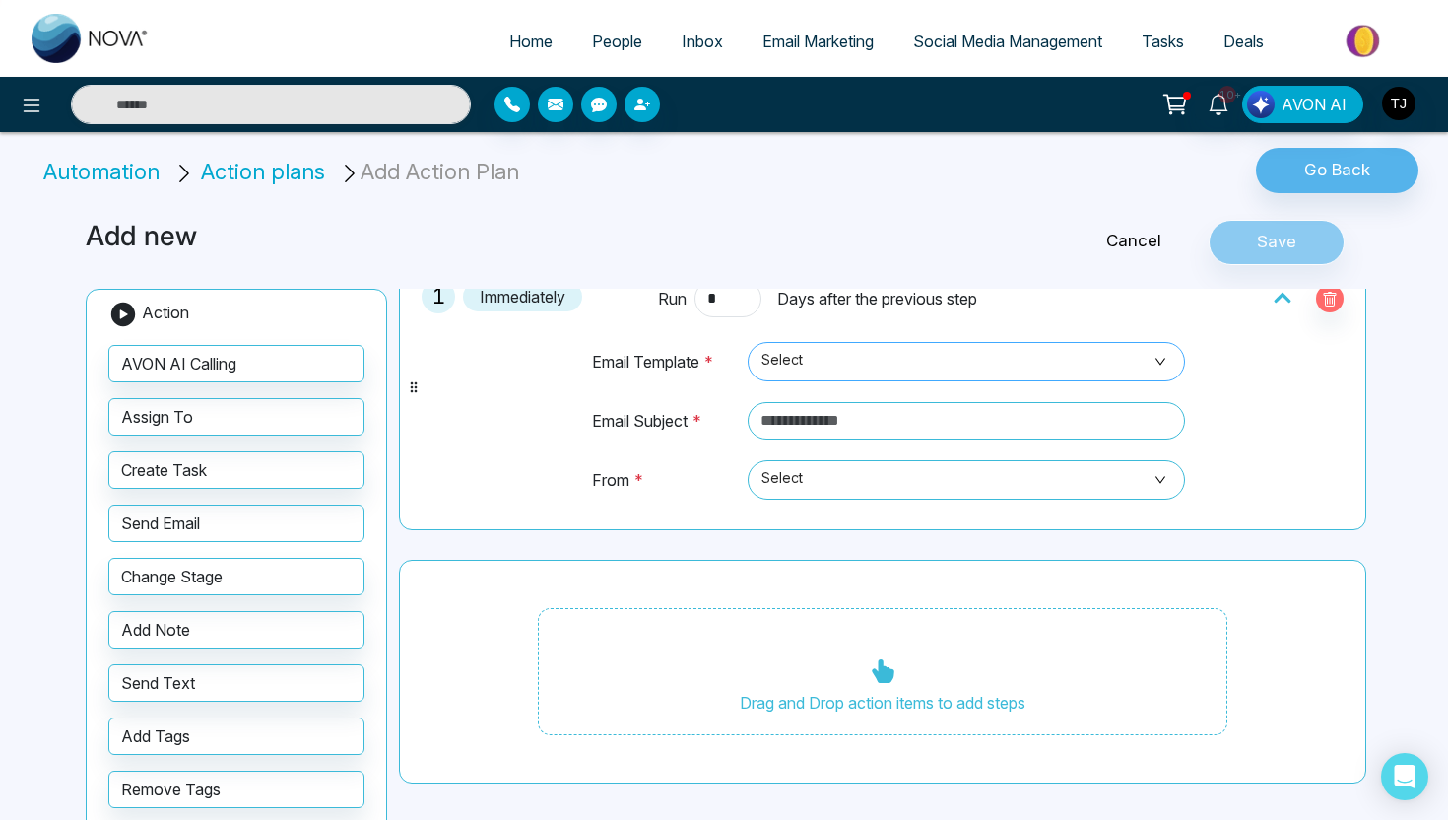
click at [821, 354] on span "Select" at bounding box center [966, 361] width 410 height 33
click at [639, 485] on span "*" at bounding box center [638, 480] width 11 height 20
click at [822, 432] on input "text" at bounding box center [966, 420] width 437 height 37
click at [696, 452] on td "Email Subject *" at bounding box center [665, 430] width 149 height 58
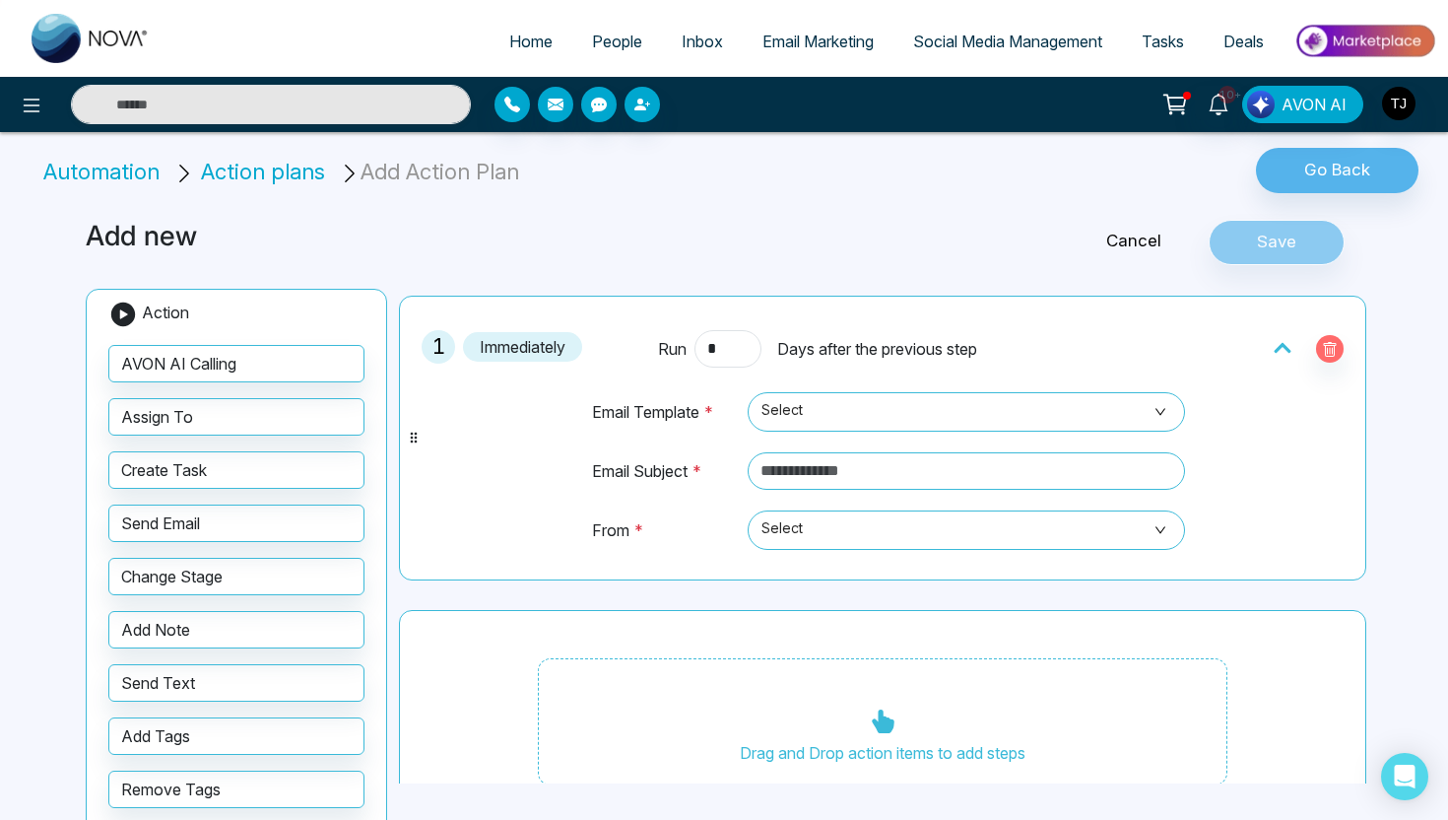
scroll to position [0, 0]
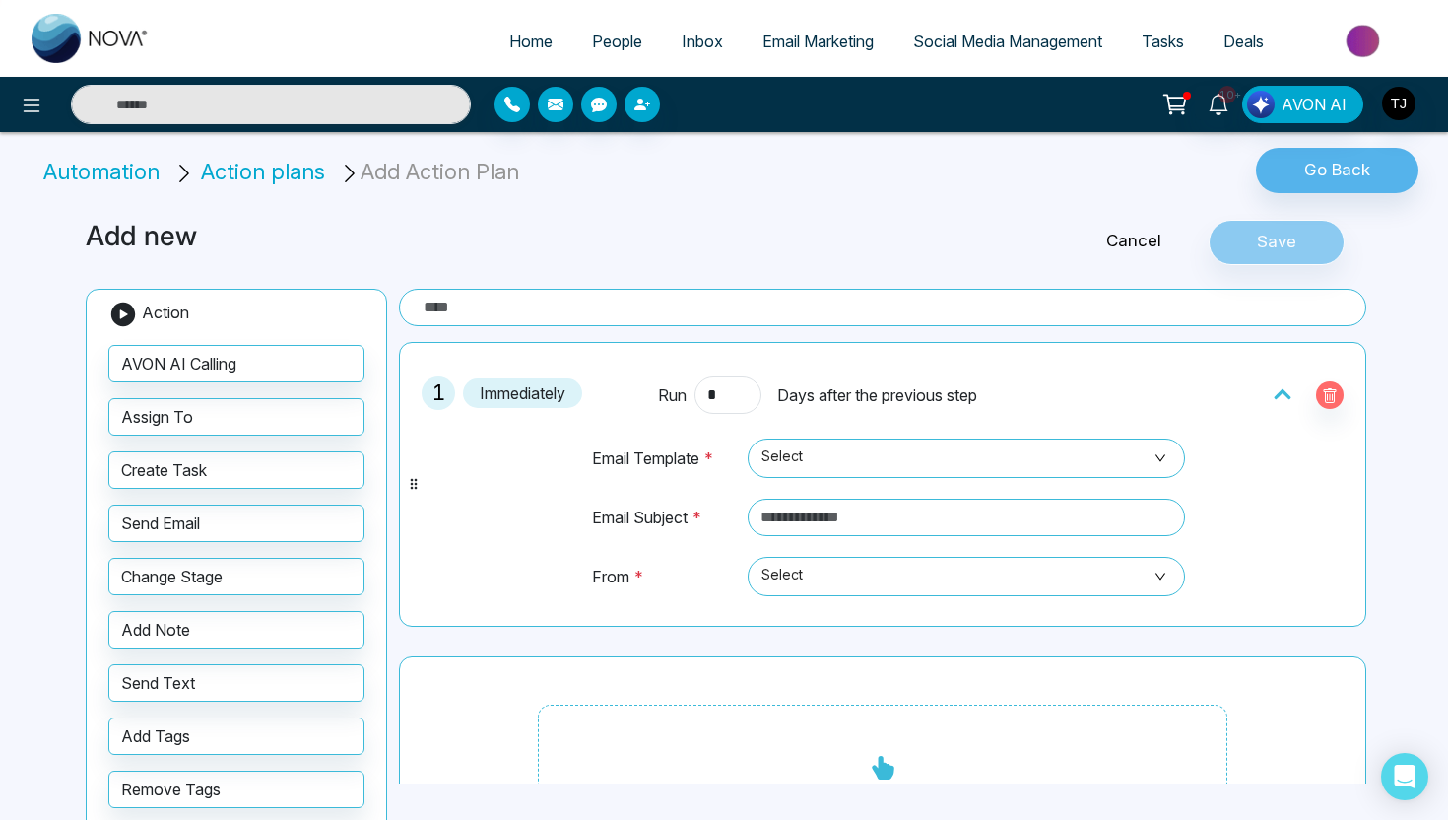
click at [1130, 242] on link "Cancel" at bounding box center [1134, 242] width 150 height 26
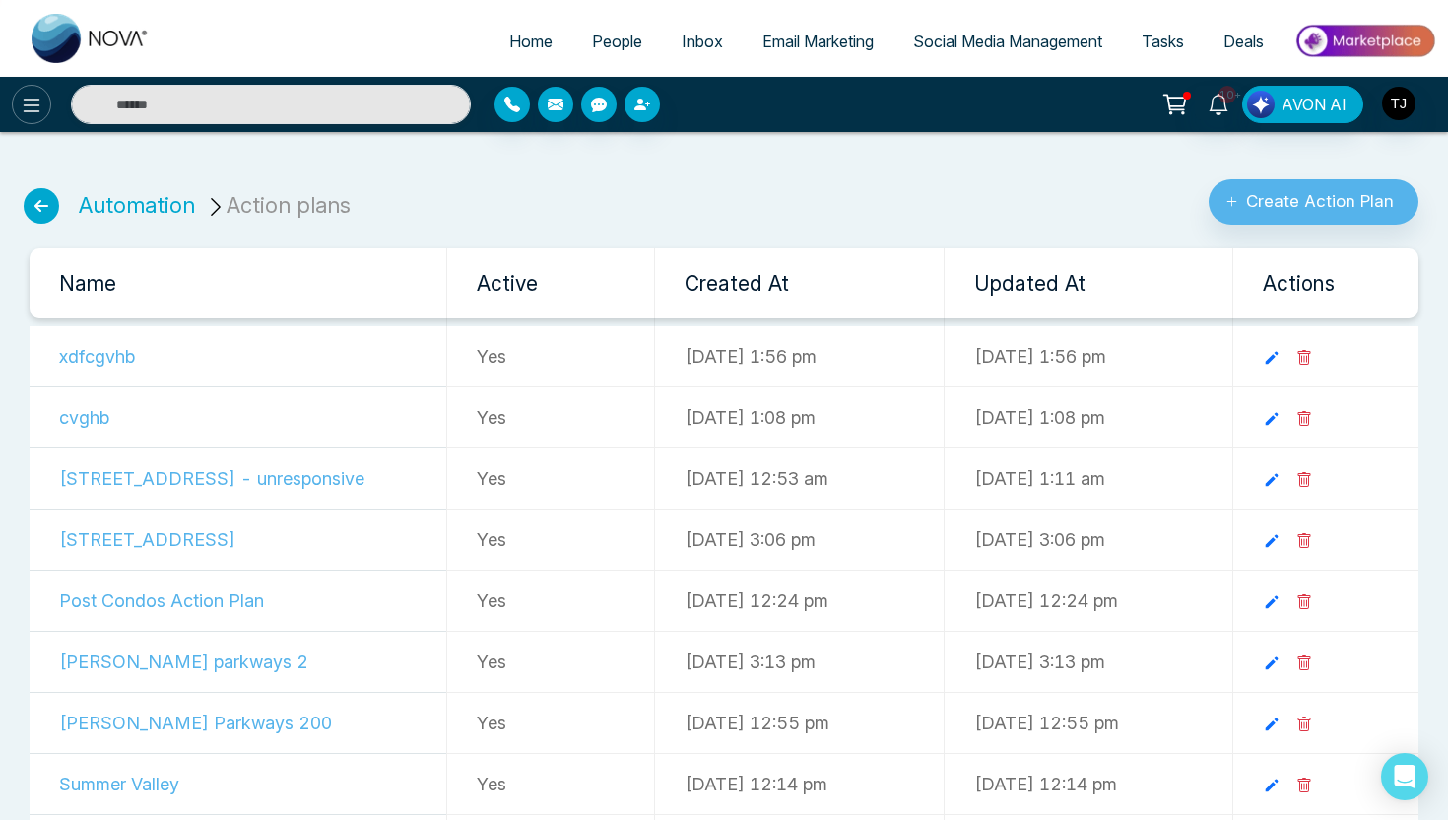
click at [35, 120] on button at bounding box center [31, 104] width 39 height 39
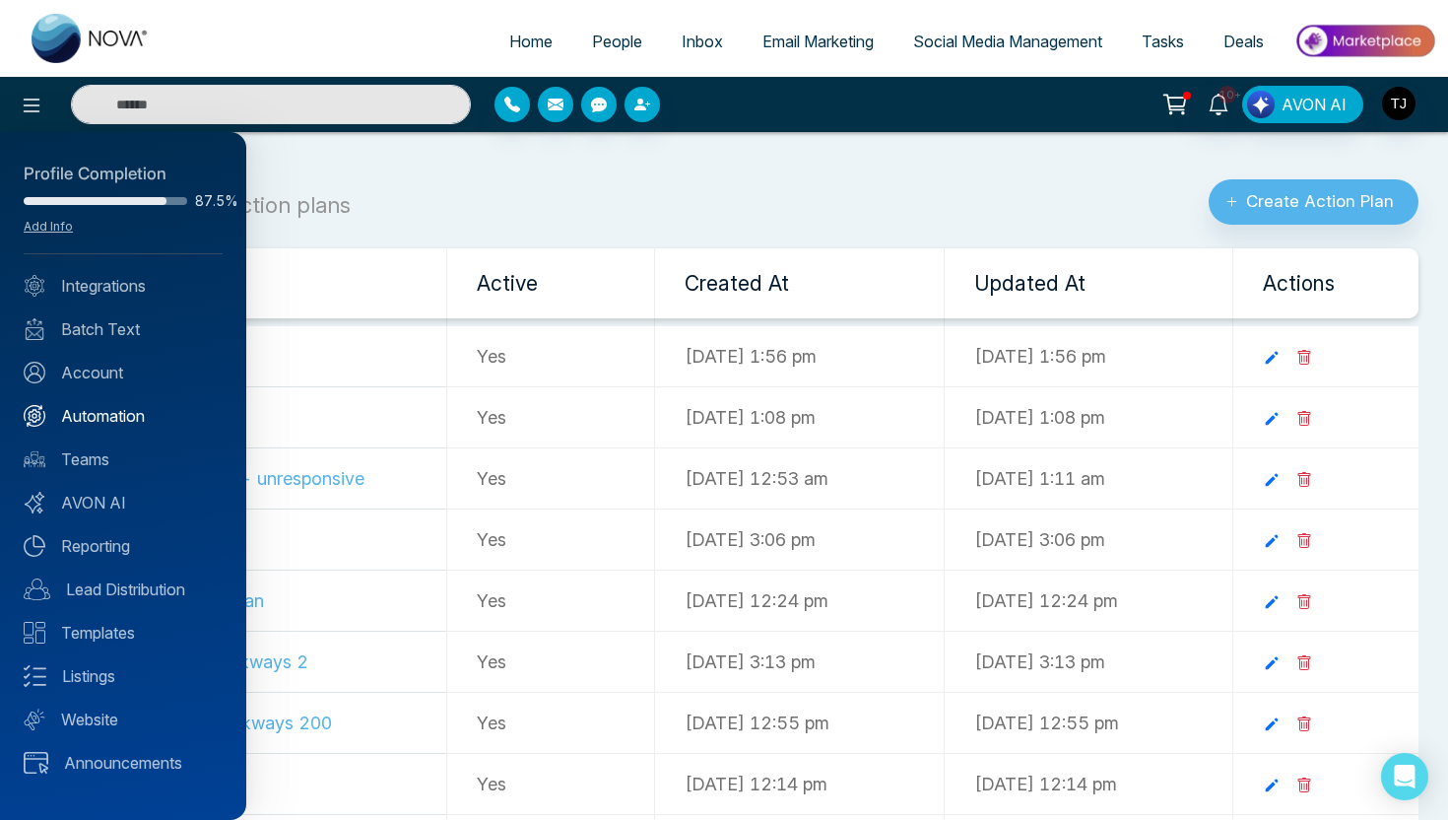
click at [92, 419] on link "Automation" at bounding box center [123, 416] width 199 height 24
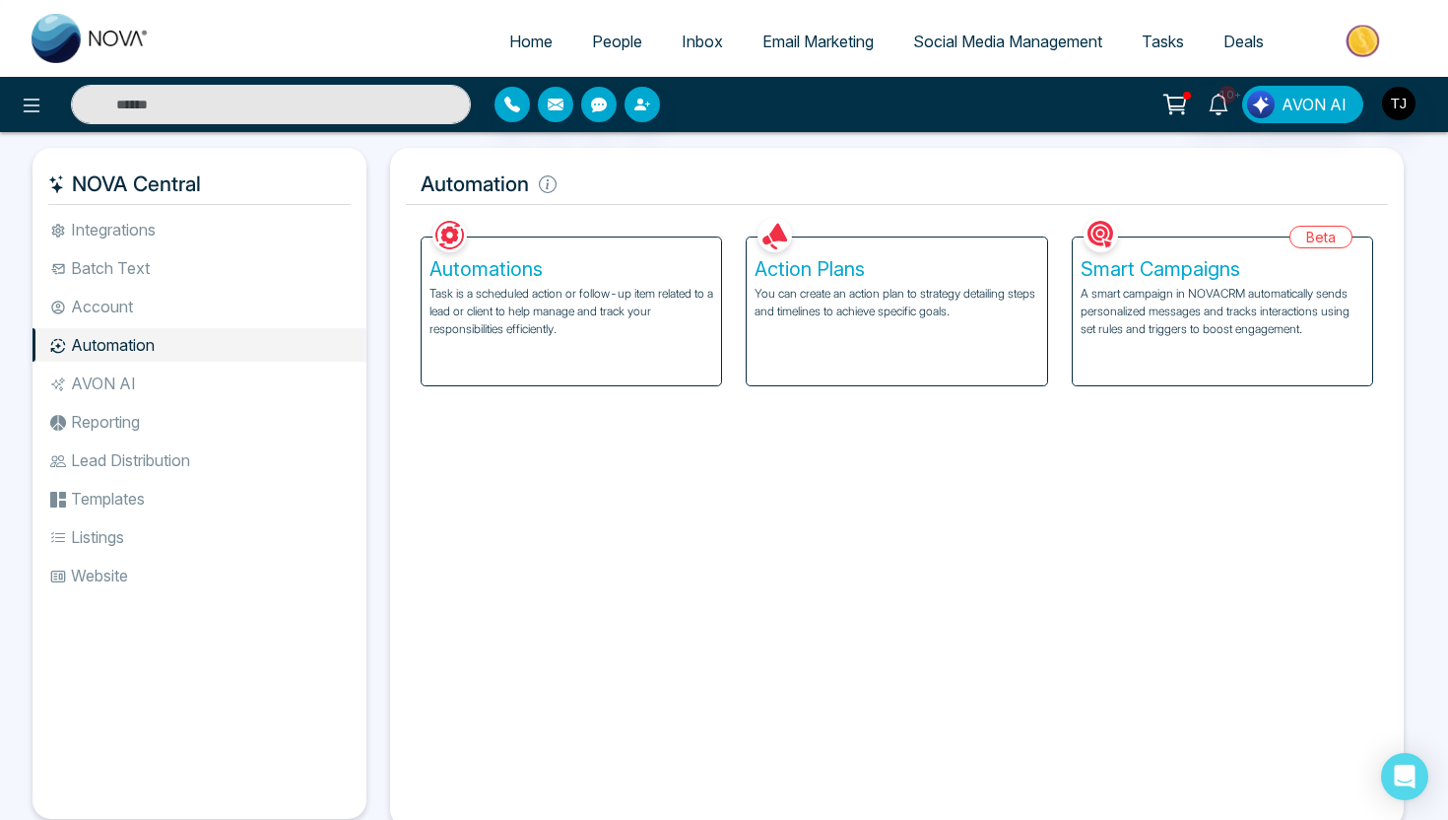
click at [1187, 273] on h5 "Smart Campaigns" at bounding box center [1223, 269] width 284 height 24
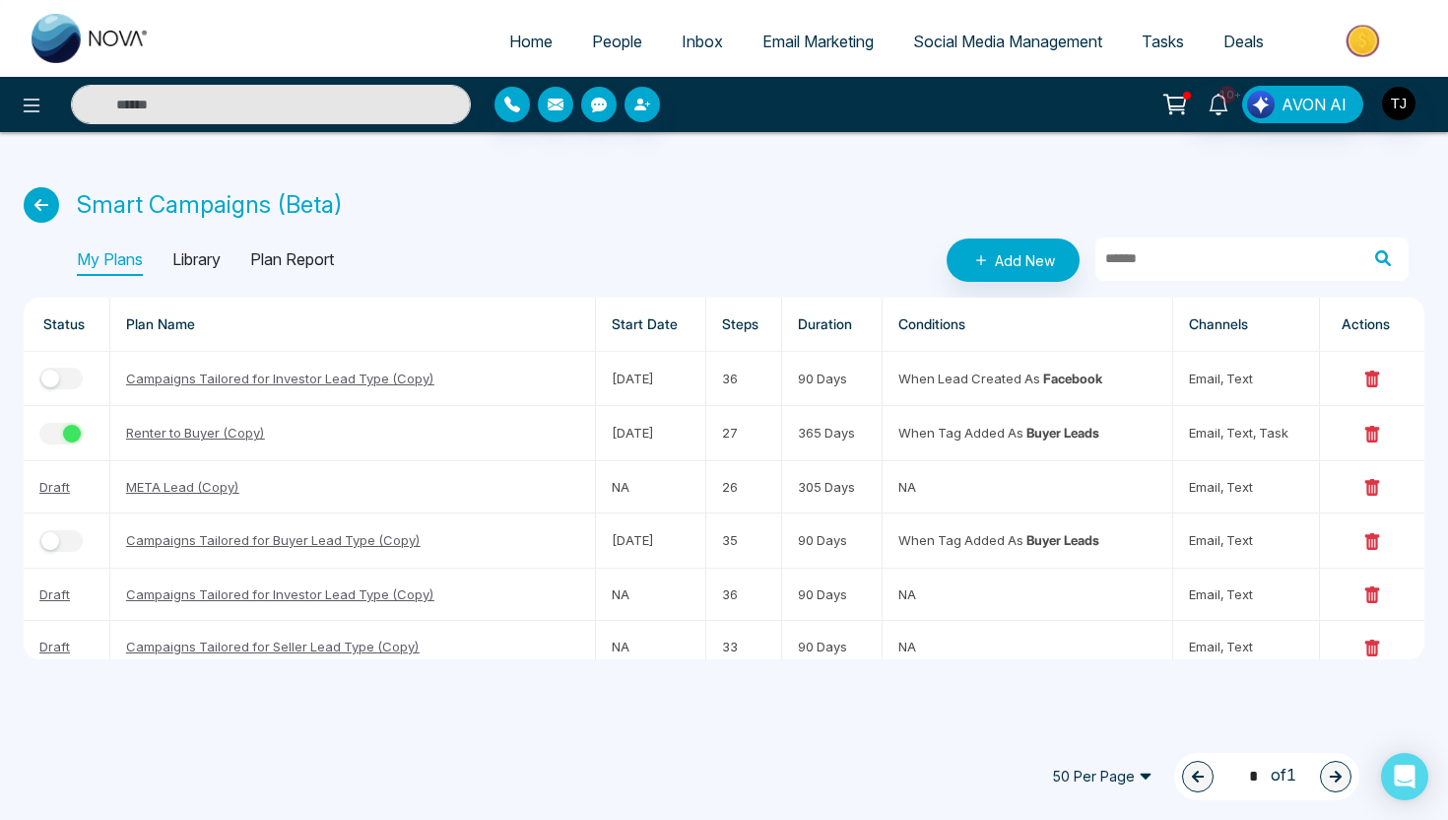
click at [194, 260] on p "Library" at bounding box center [196, 260] width 48 height 32
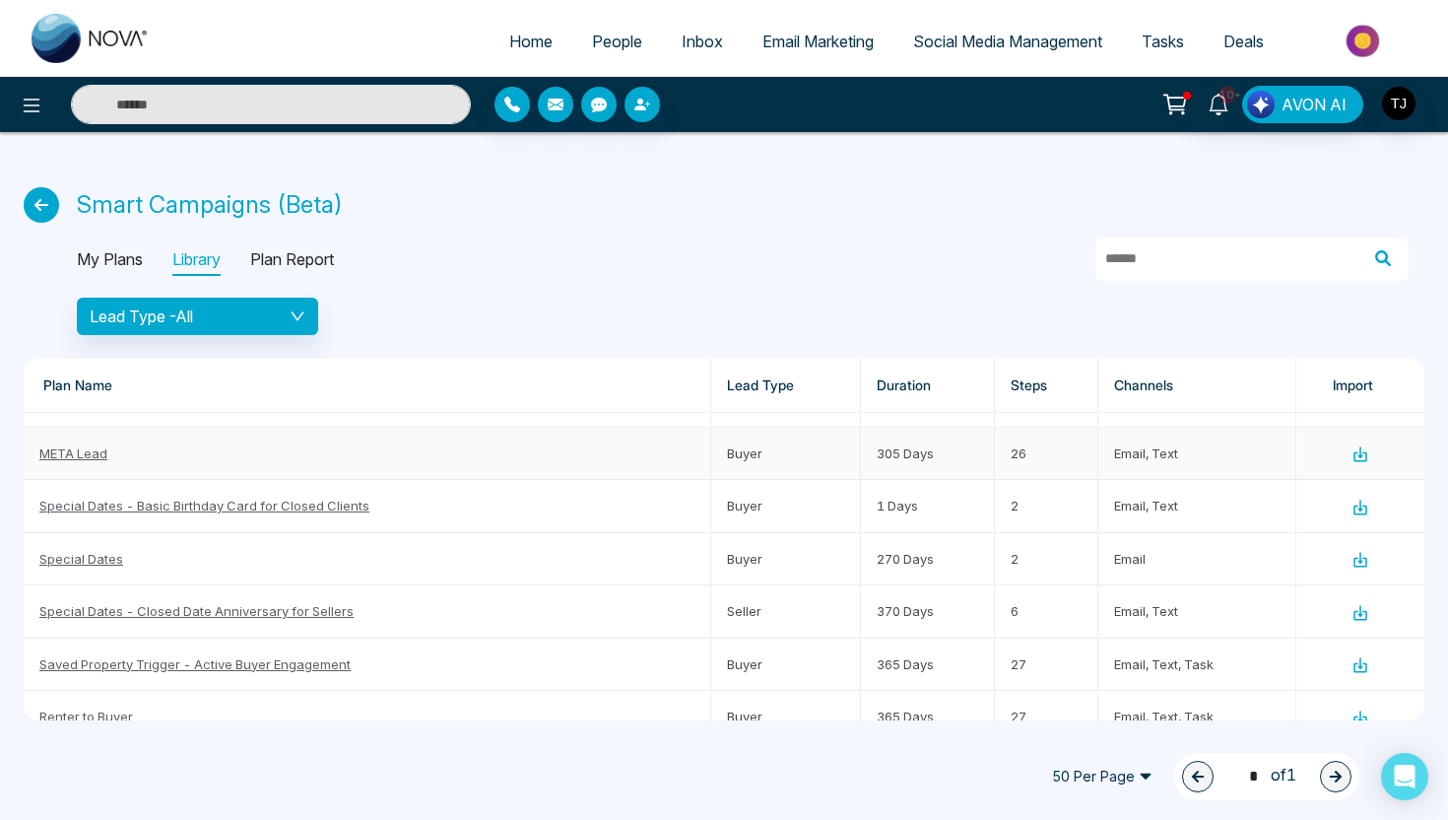
scroll to position [189, 0]
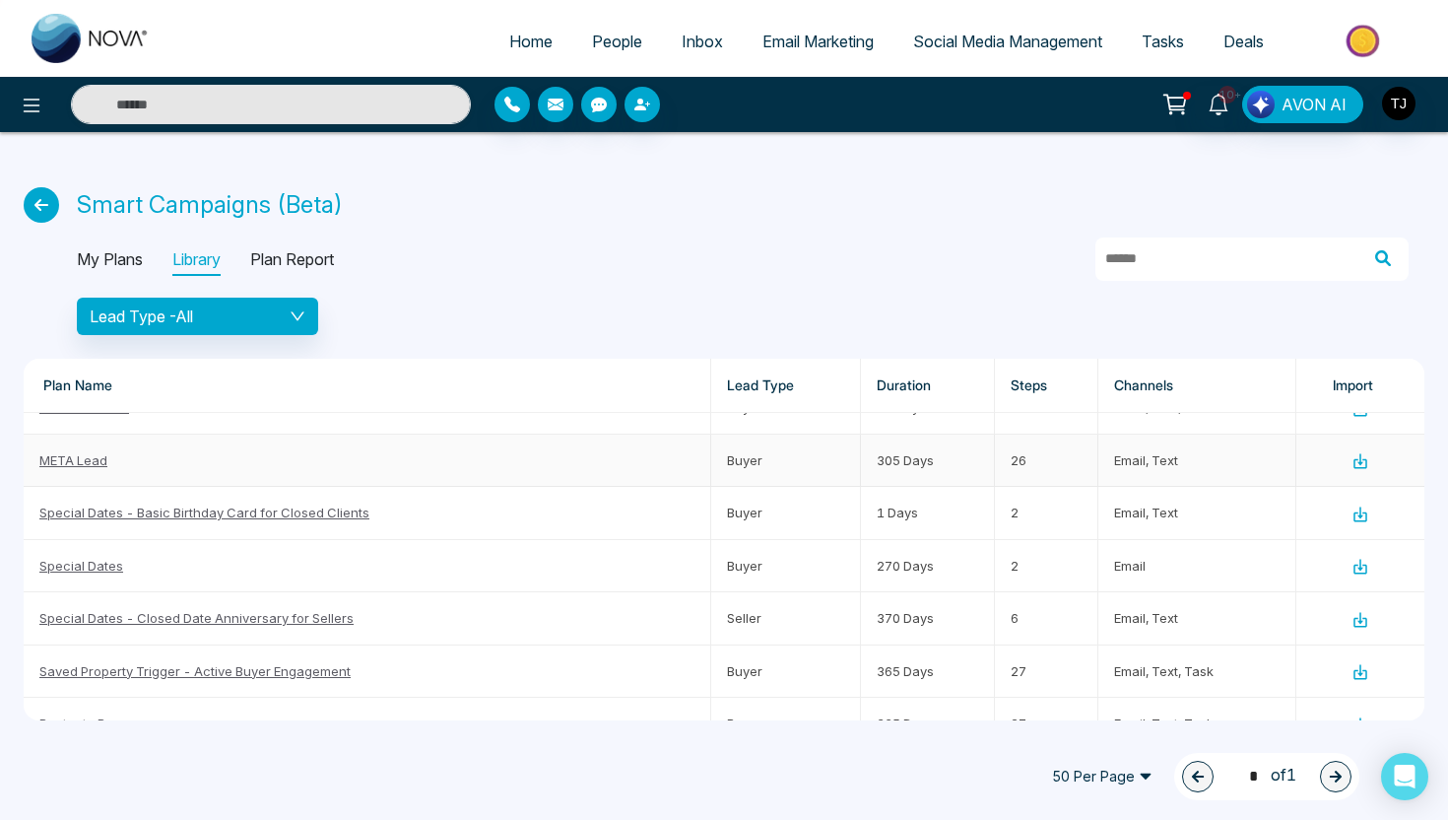
click at [76, 461] on link "META Lead" at bounding box center [73, 460] width 68 height 16
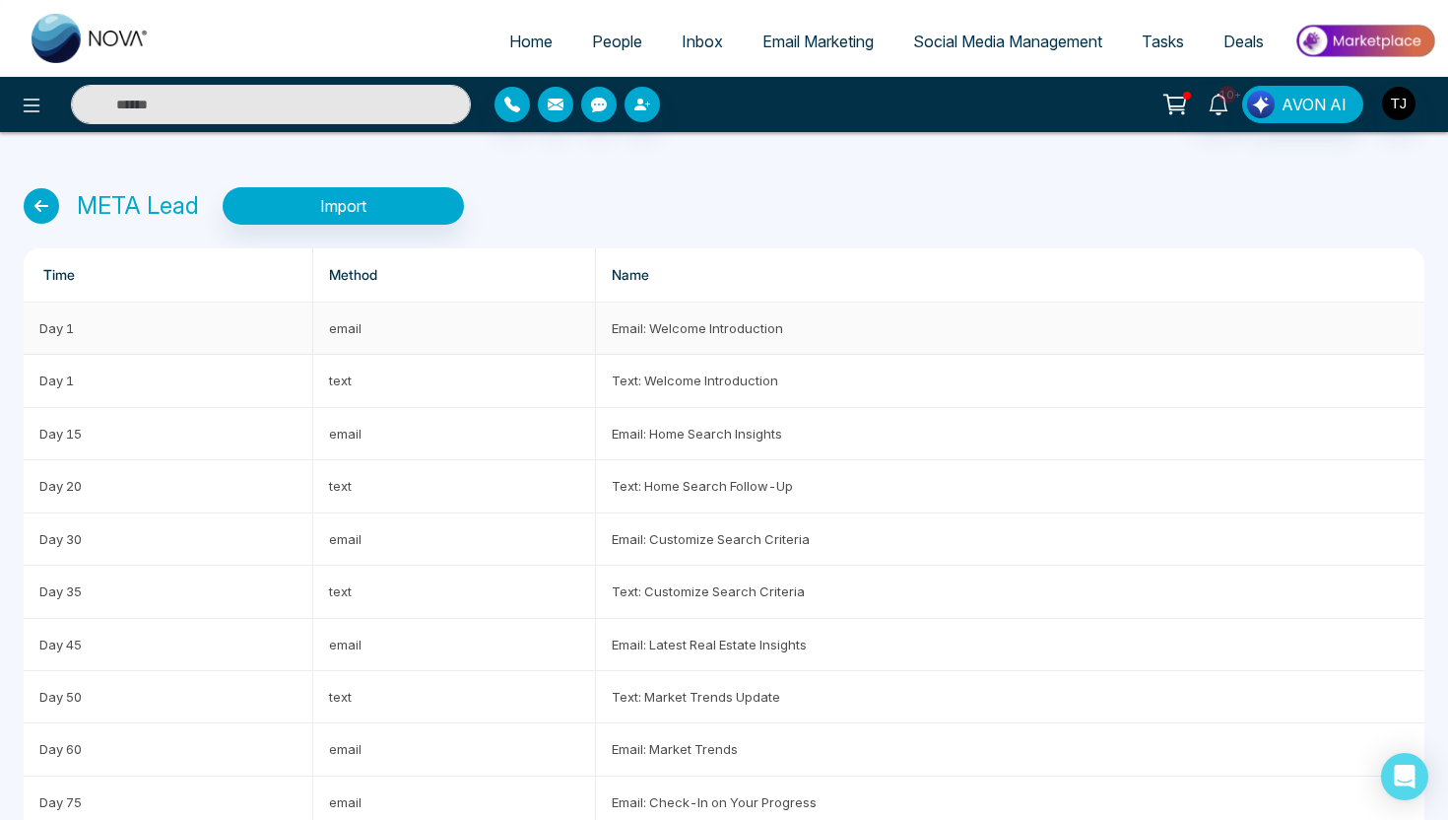
click at [614, 328] on td "Email: Welcome Introduction" at bounding box center [1010, 328] width 828 height 52
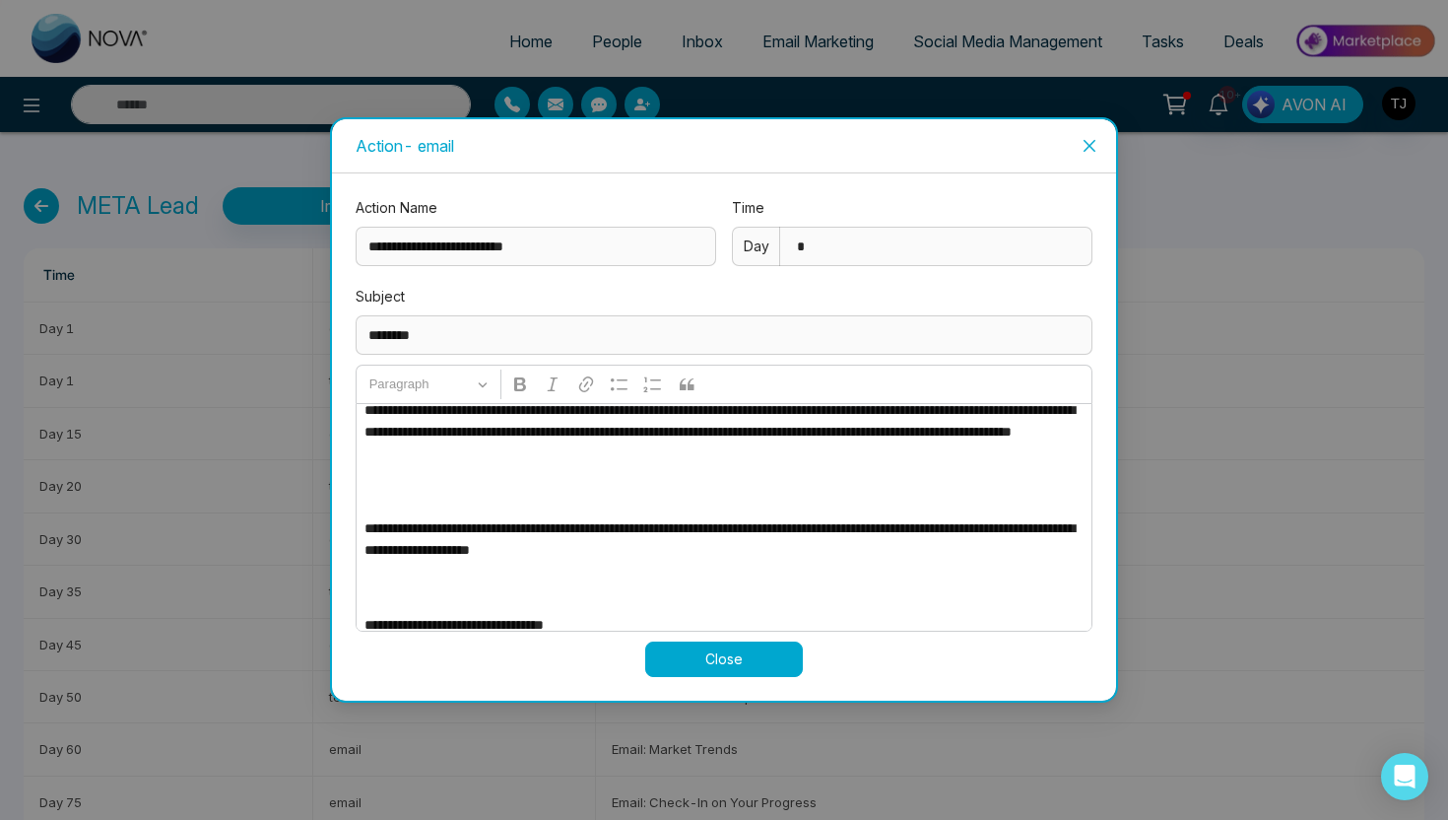
scroll to position [95, 0]
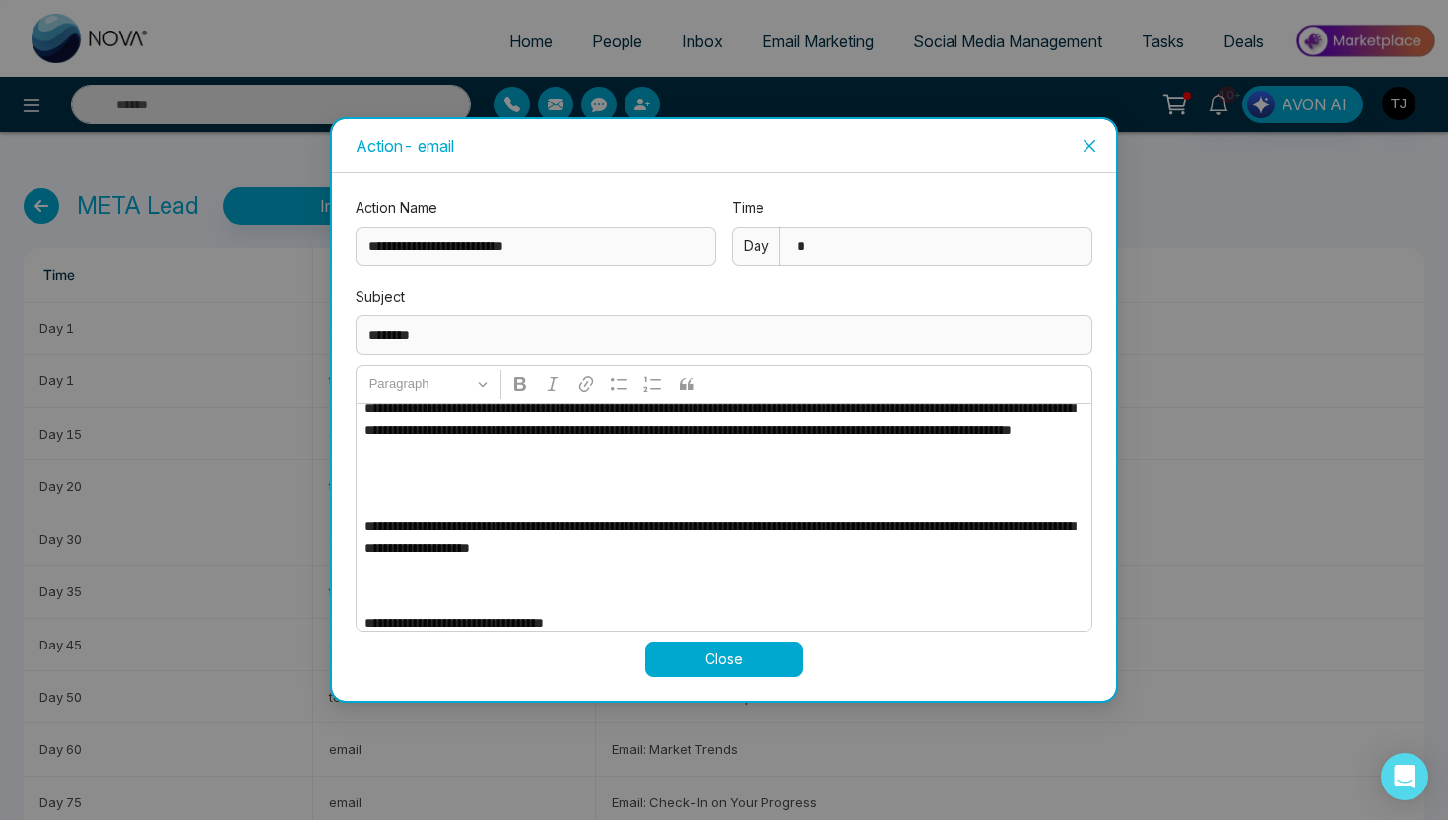
click at [1089, 390] on div "Paragraph Bold Italic Link Bulleted List Numbered List Block quote" at bounding box center [724, 383] width 737 height 38
click at [1185, 379] on div "**********" at bounding box center [724, 410] width 1448 height 820
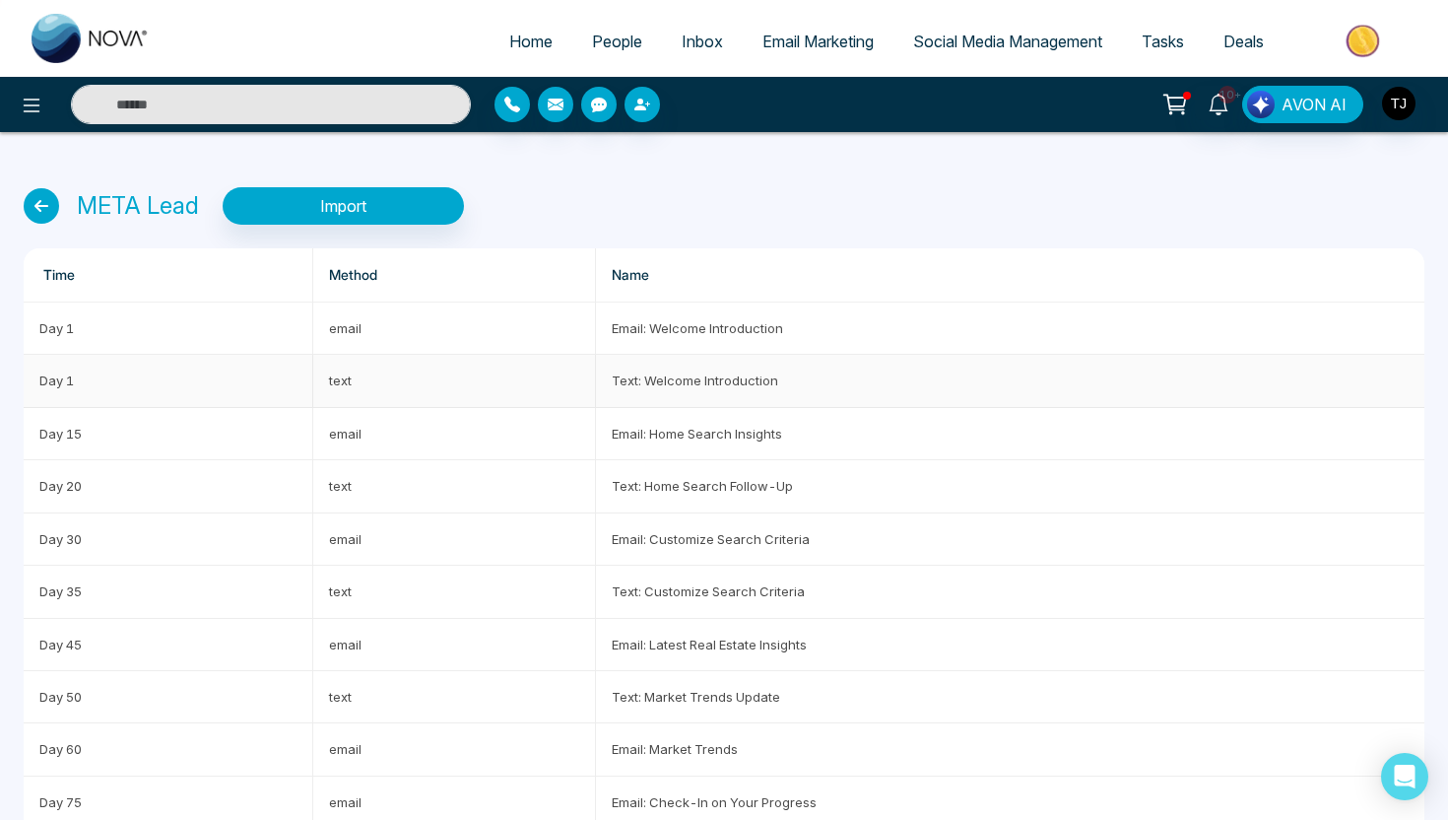
click at [743, 387] on td "Text: Welcome Introduction" at bounding box center [1010, 381] width 828 height 52
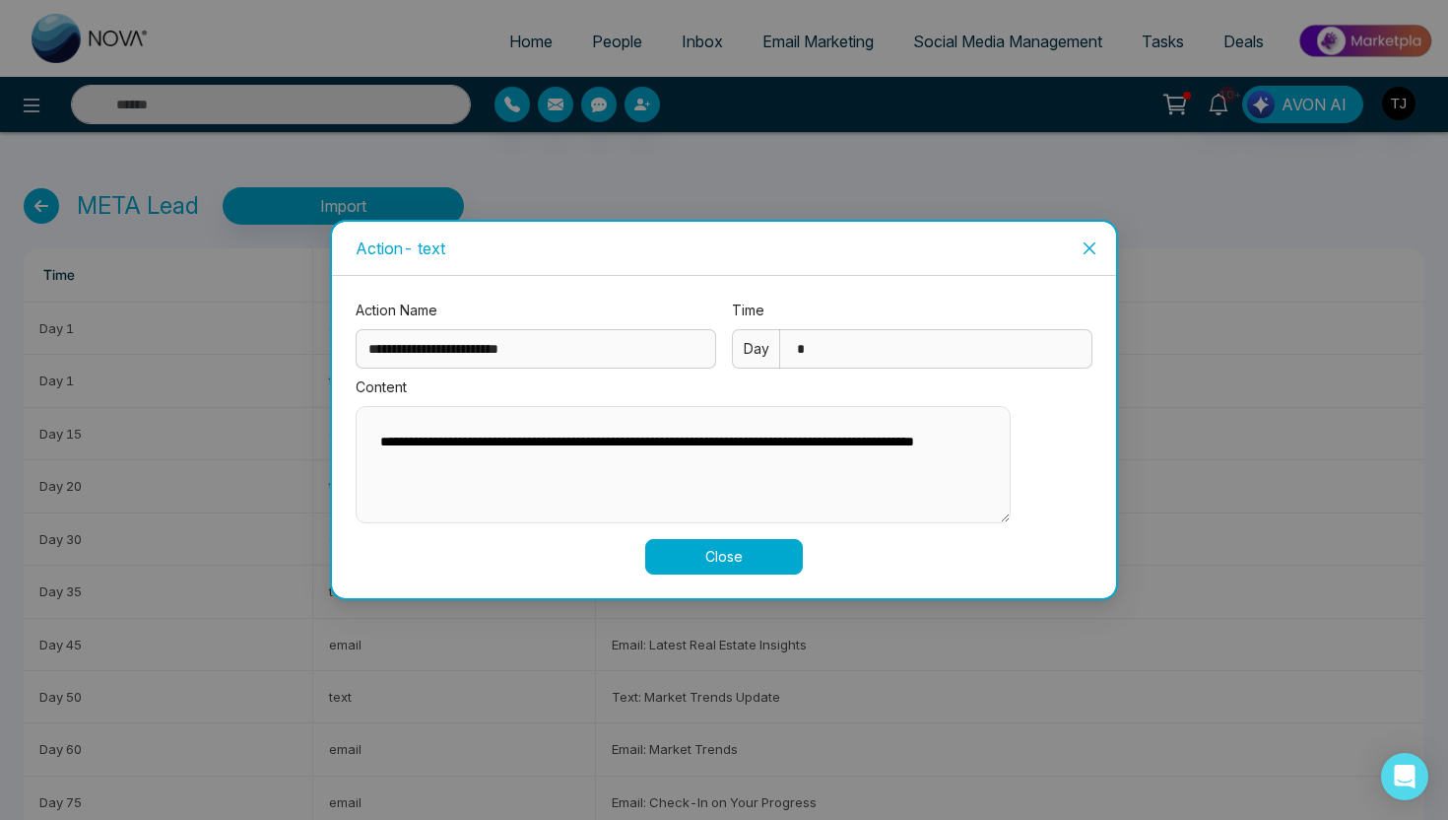
click at [1157, 389] on div "**********" at bounding box center [724, 410] width 1448 height 820
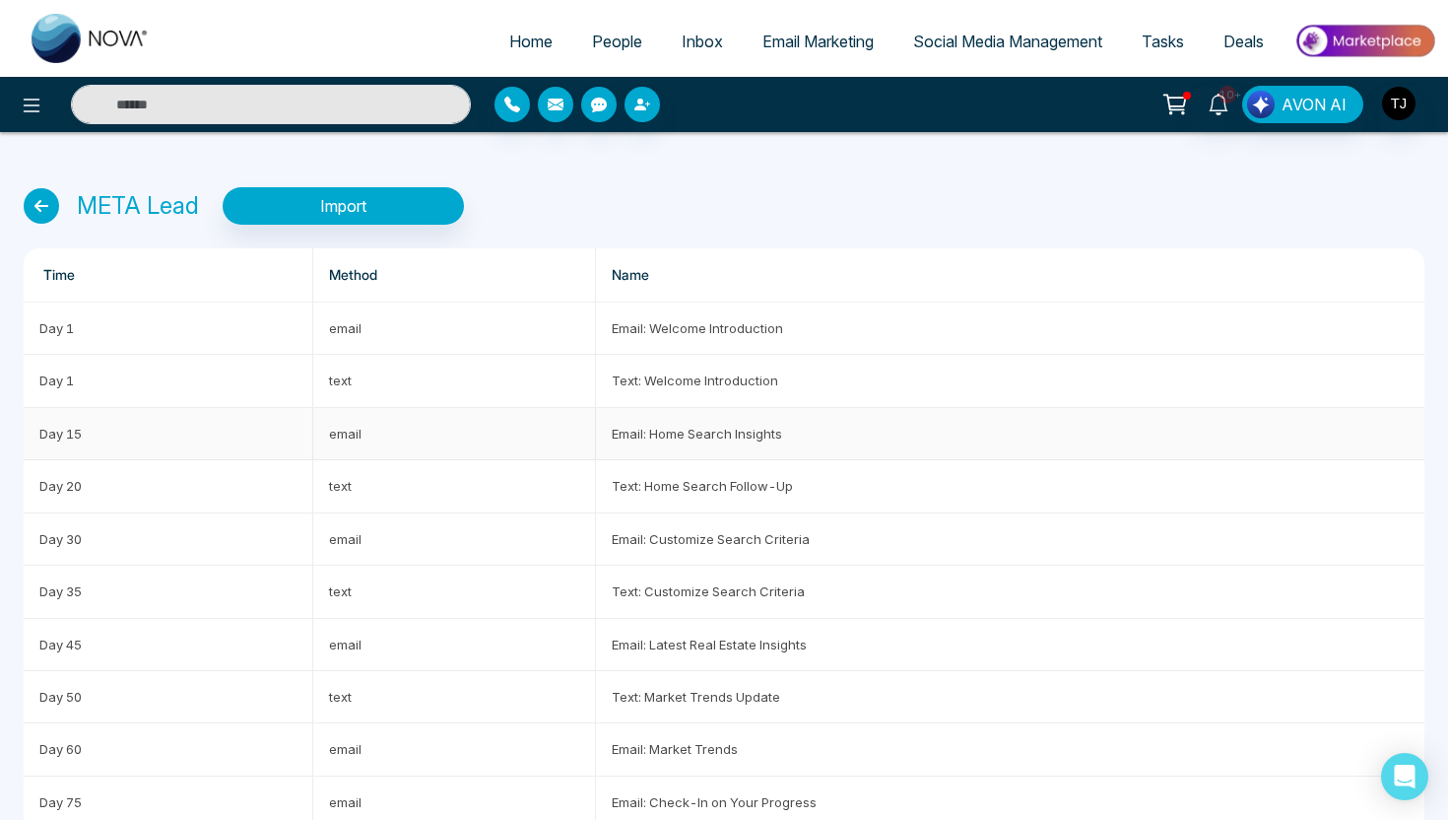
click at [678, 435] on td "Email: Home Search Insights" at bounding box center [1010, 434] width 828 height 52
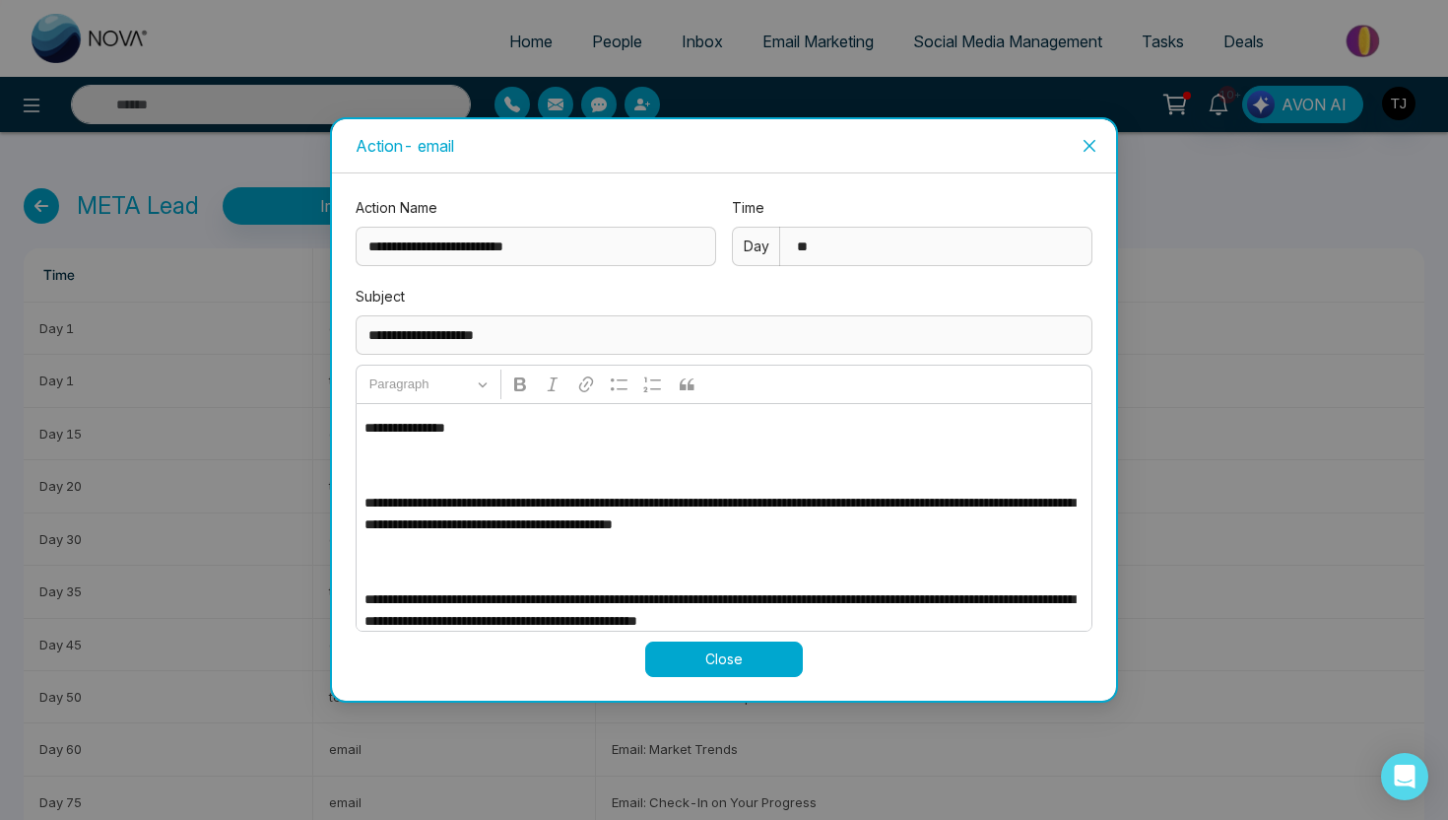
click at [1294, 431] on div "**********" at bounding box center [724, 410] width 1448 height 820
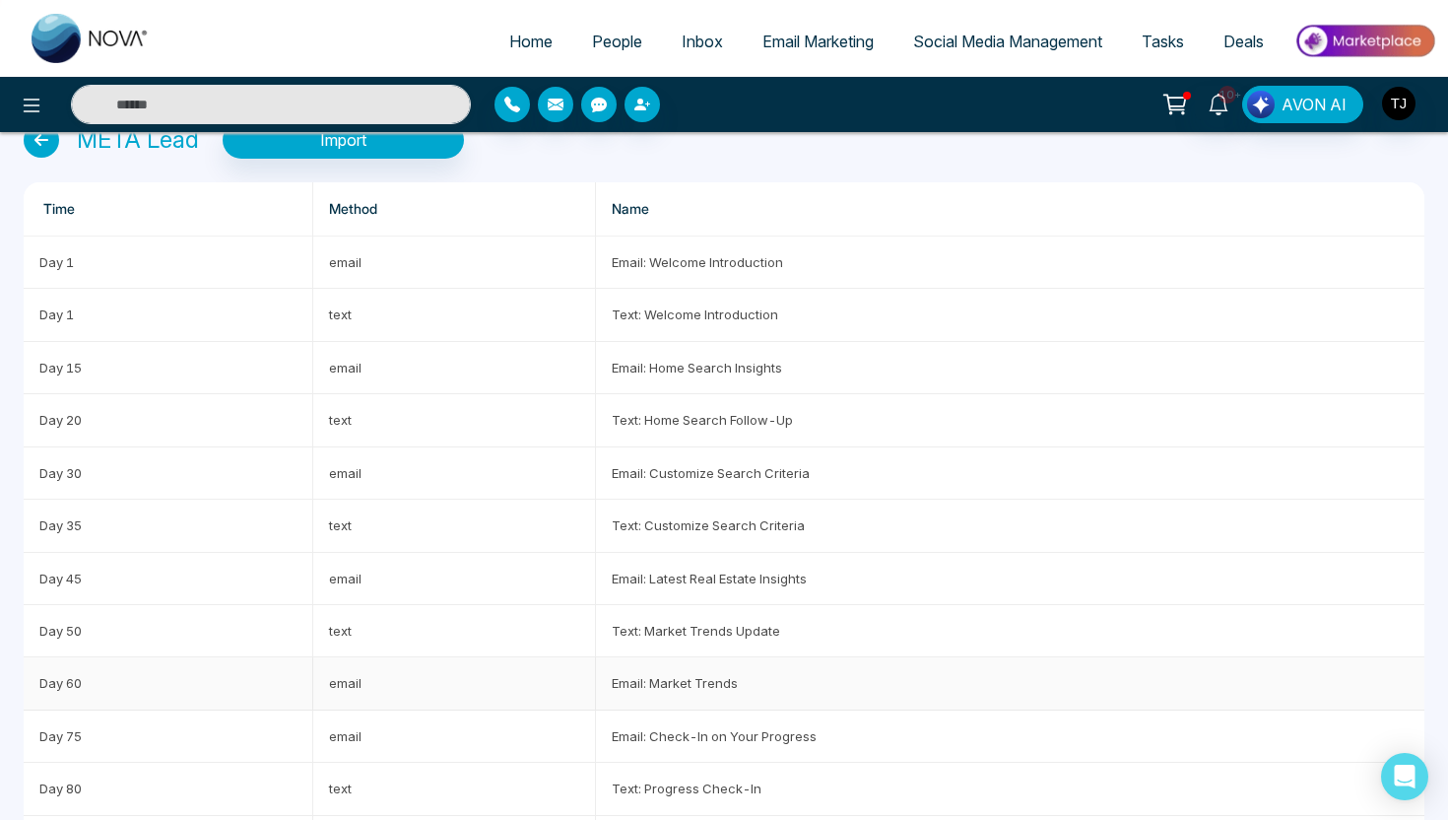
scroll to position [0, 0]
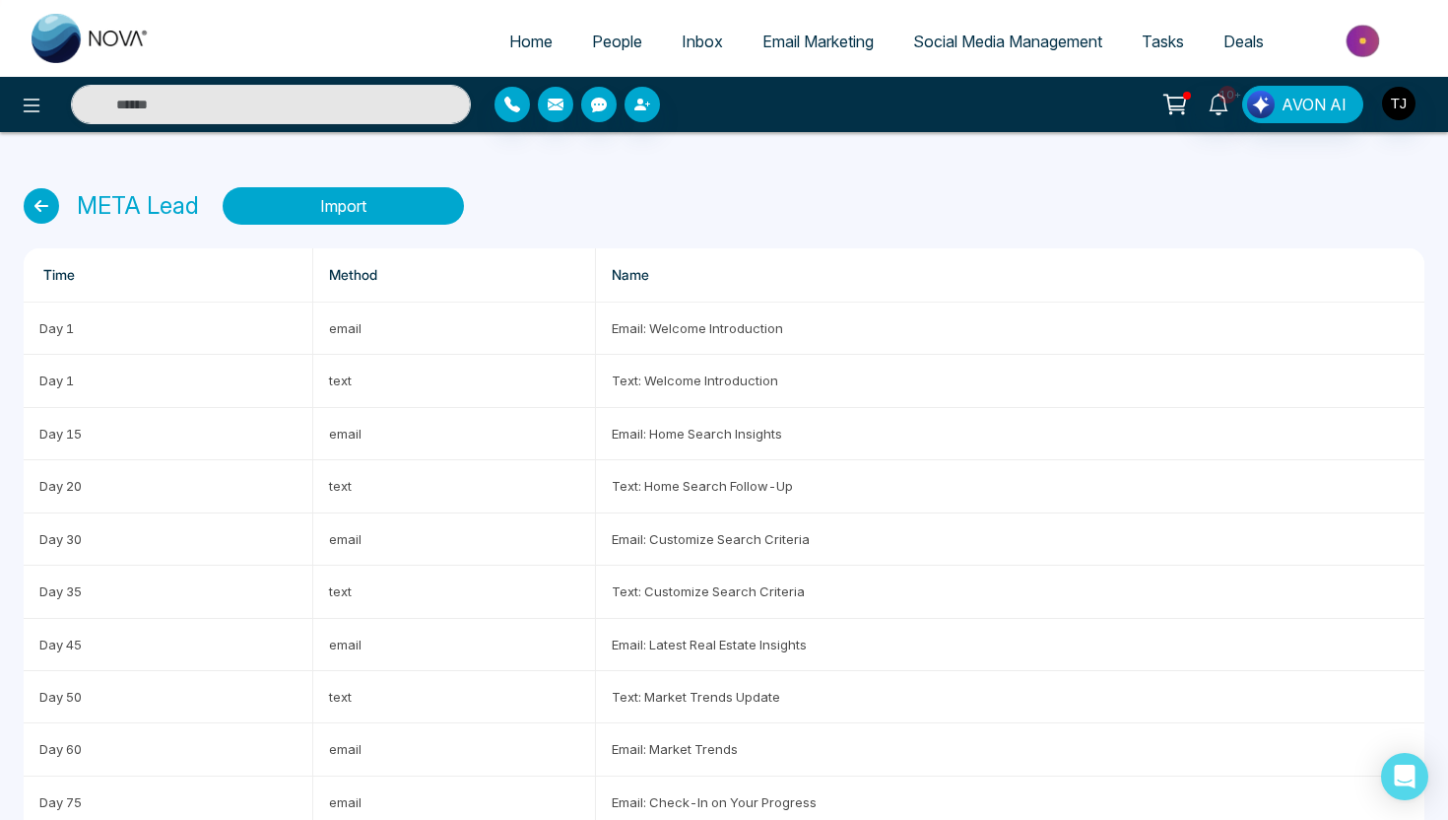
click at [362, 210] on button "Import" at bounding box center [343, 205] width 241 height 37
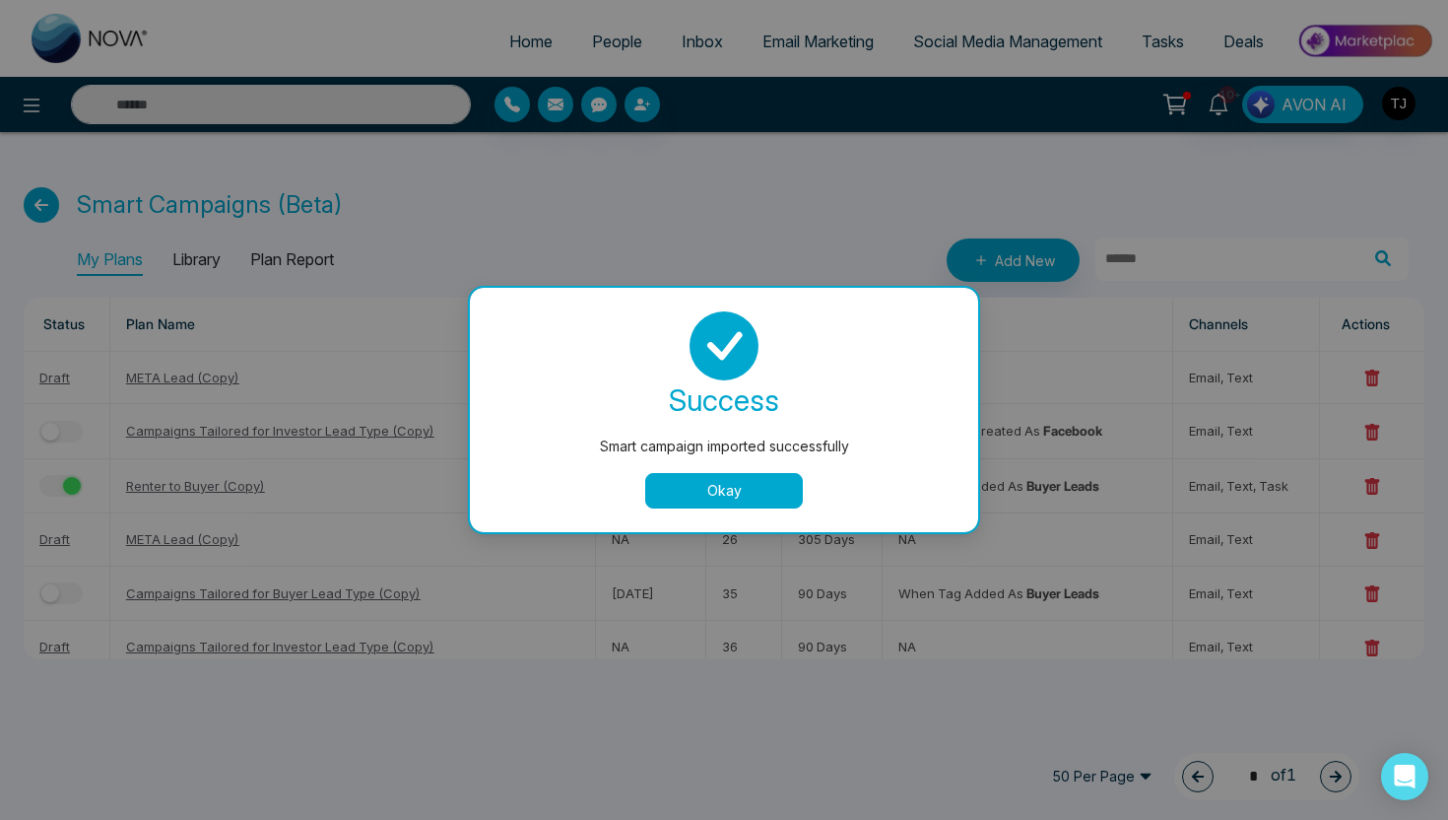
click at [722, 487] on button "Okay" at bounding box center [724, 490] width 158 height 35
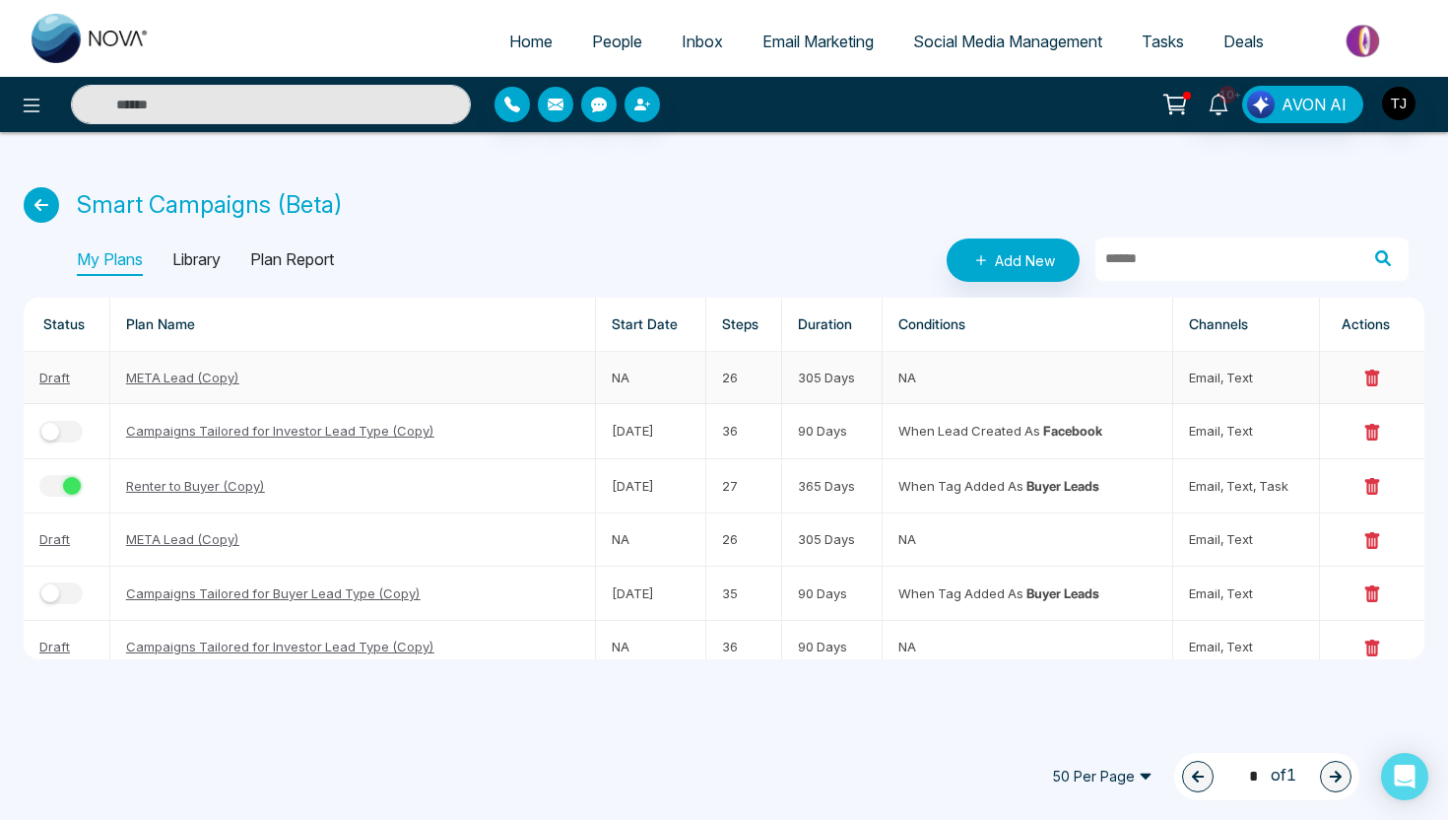
click at [188, 372] on link "META Lead (Copy)" at bounding box center [182, 377] width 113 height 16
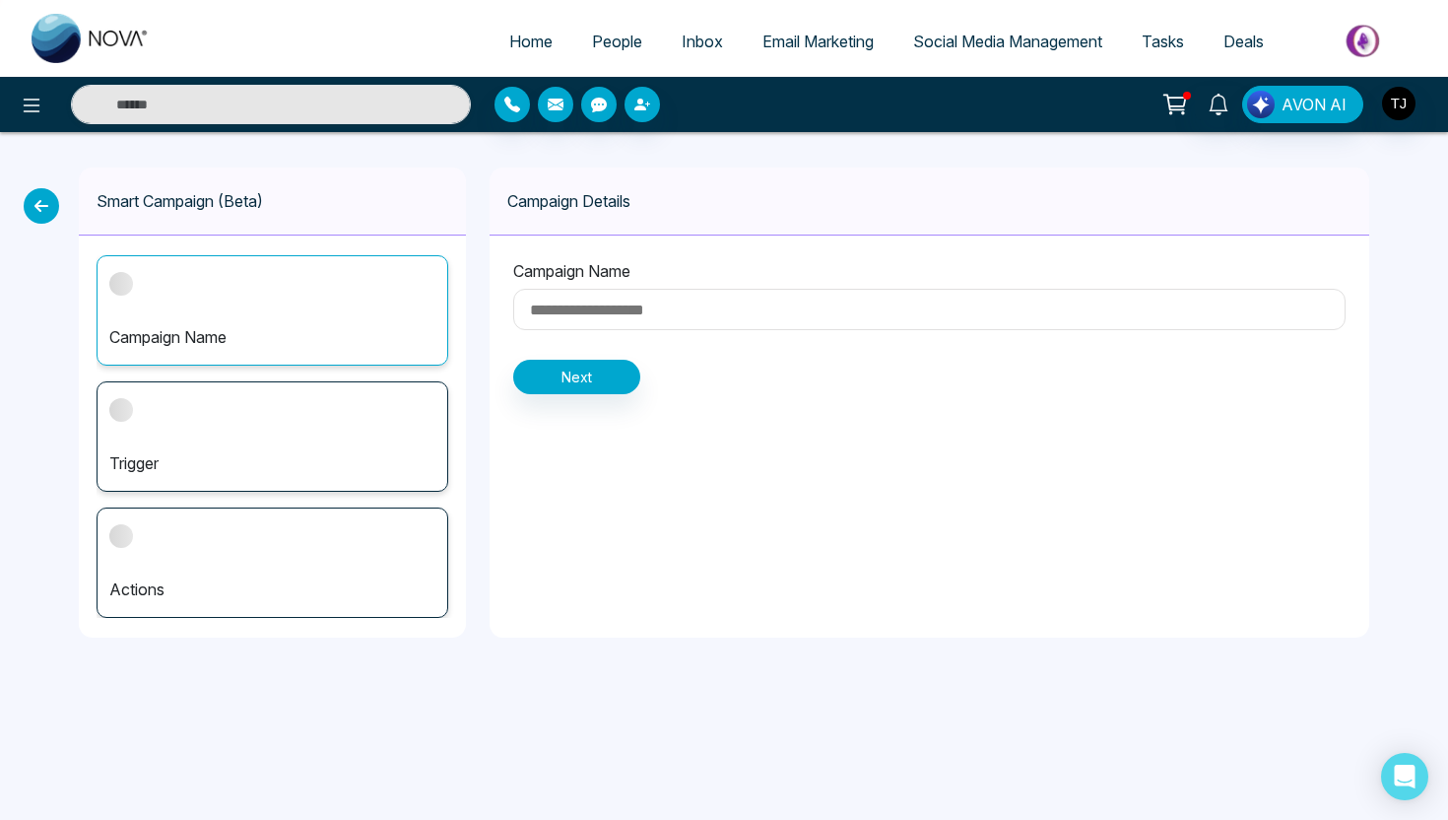
type input "**********"
click at [569, 380] on button "Next" at bounding box center [576, 377] width 127 height 34
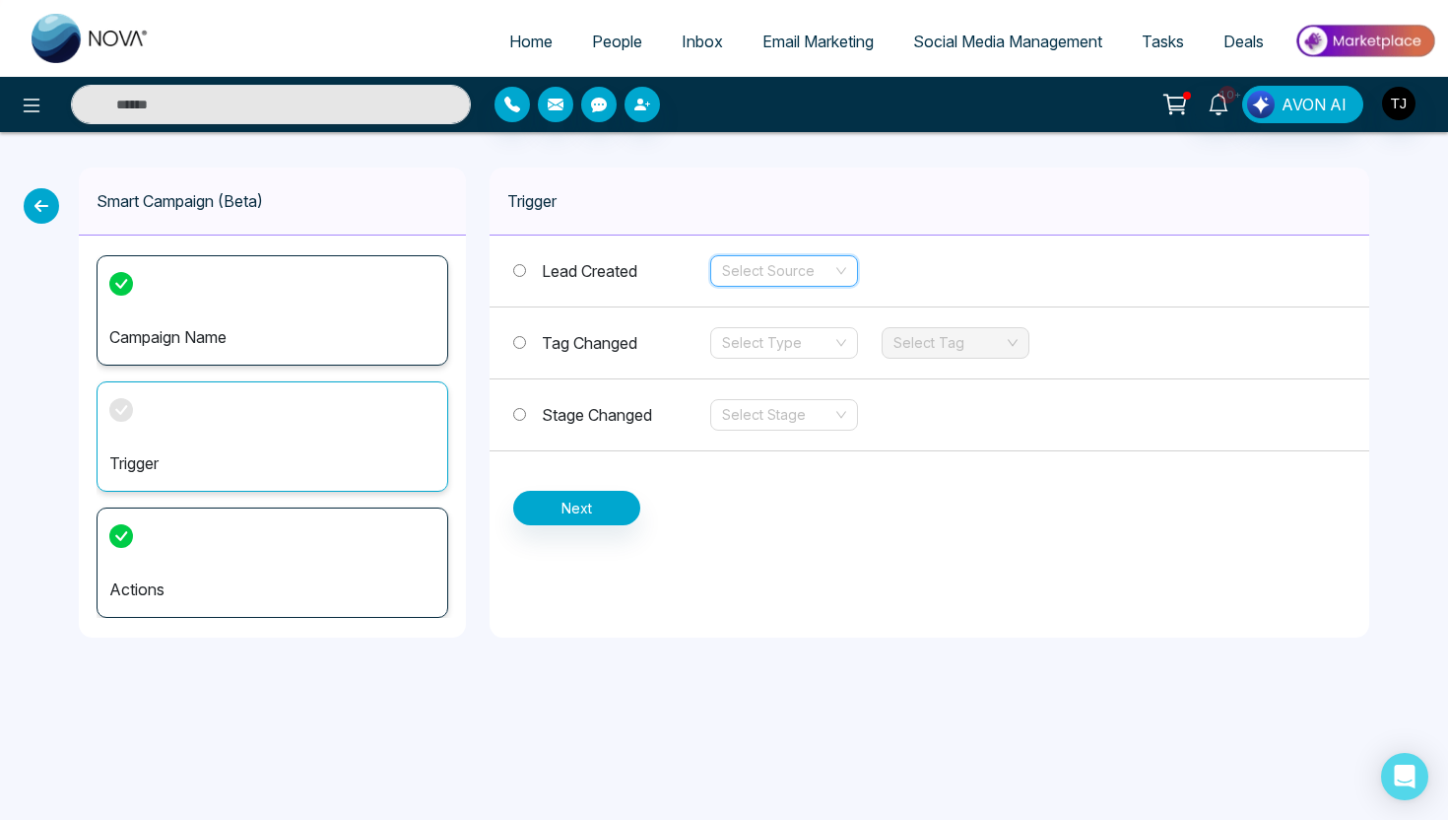
click at [805, 262] on input "search" at bounding box center [777, 271] width 110 height 30
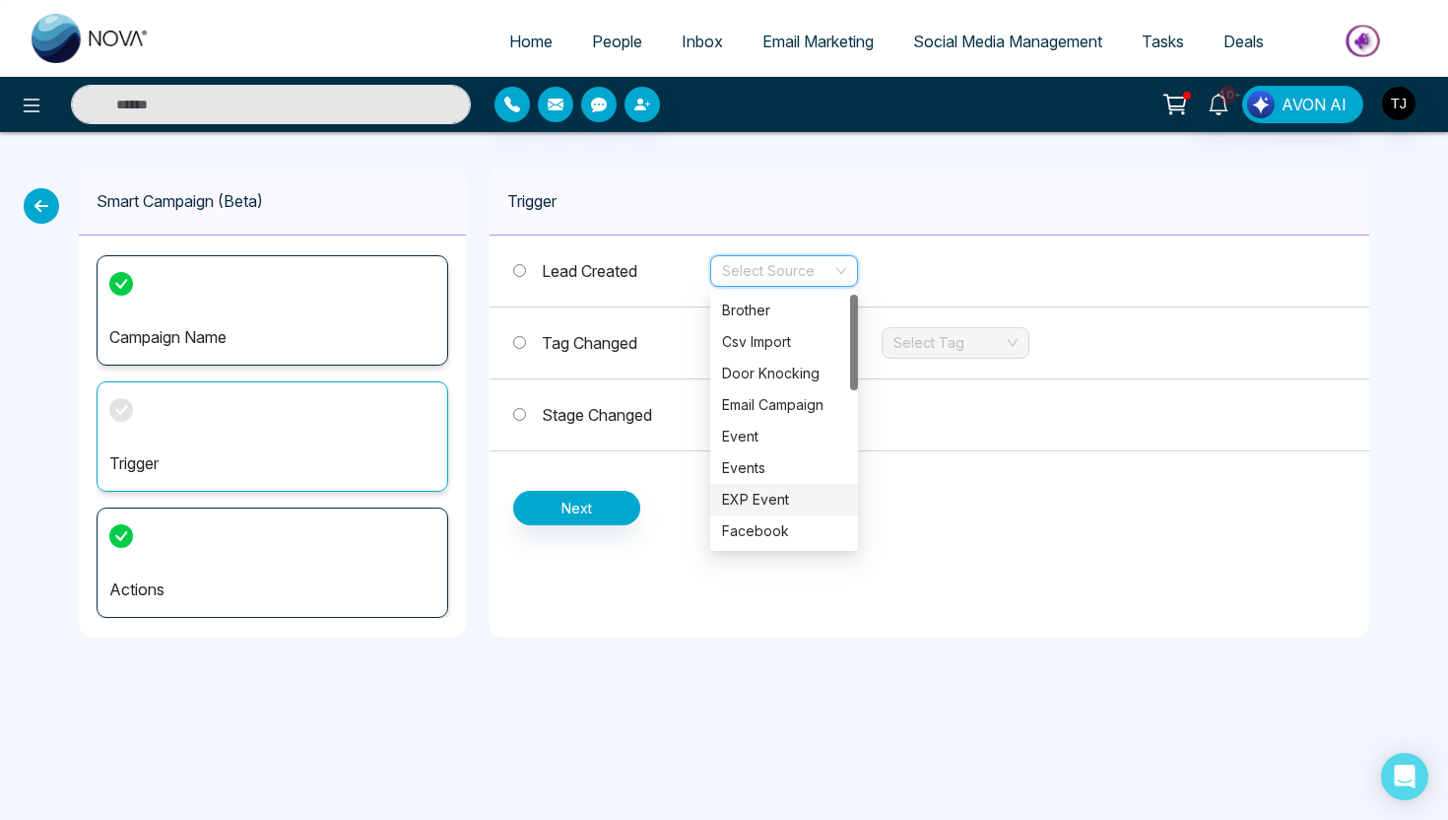
scroll to position [107, 0]
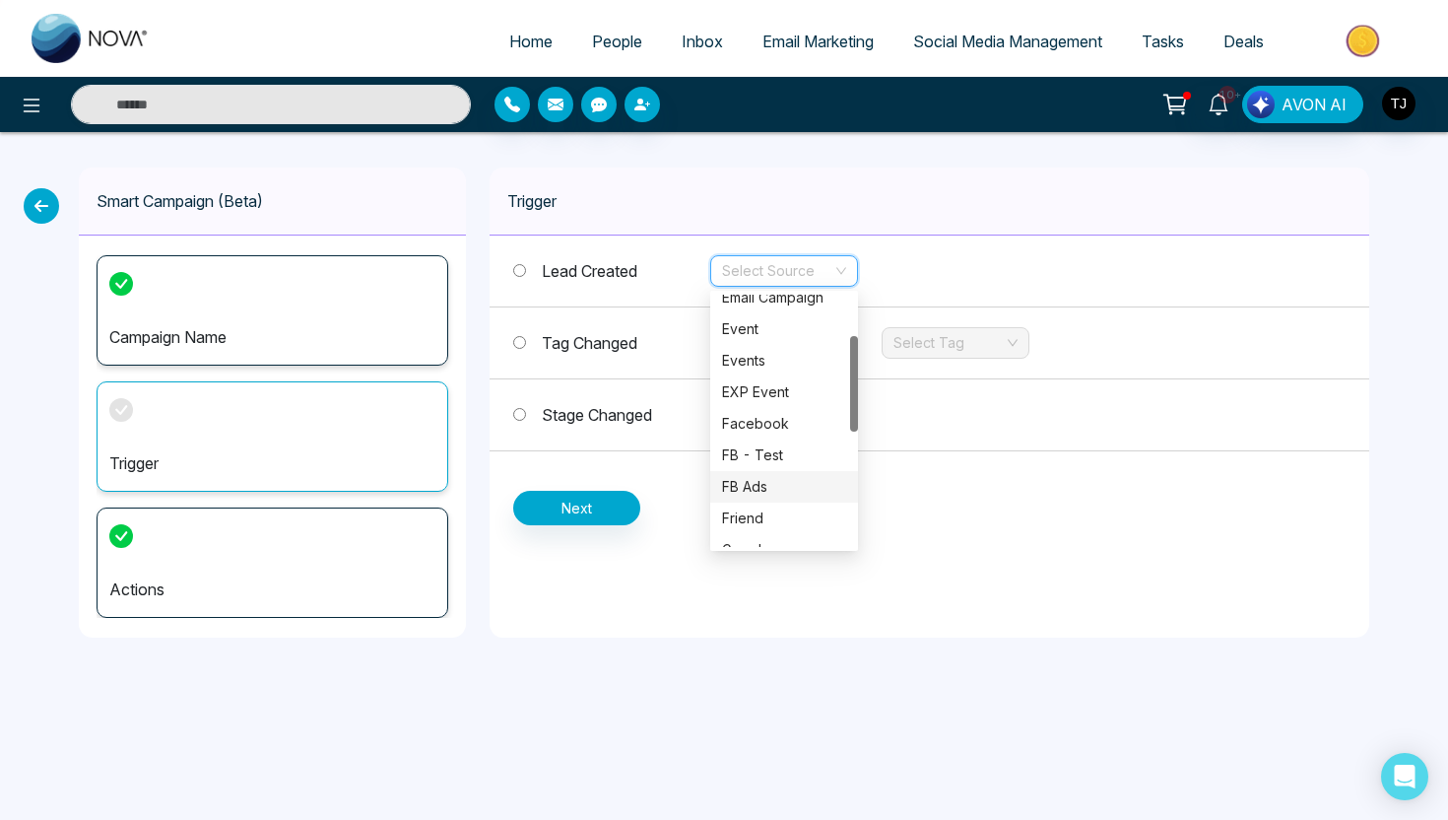
click at [778, 485] on div "FB Ads" at bounding box center [784, 487] width 124 height 22
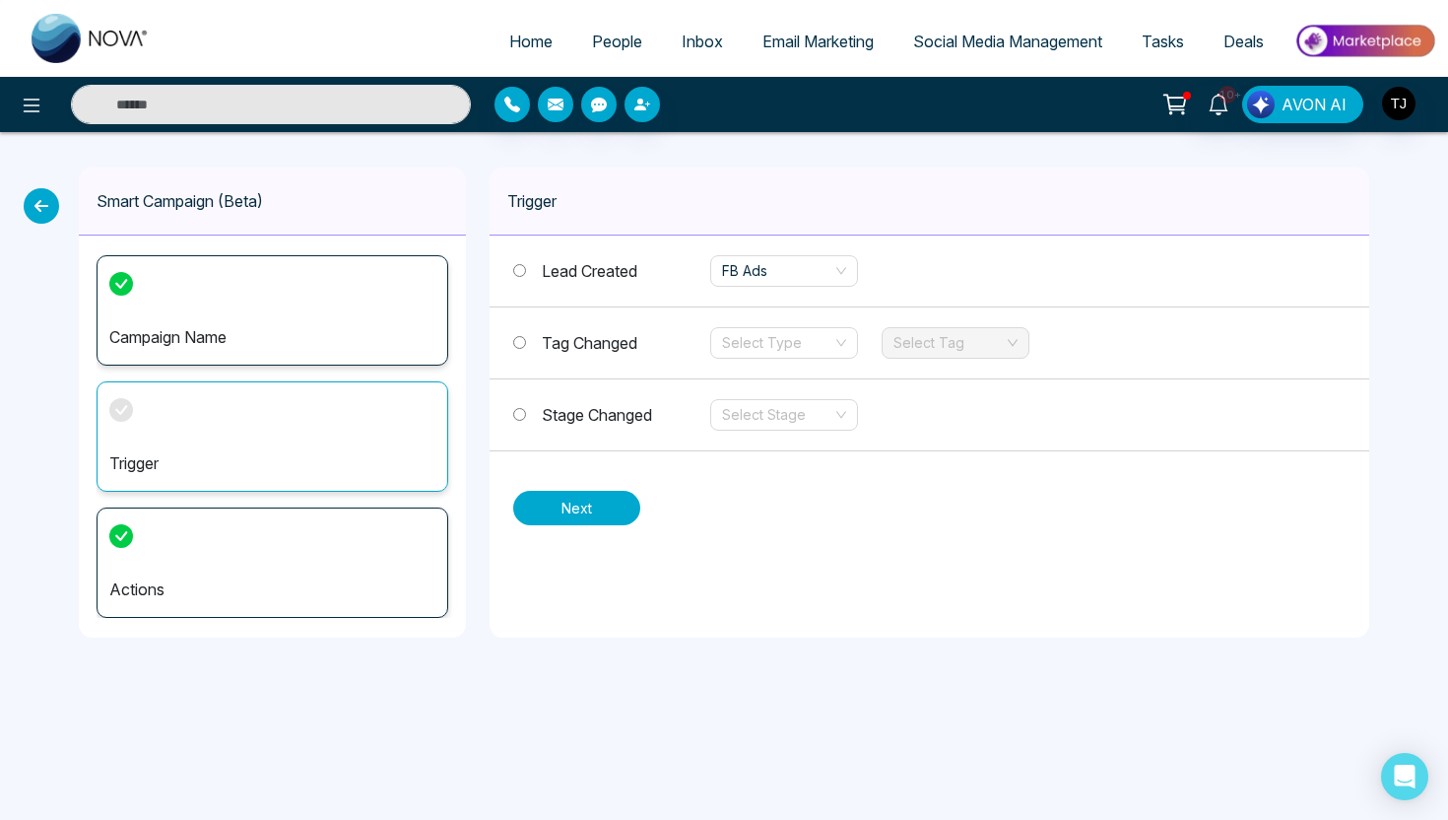
click at [609, 496] on button "Next" at bounding box center [576, 508] width 127 height 34
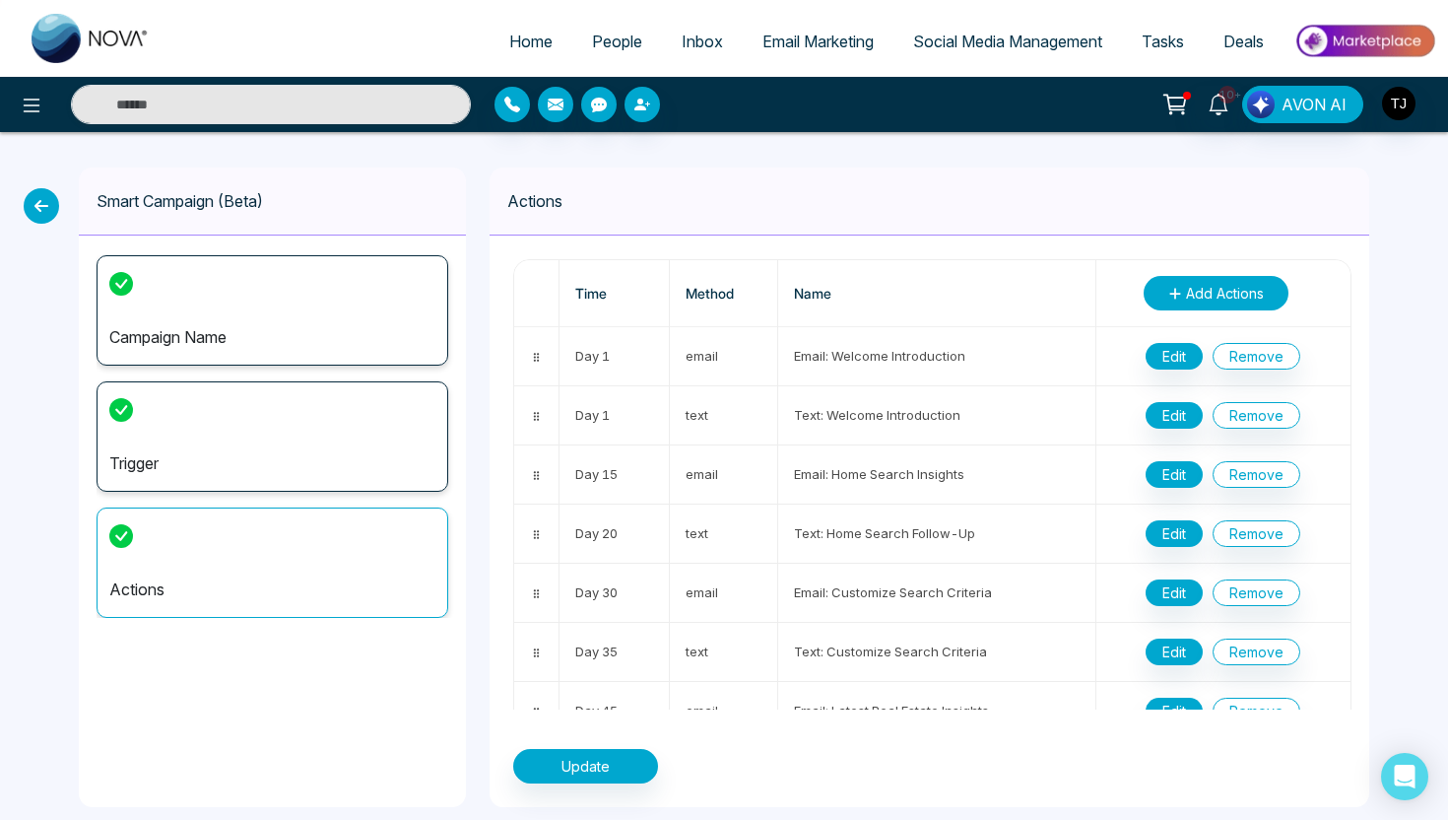
click at [1193, 296] on span "Add Actions" at bounding box center [1225, 293] width 78 height 21
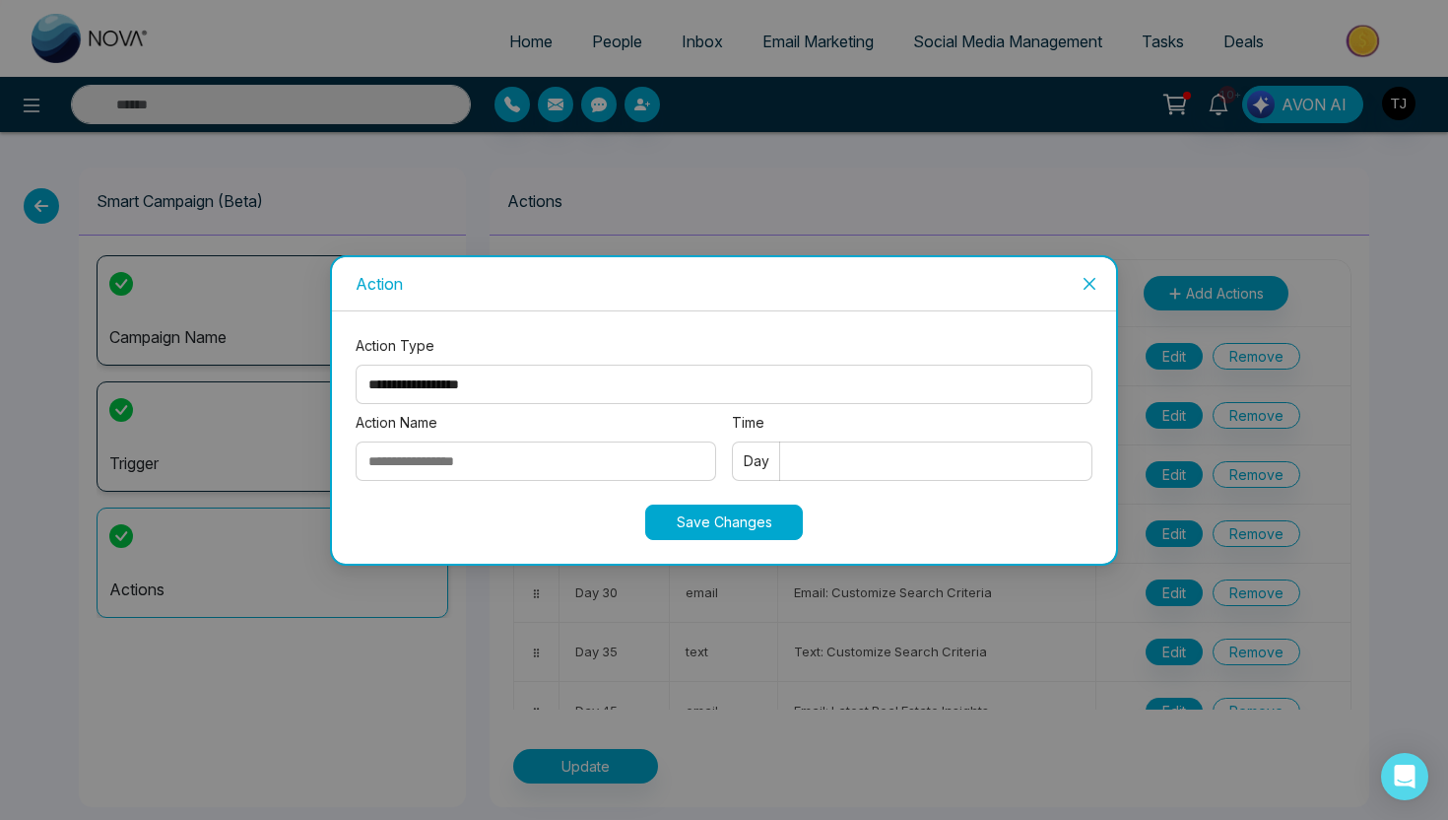
click at [1091, 282] on icon "close" at bounding box center [1090, 284] width 16 height 16
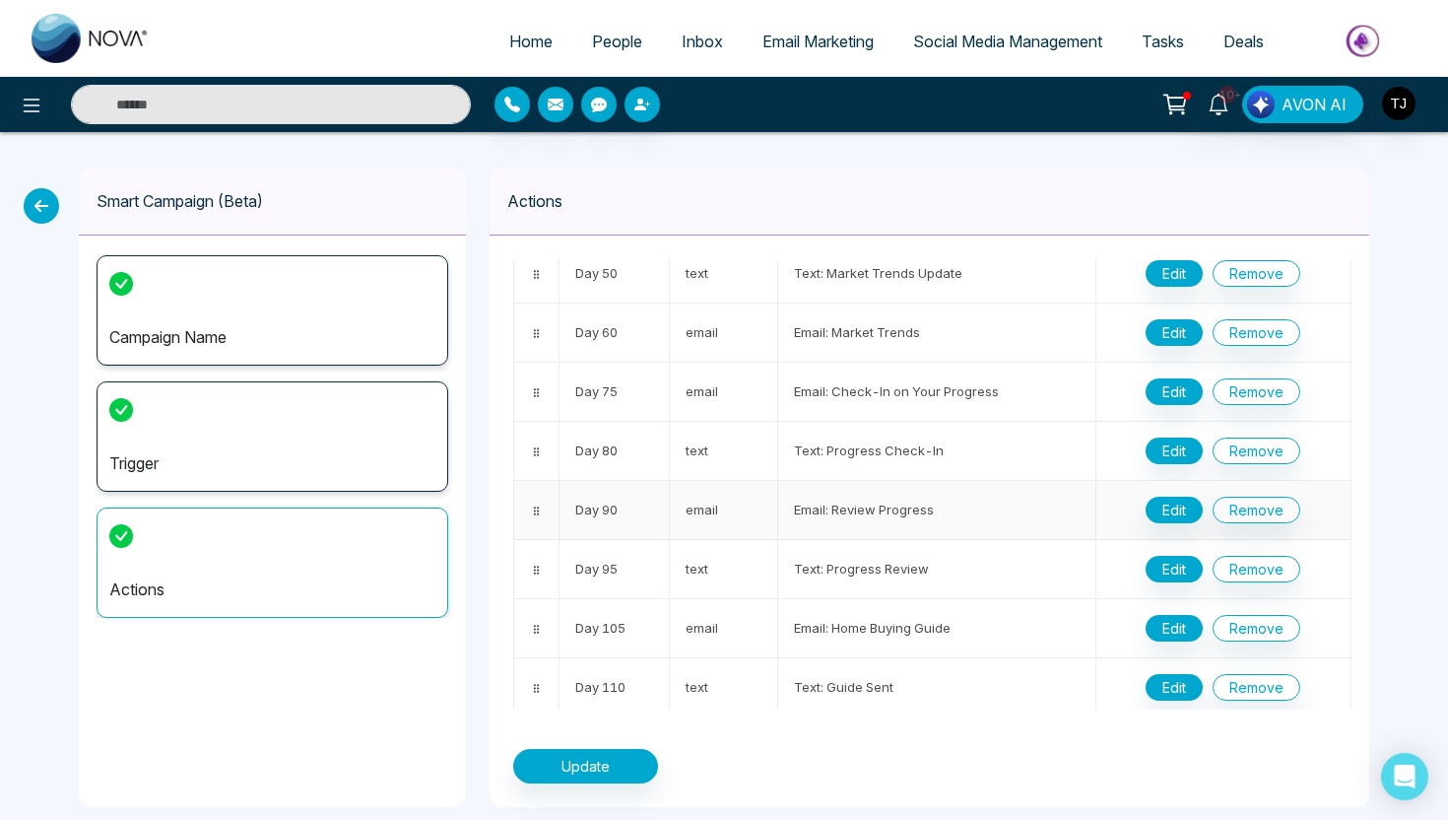
scroll to position [0, 0]
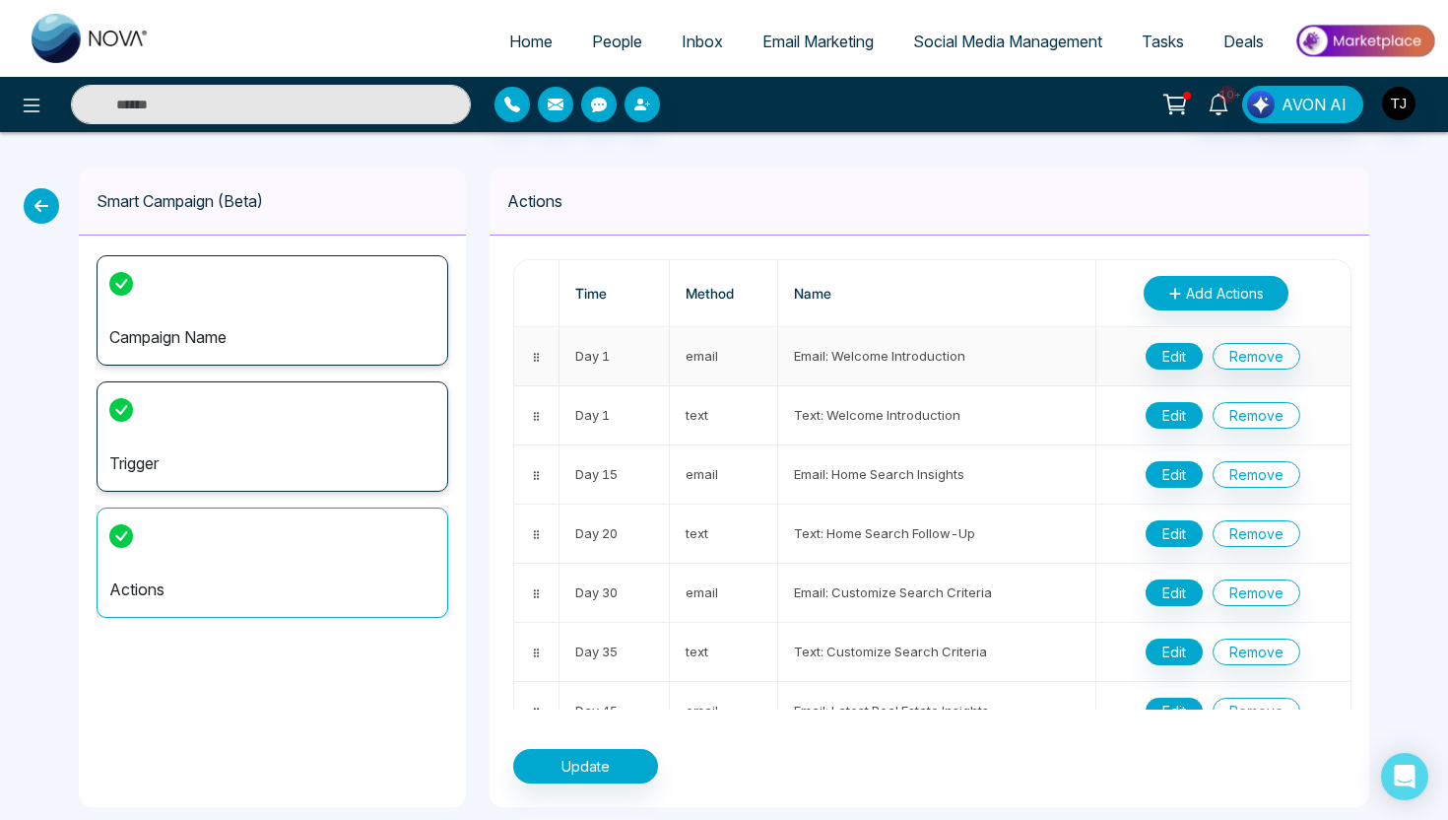
click at [839, 375] on td "Email: Welcome Introduction" at bounding box center [937, 356] width 318 height 59
click at [605, 763] on button "Update" at bounding box center [585, 766] width 145 height 34
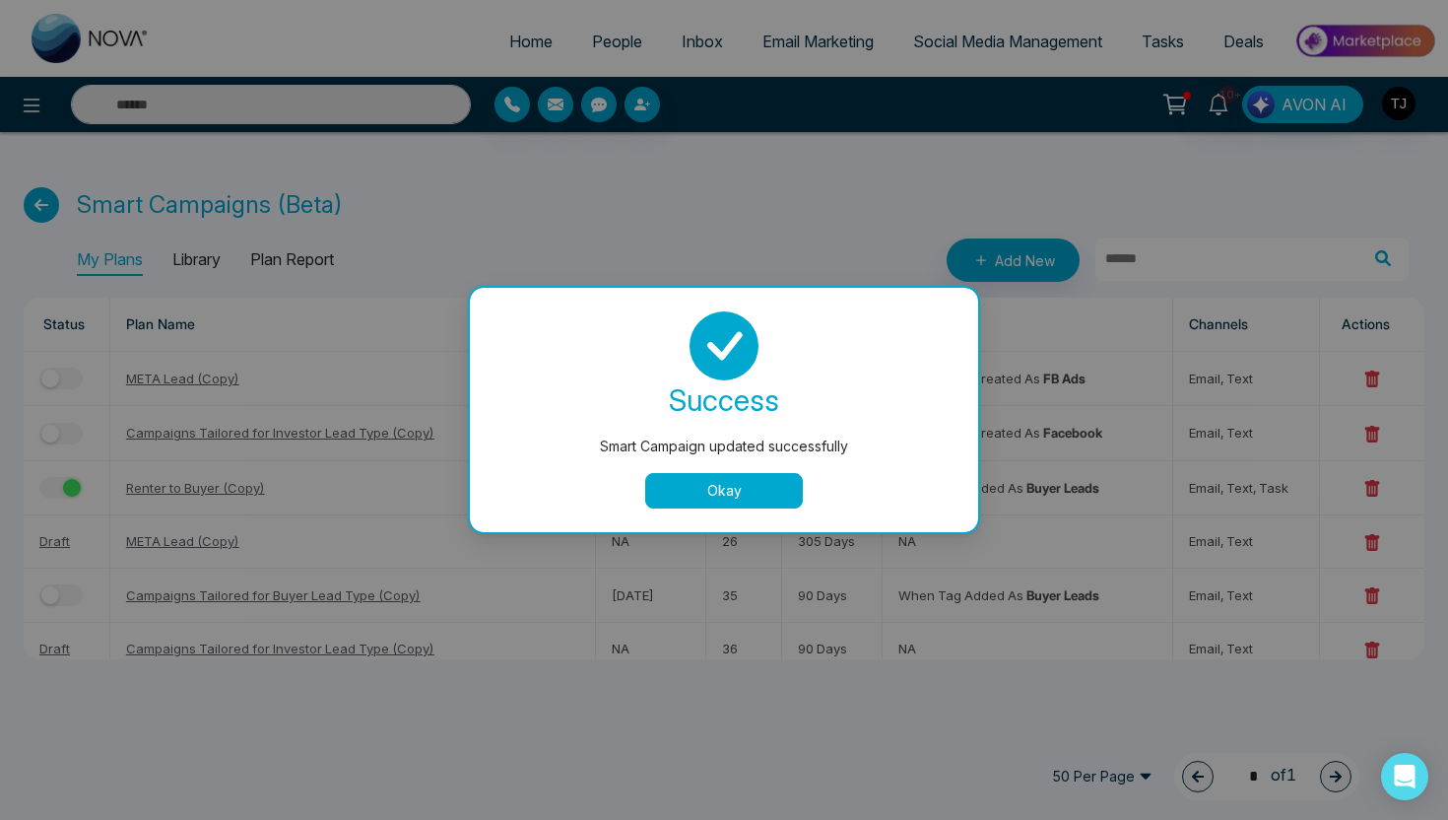
click at [735, 493] on button "Okay" at bounding box center [724, 490] width 158 height 35
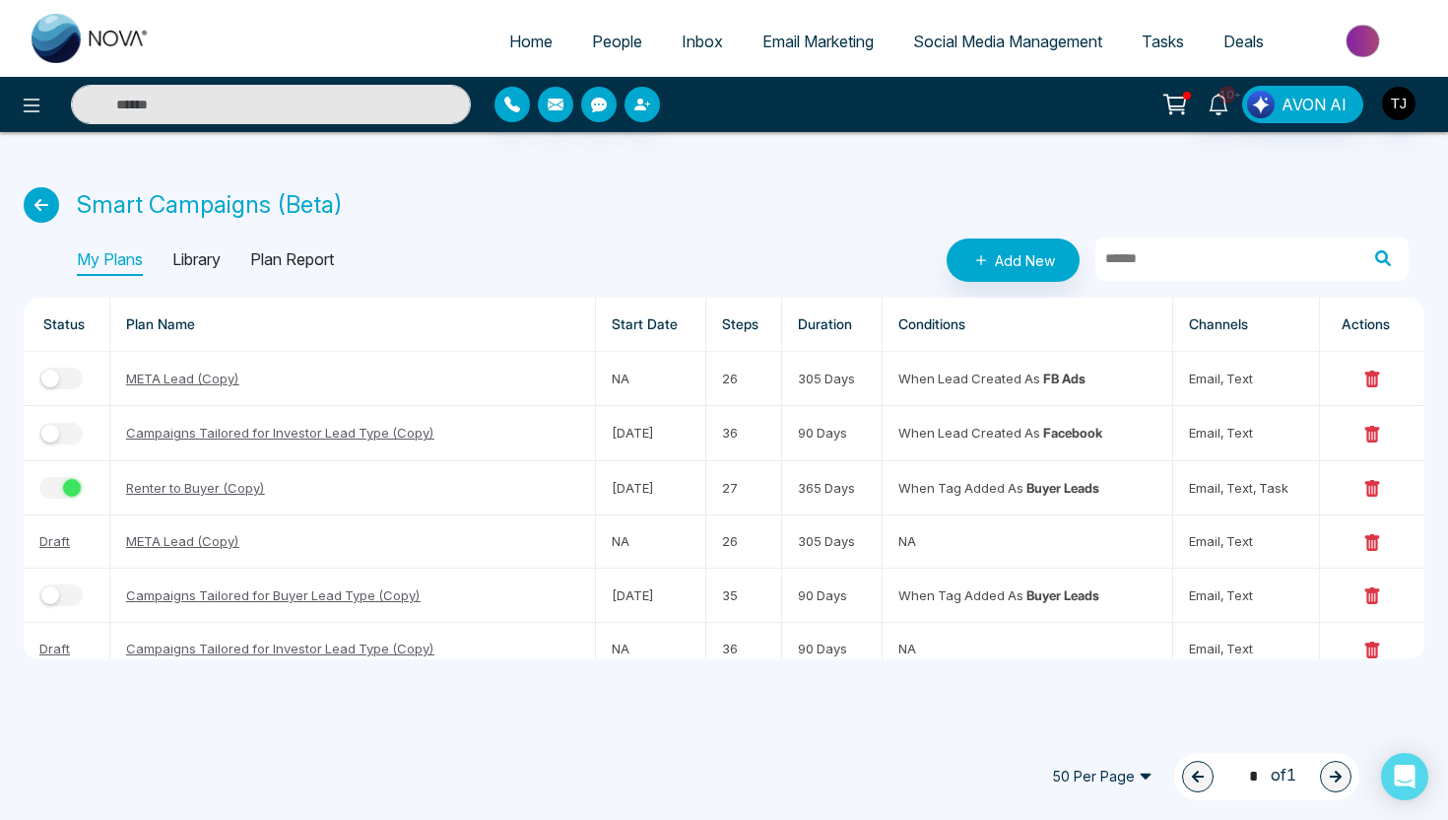
click at [52, 199] on icon at bounding box center [41, 204] width 35 height 35
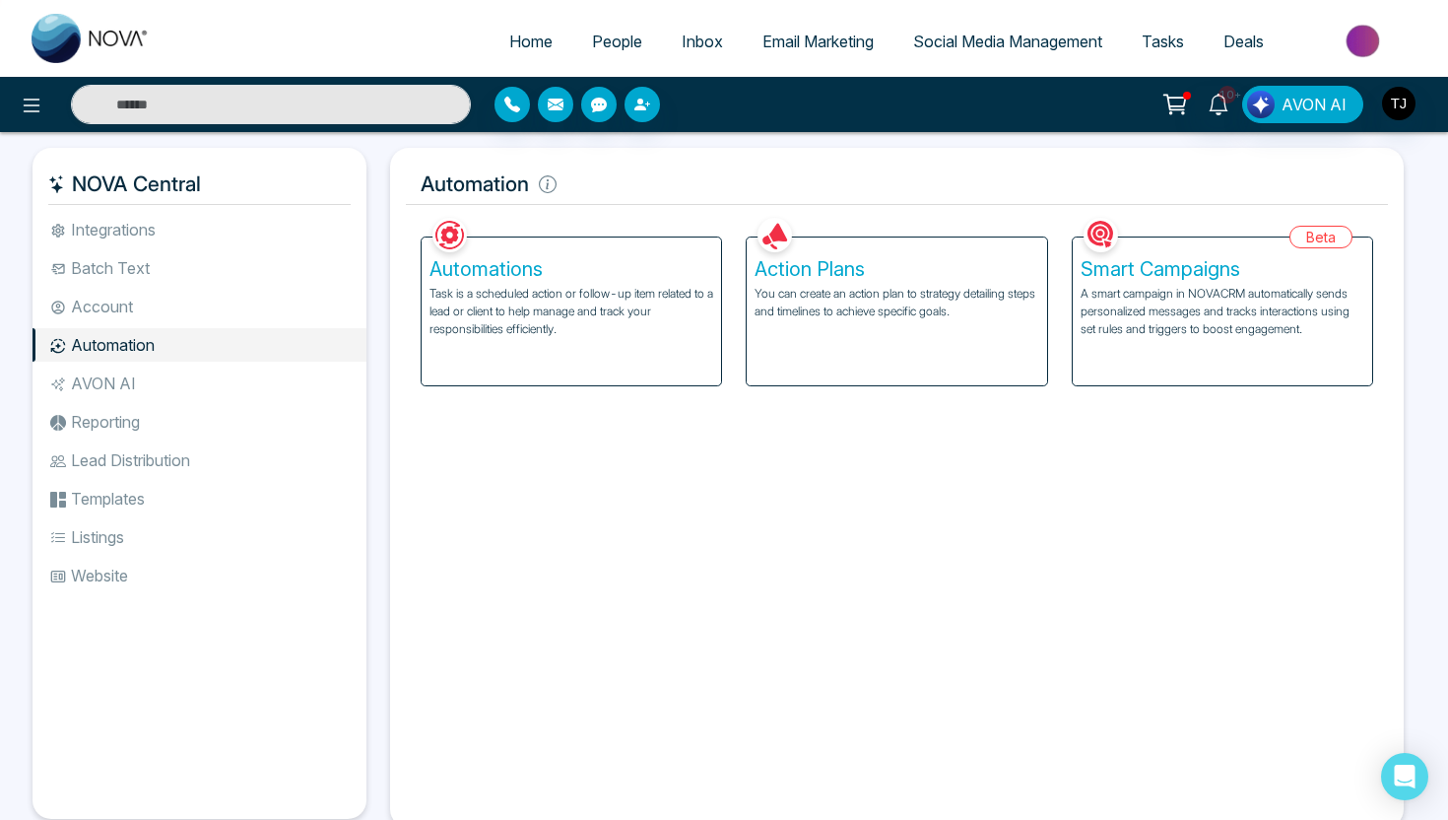
click at [795, 43] on span "Email Marketing" at bounding box center [817, 42] width 111 height 20
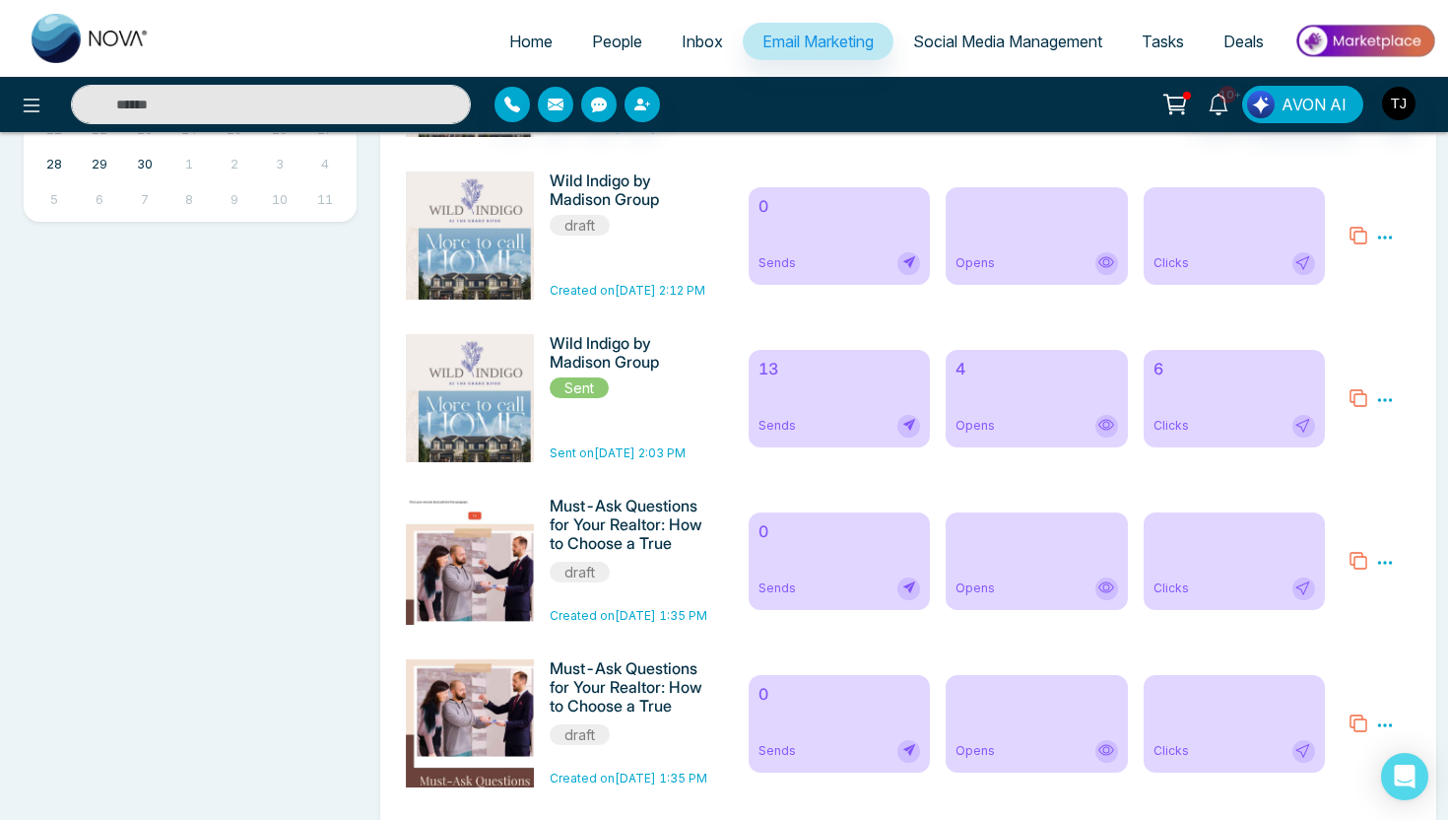
scroll to position [980, 0]
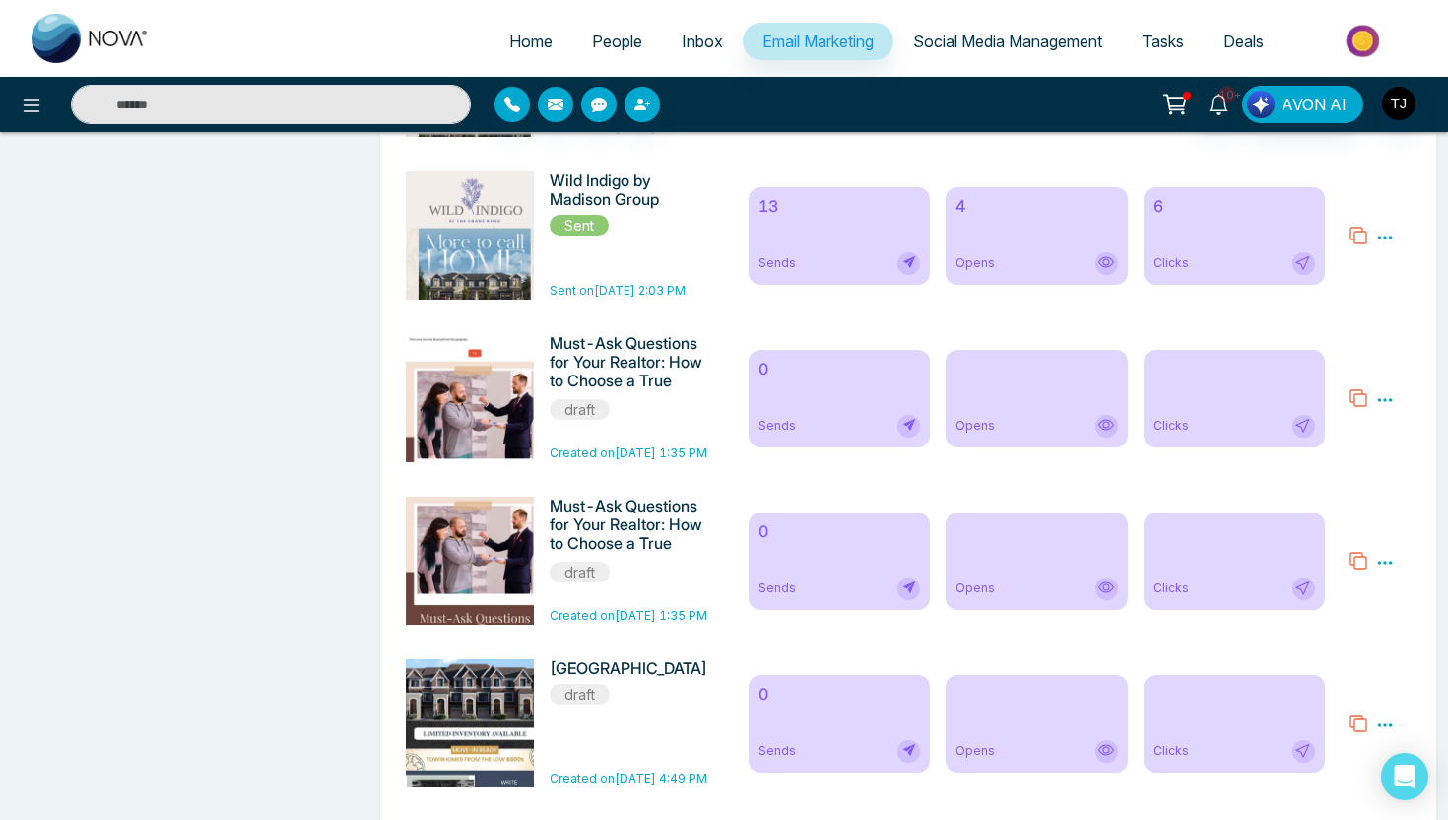
click at [839, 206] on h6 "13" at bounding box center [839, 206] width 162 height 19
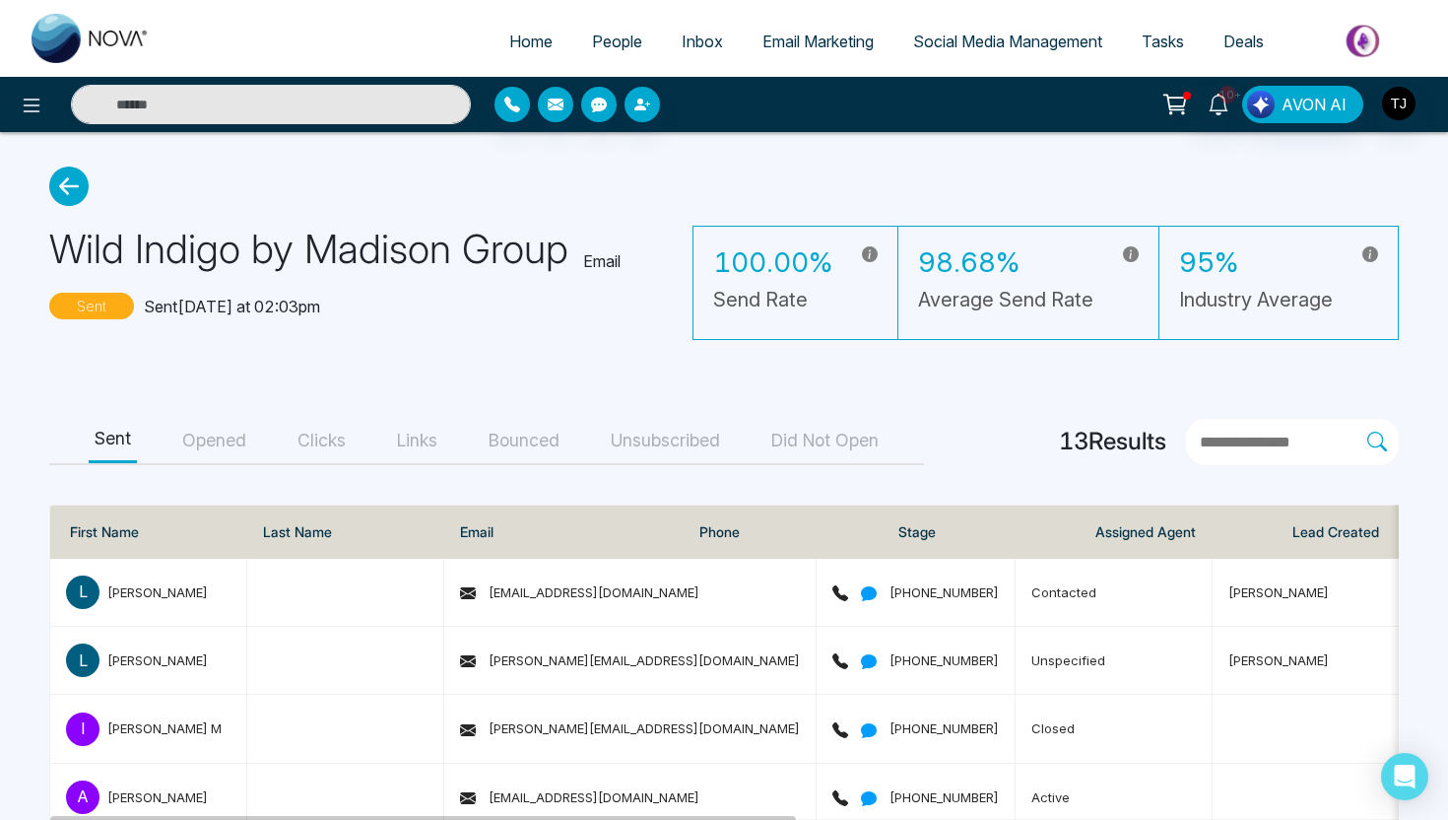
click at [239, 428] on button "Opened" at bounding box center [214, 441] width 76 height 44
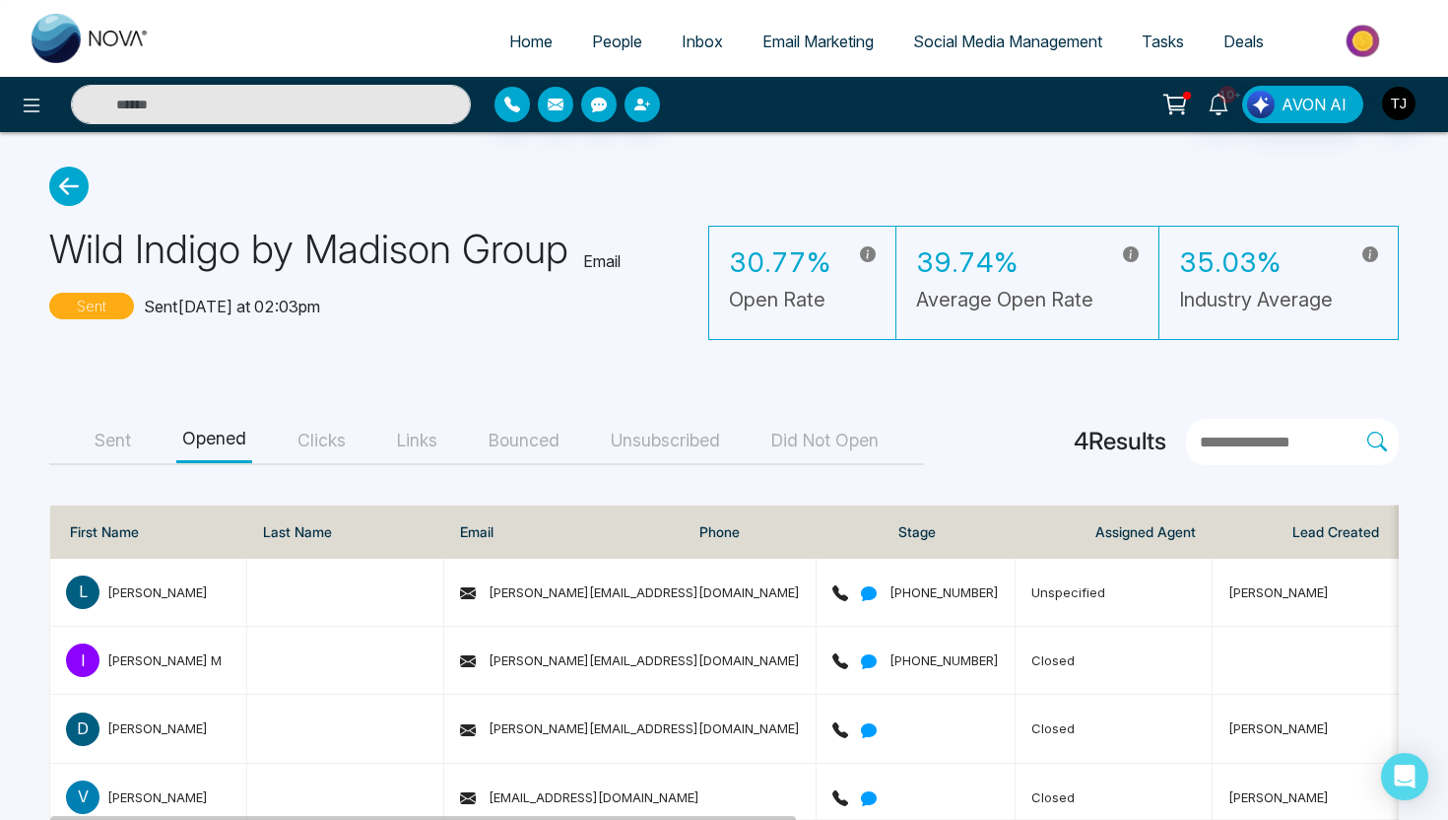
click at [333, 429] on button "Clicks" at bounding box center [322, 441] width 60 height 44
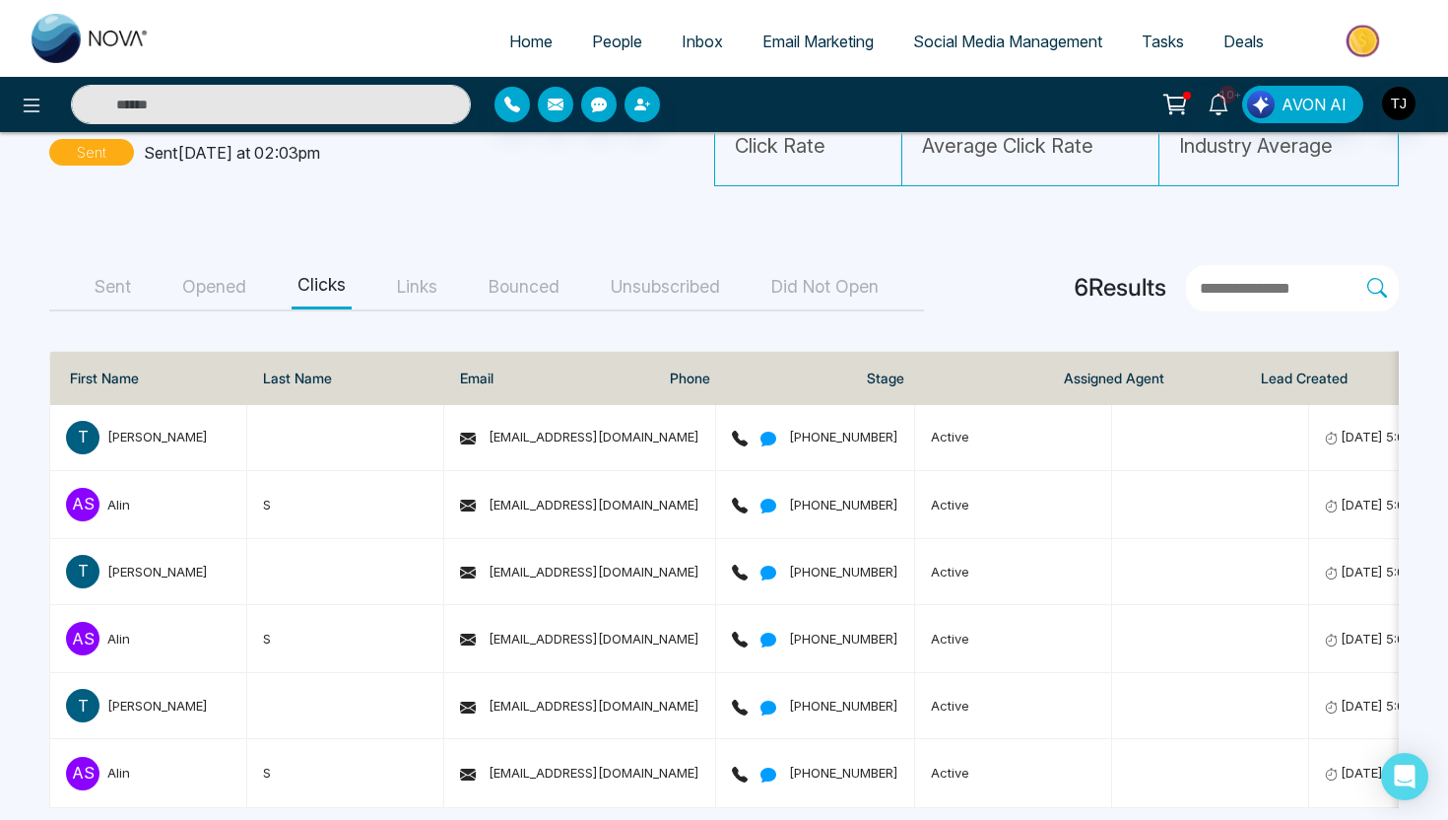
scroll to position [175, 0]
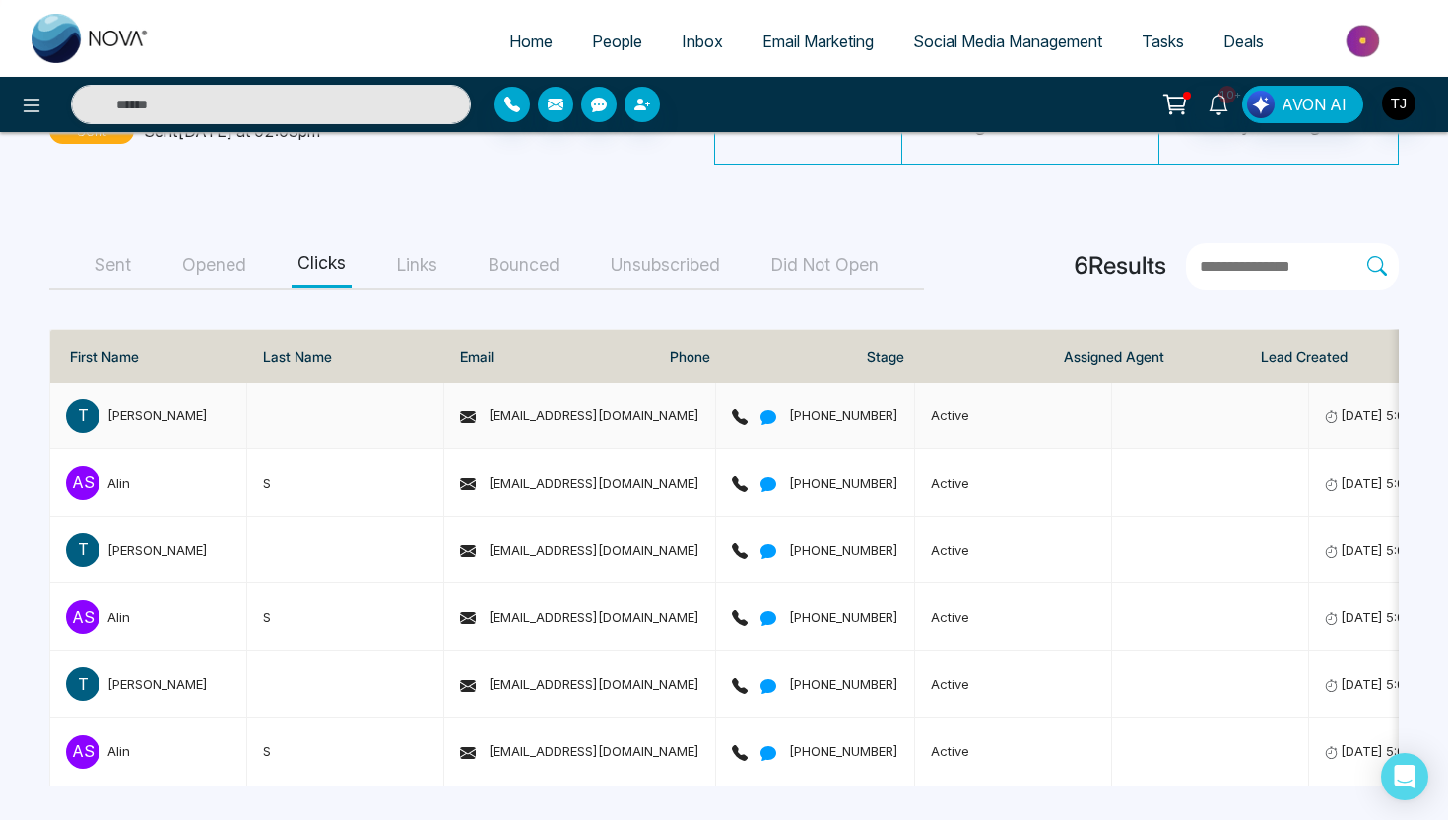
click at [163, 409] on div "[PERSON_NAME]" at bounding box center [157, 415] width 100 height 20
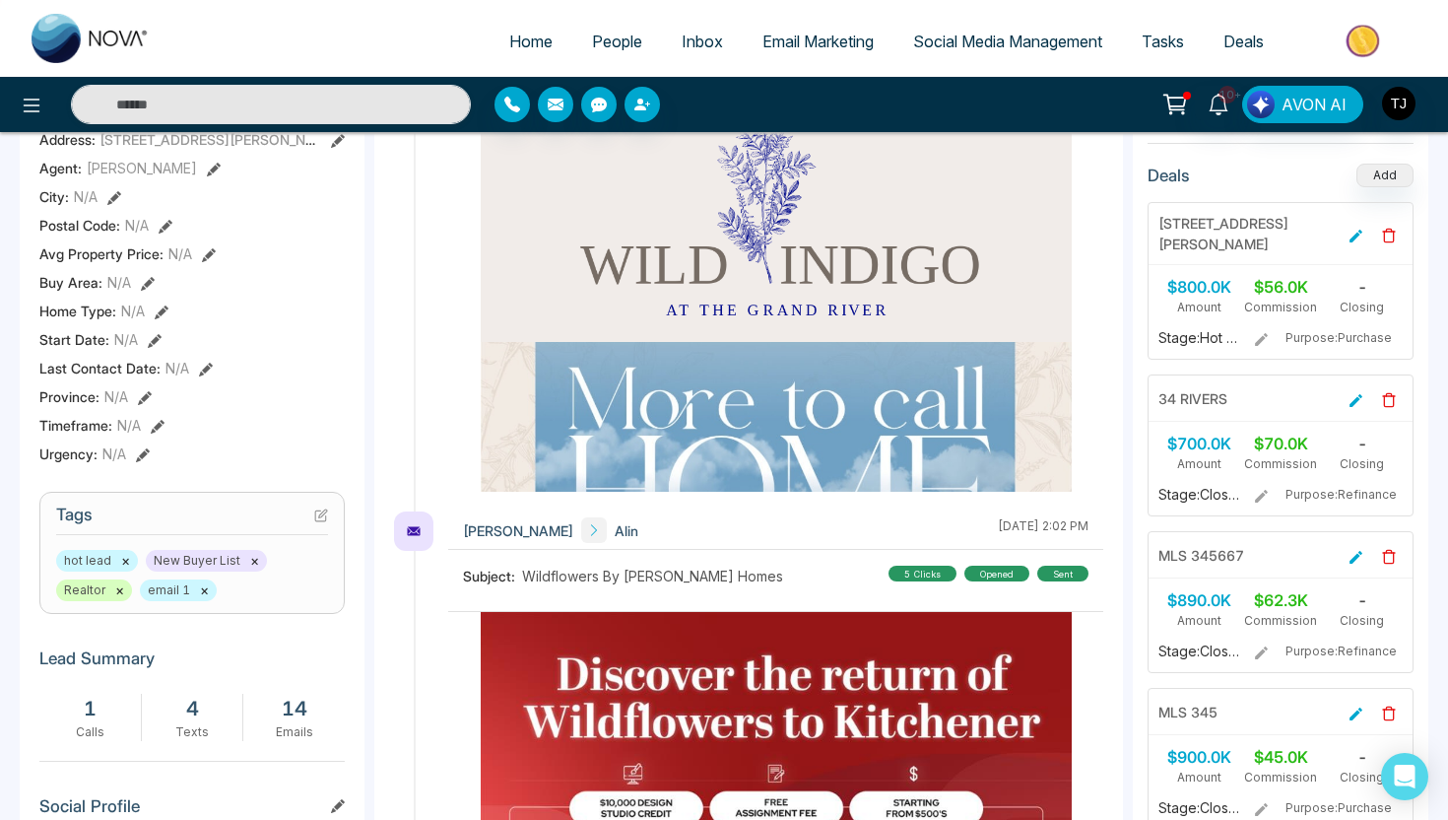
scroll to position [476, 0]
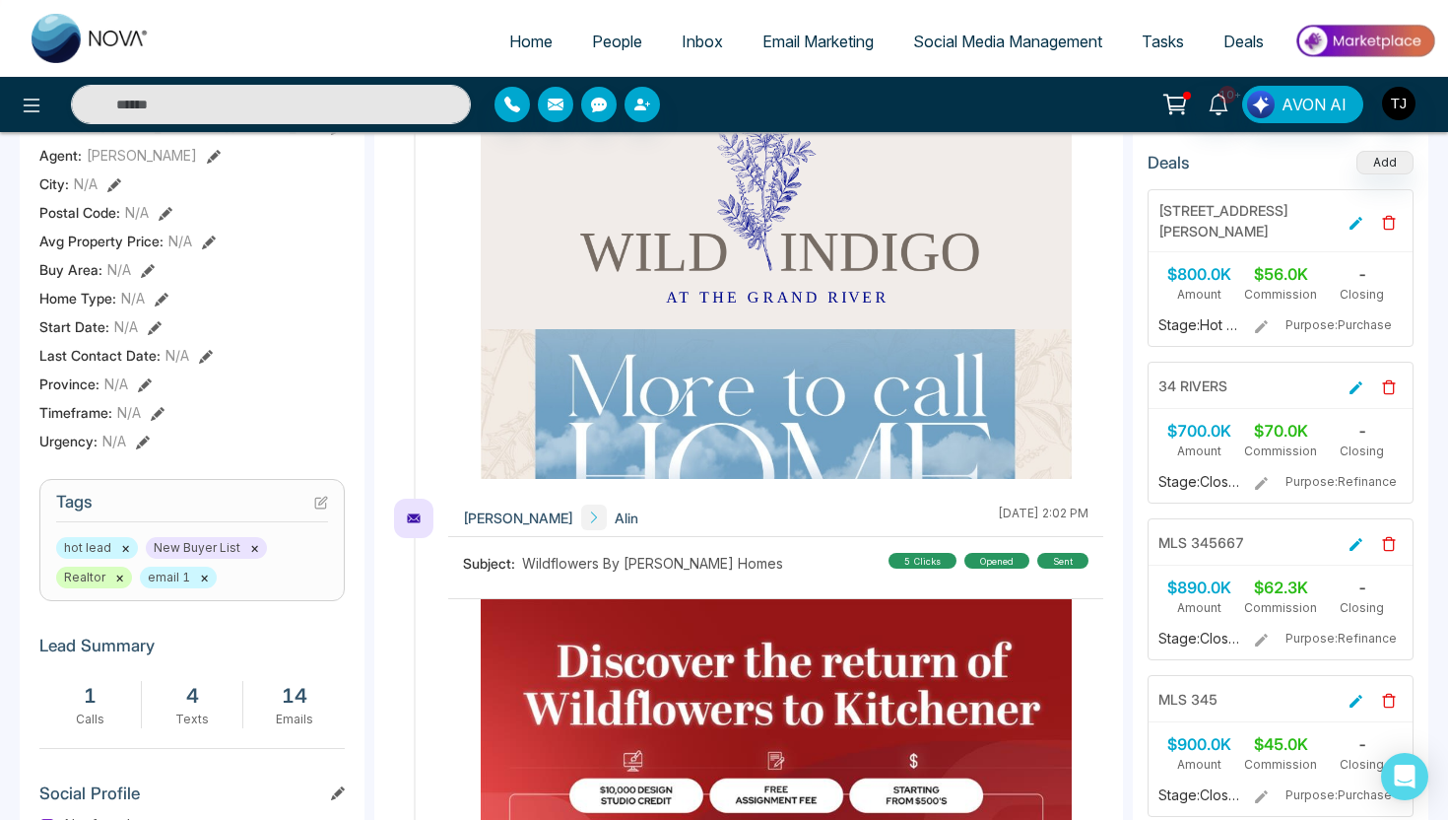
click at [315, 506] on icon at bounding box center [321, 502] width 14 height 14
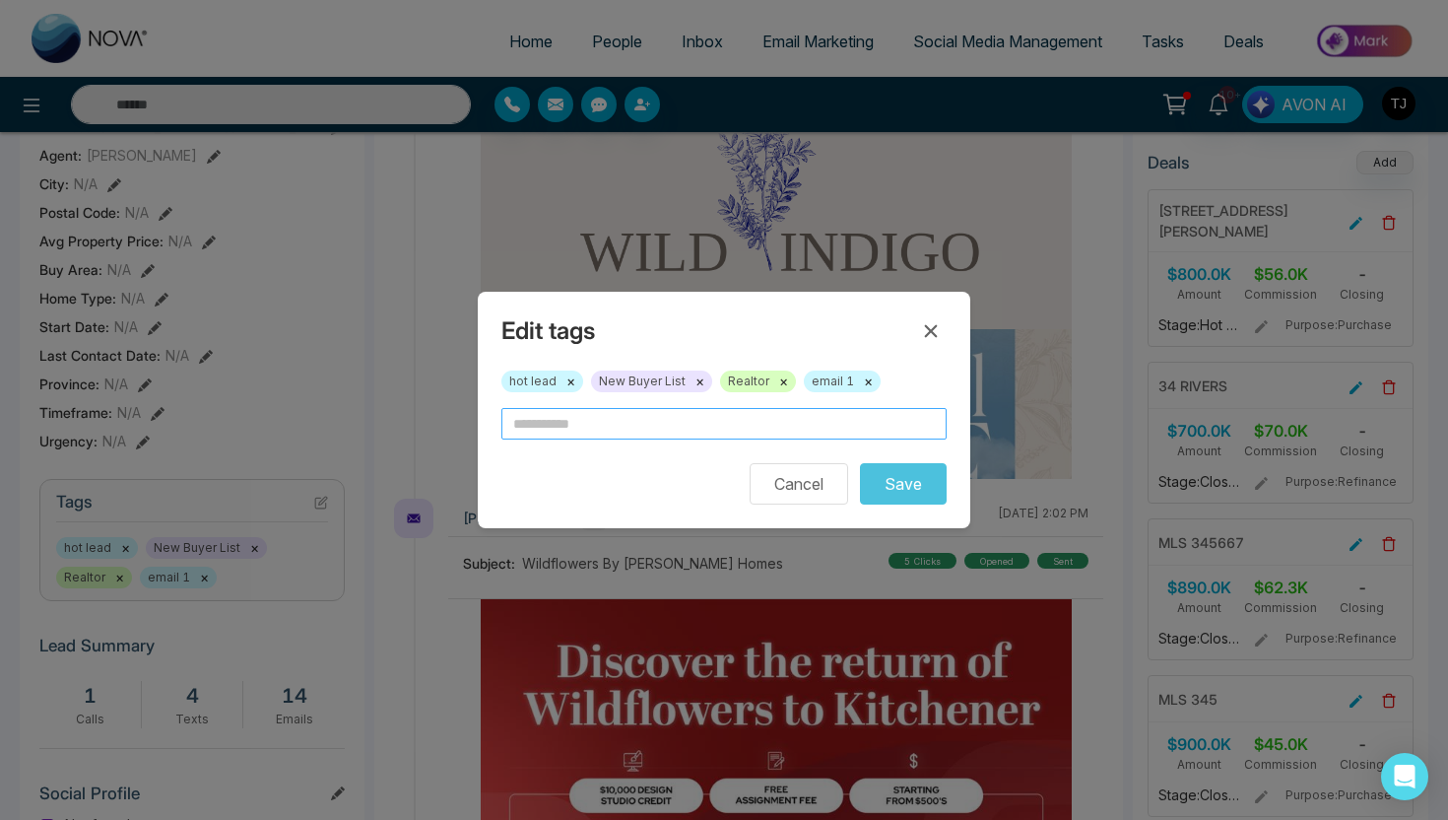
click at [595, 420] on input "text" at bounding box center [723, 424] width 445 height 32
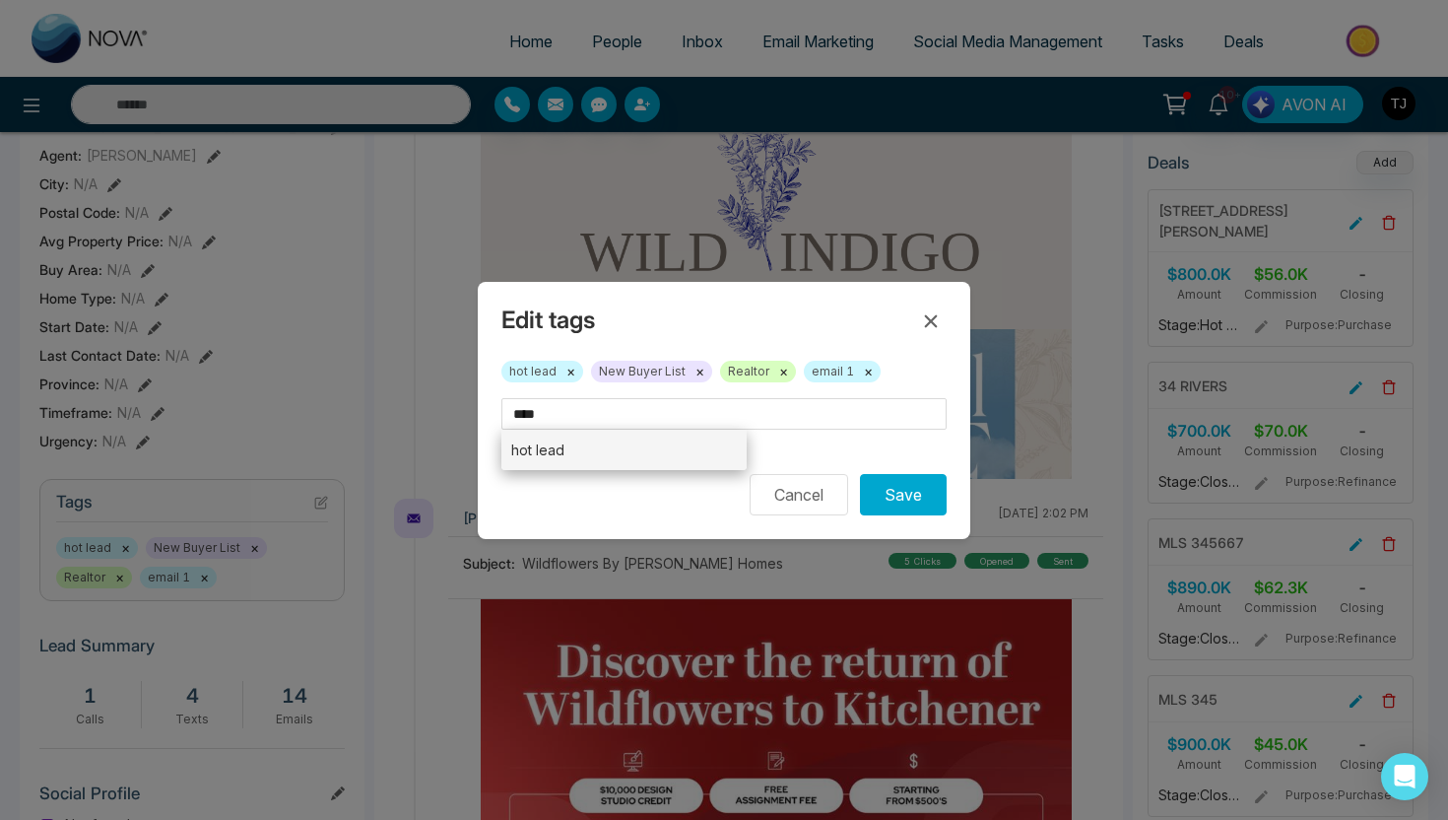
click at [665, 435] on li "hot lead" at bounding box center [623, 449] width 245 height 40
type input "********"
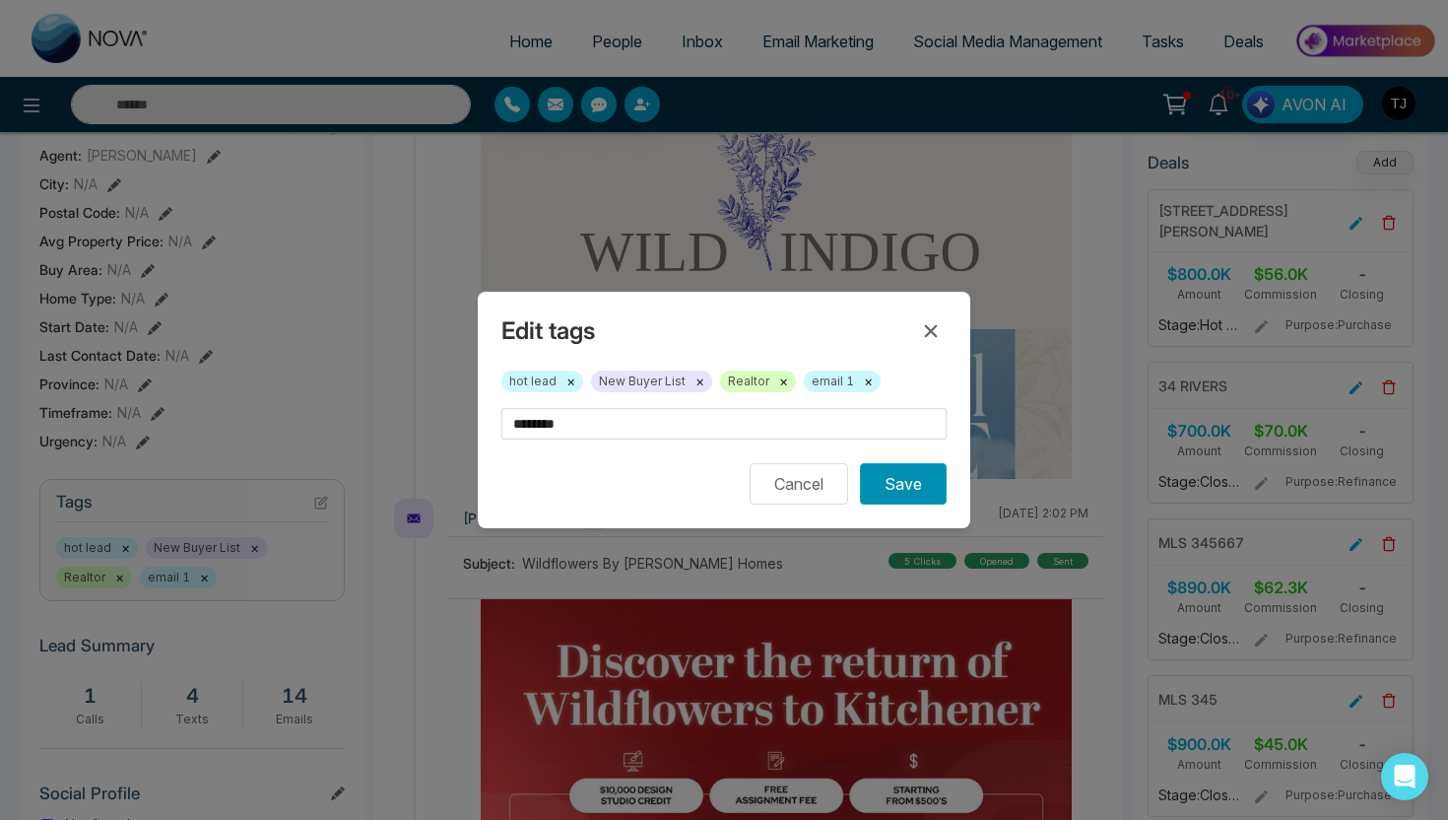
click at [882, 480] on button "Save" at bounding box center [903, 483] width 87 height 41
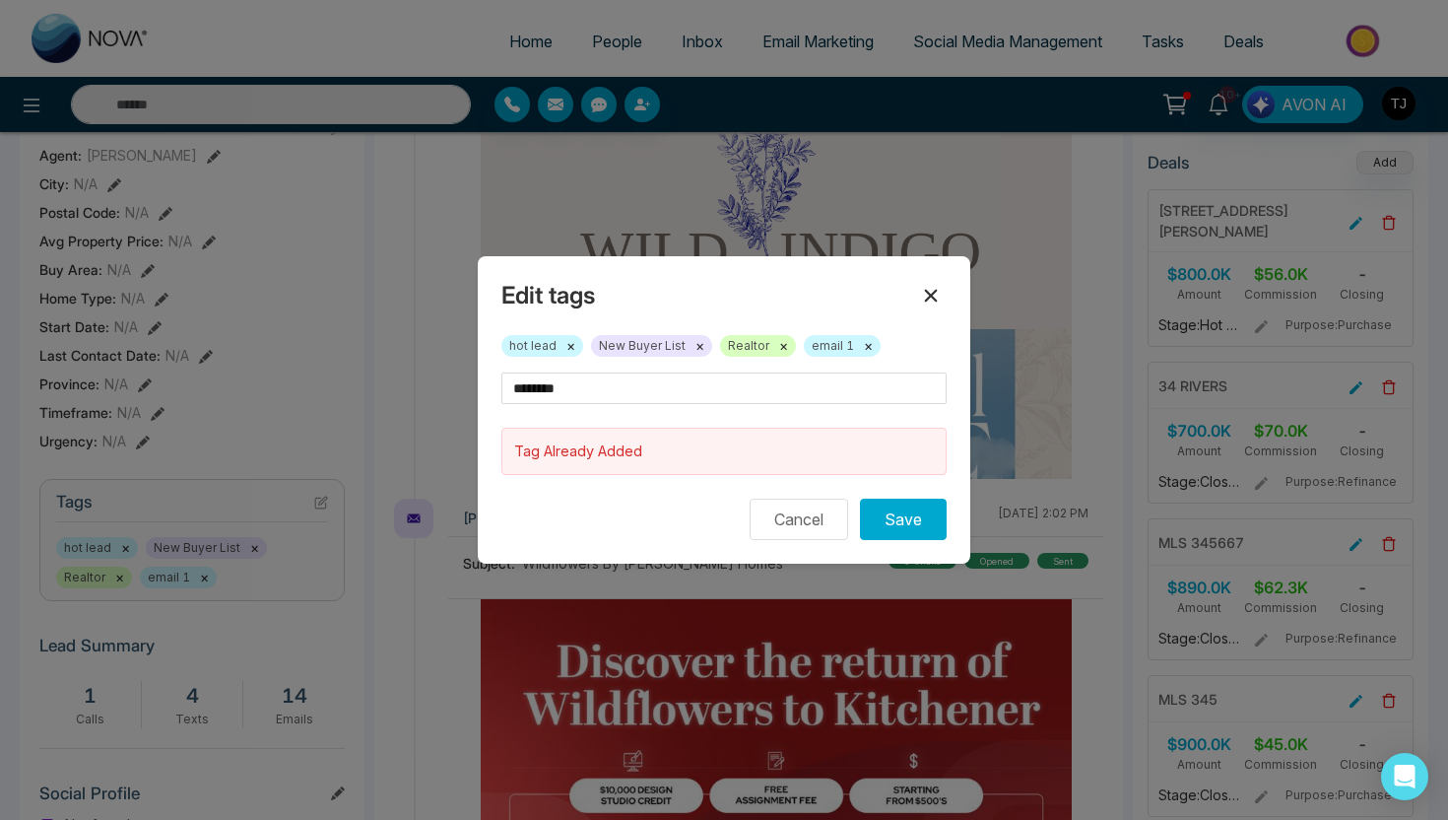
click at [925, 296] on icon at bounding box center [931, 296] width 24 height 24
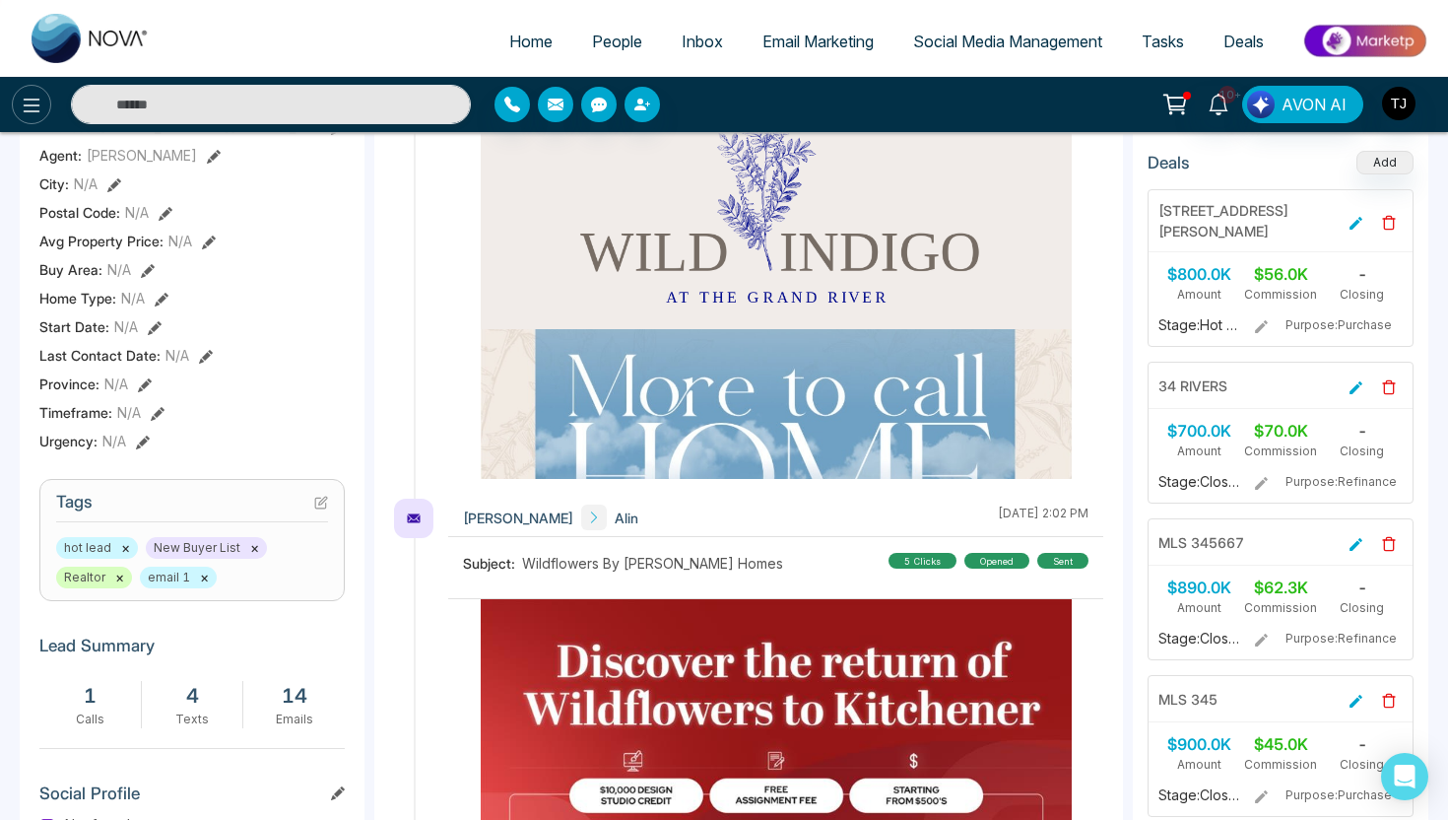
click at [34, 87] on button at bounding box center [31, 104] width 39 height 39
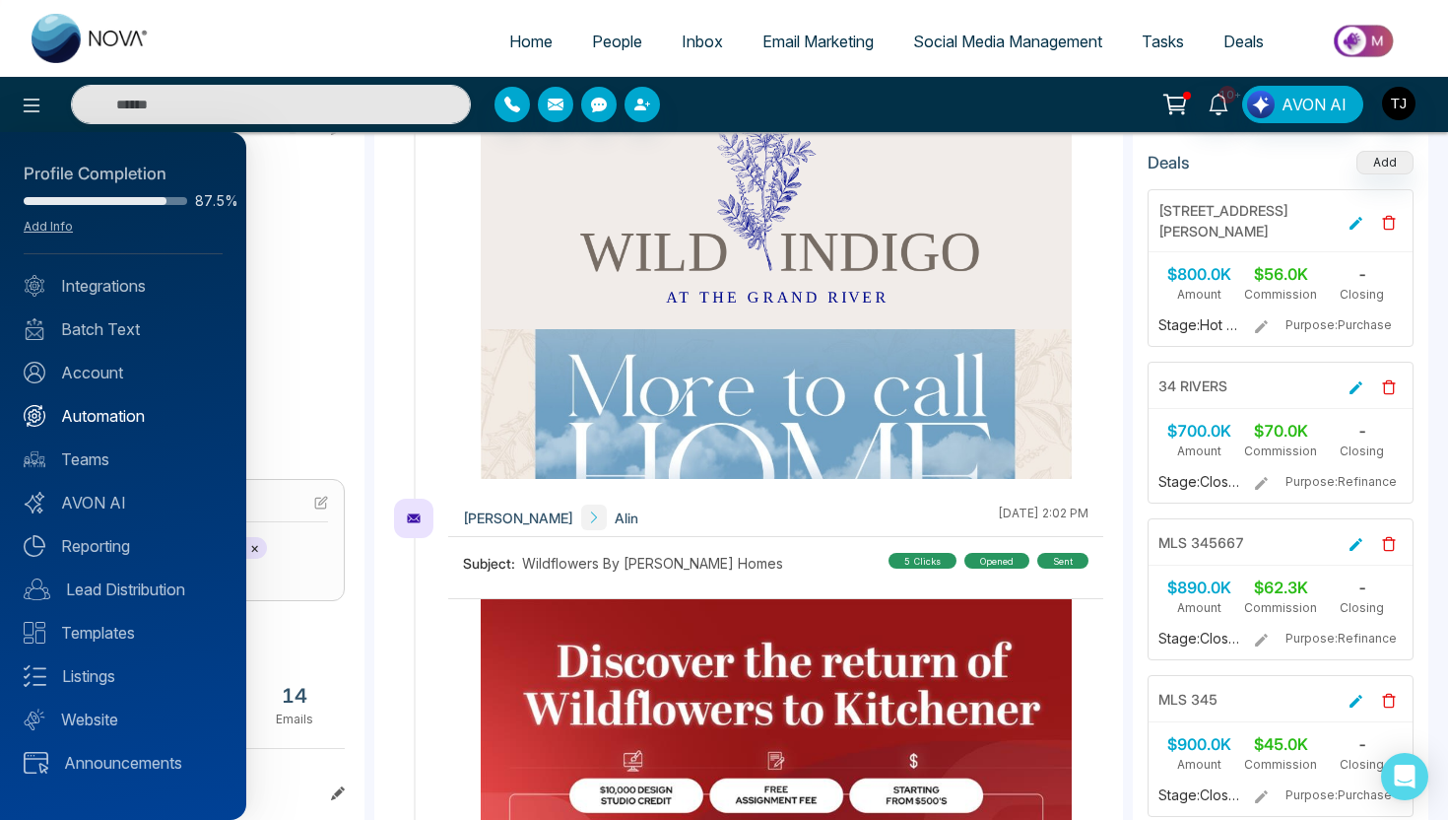
click at [82, 416] on link "Automation" at bounding box center [123, 416] width 199 height 24
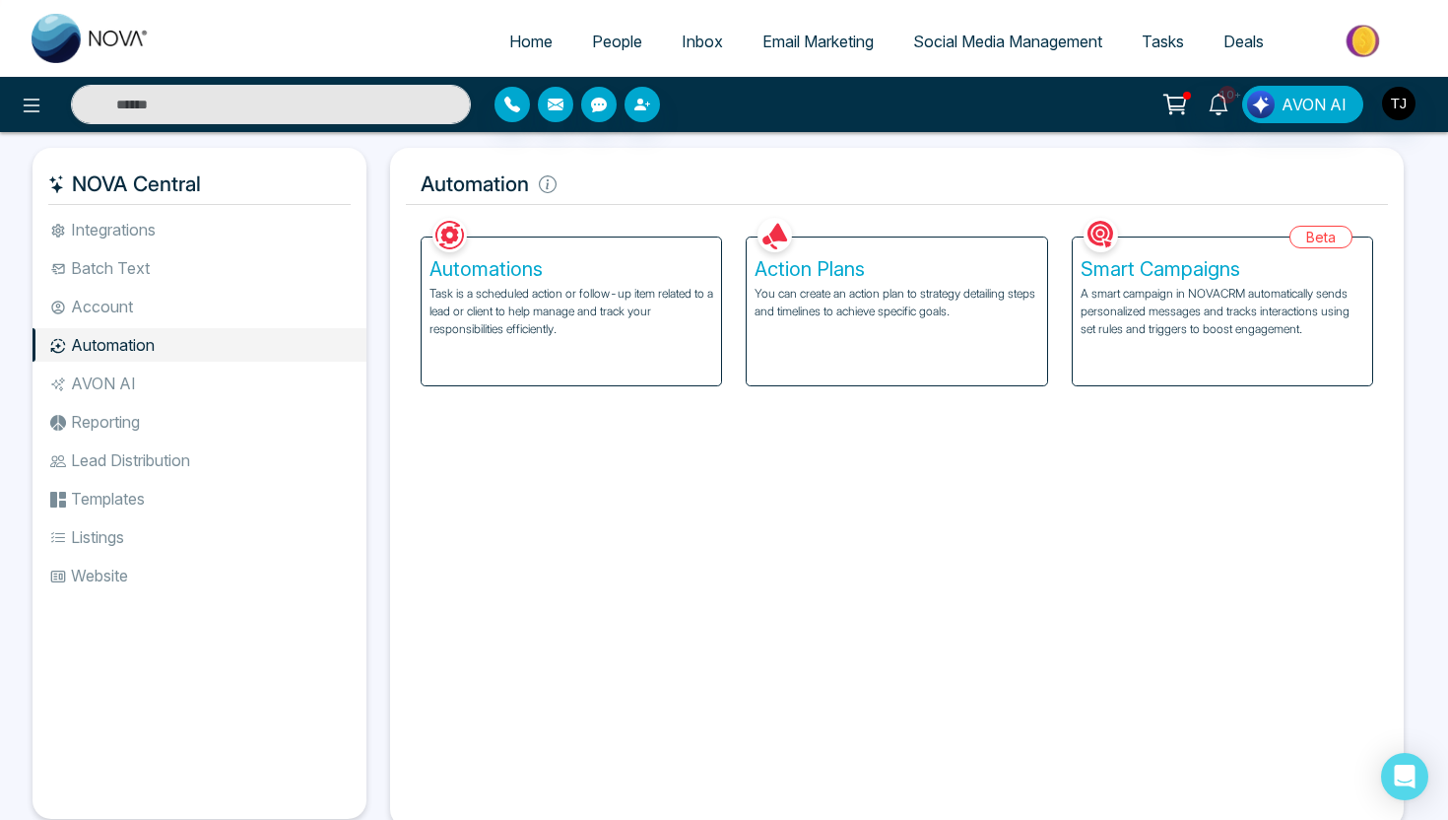
click at [1188, 272] on h5 "Smart Campaigns" at bounding box center [1223, 269] width 284 height 24
